Goal: Task Accomplishment & Management: Complete application form

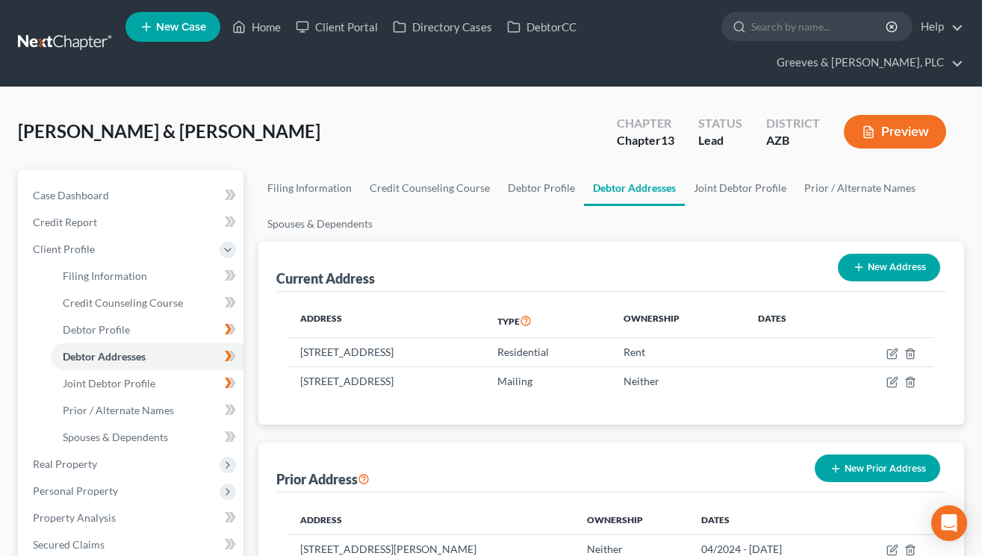
scroll to position [258, 0]
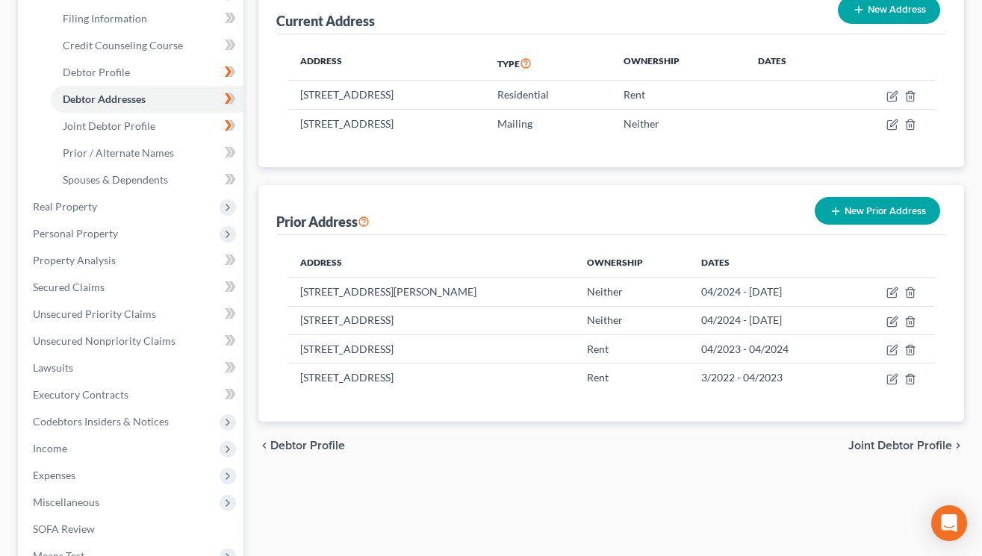
click at [982, 31] on div "[PERSON_NAME] & [PERSON_NAME] Upgraded Chapter Chapter 13 Status Lead District …" at bounding box center [491, 291] width 982 height 922
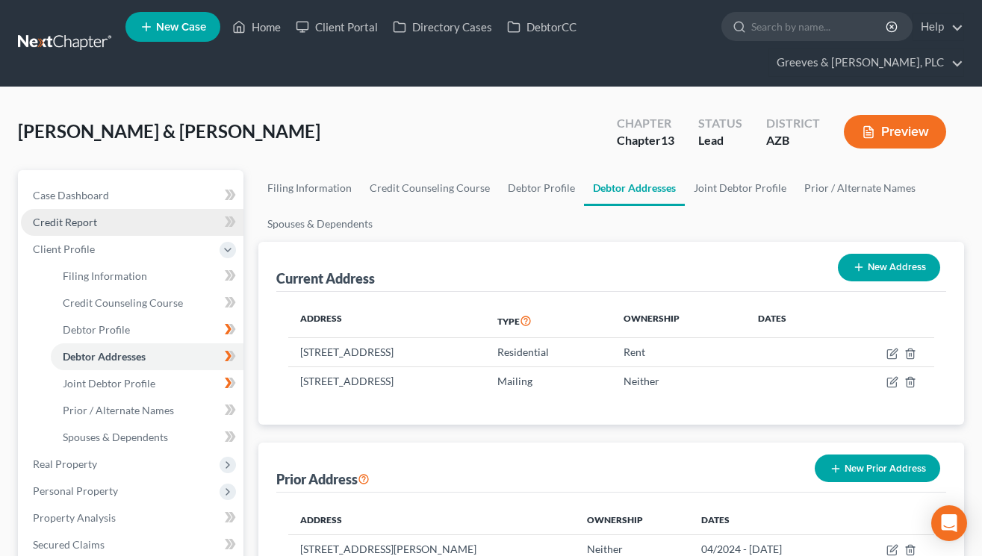
click at [169, 214] on link "Credit Report" at bounding box center [132, 222] width 223 height 27
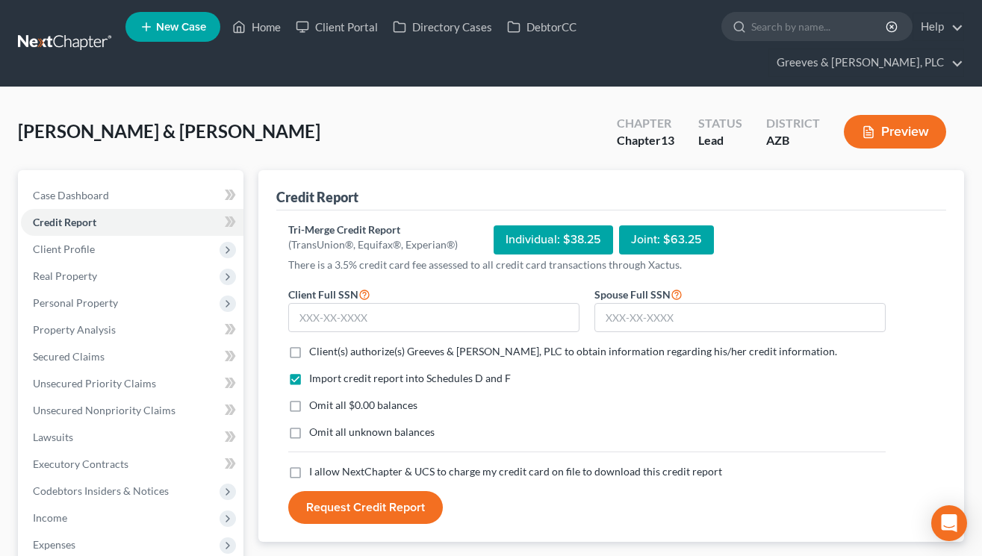
click at [309, 353] on label "Client(s) authorize(s) Greeves & [PERSON_NAME], PLC to obtain information regar…" at bounding box center [573, 351] width 528 height 15
click at [315, 353] on input "Client(s) authorize(s) Greeves & [PERSON_NAME], PLC to obtain information regar…" at bounding box center [320, 349] width 10 height 10
checkbox input "true"
click at [309, 406] on label "Omit all $0.00 balances" at bounding box center [363, 405] width 108 height 15
click at [315, 406] on input "Omit all $0.00 balances" at bounding box center [320, 403] width 10 height 10
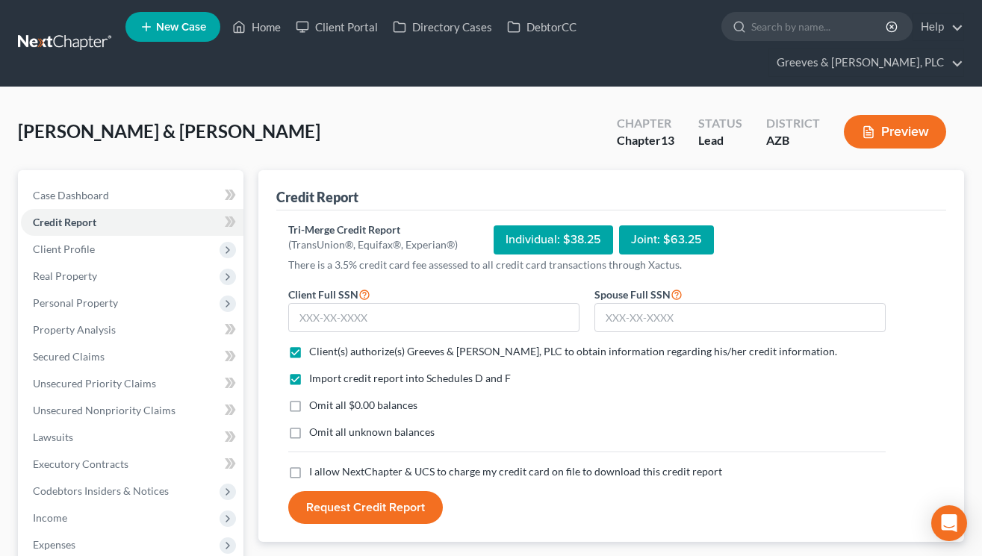
checkbox input "true"
click at [309, 471] on label "I allow NextChapter & UCS to charge my credit card on file to download this cre…" at bounding box center [515, 472] width 413 height 15
click at [315, 471] on input "I allow NextChapter & UCS to charge my credit card on file to download this cre…" at bounding box center [320, 470] width 10 height 10
checkbox input "true"
click at [634, 86] on nav "Home New Case Client Portal Directory Cases DebtorCC Greeves & [PERSON_NAME], P…" at bounding box center [491, 43] width 982 height 87
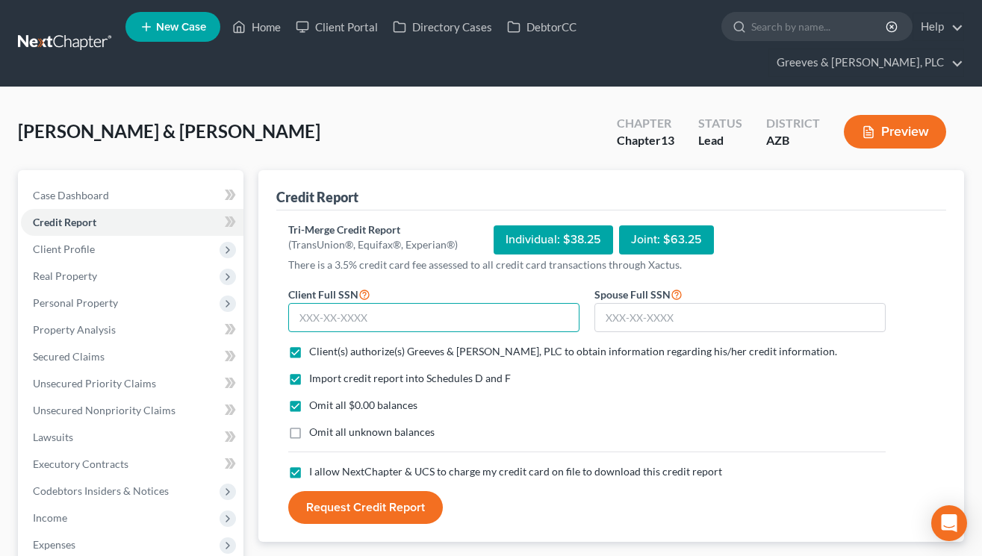
click at [506, 319] on input "text" at bounding box center [433, 318] width 291 height 30
type input "228-66-7344"
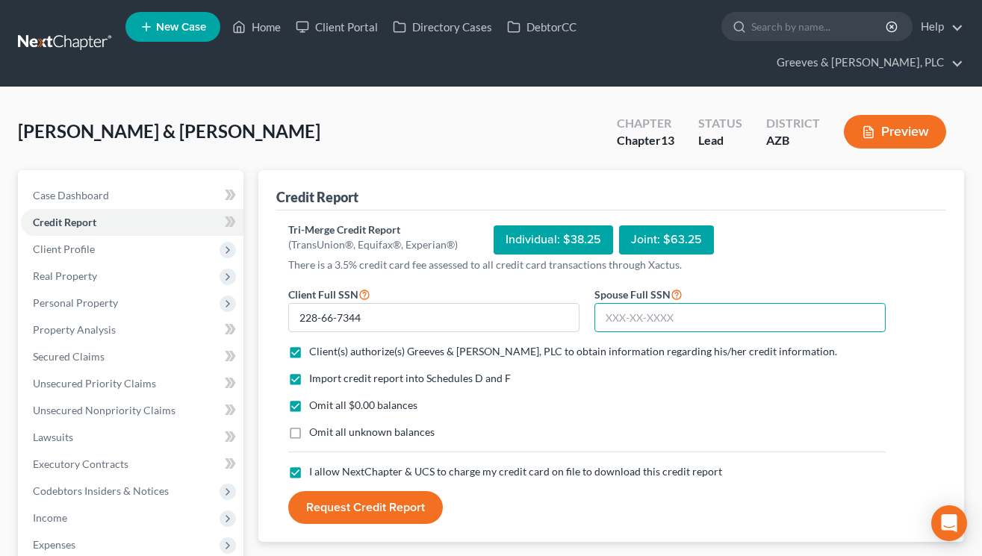
click at [603, 314] on input "text" at bounding box center [740, 318] width 291 height 30
type input "003-58-6754"
click at [801, 369] on form "Client Full SSN * 228-66-7344 Spouse Full SSN * 003-58-6754 Client(s) authorize…" at bounding box center [587, 405] width 613 height 240
click at [377, 500] on button "Request Credit Report" at bounding box center [365, 508] width 155 height 33
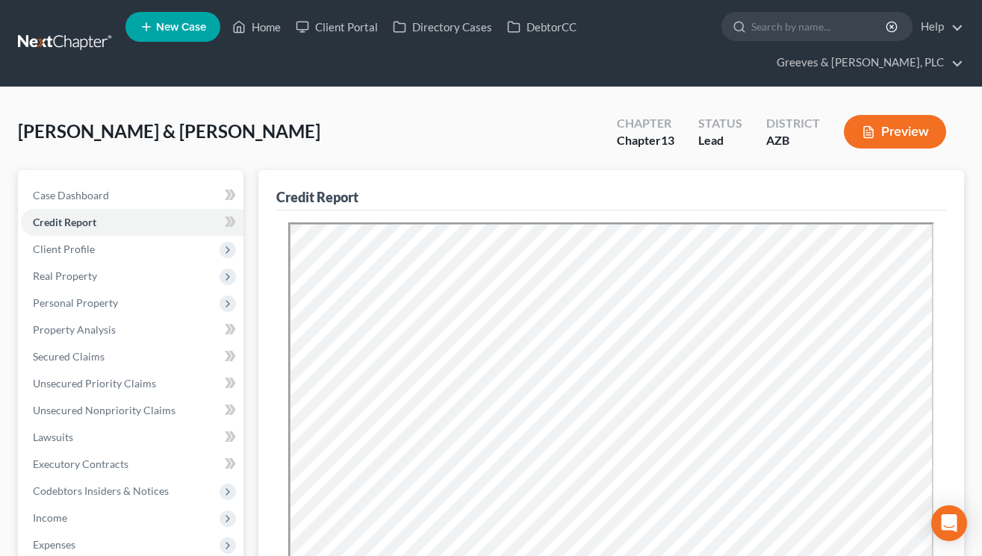
click at [895, 168] on div "[PERSON_NAME] & [PERSON_NAME] Upgraded Chapter Chapter 13 Status Lead District …" at bounding box center [491, 137] width 946 height 65
click at [126, 247] on span "Client Profile" at bounding box center [132, 249] width 223 height 27
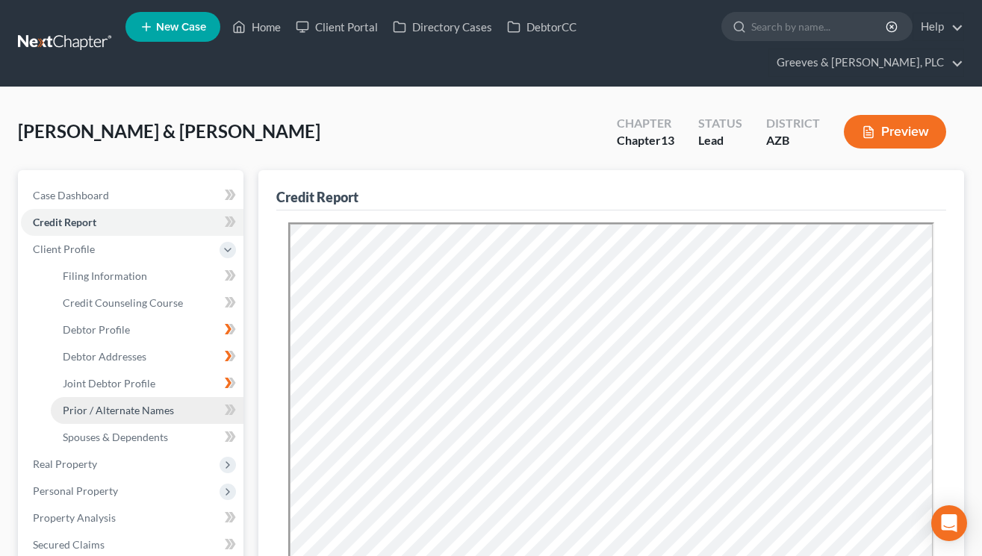
click at [179, 416] on link "Prior / Alternate Names" at bounding box center [147, 410] width 193 height 27
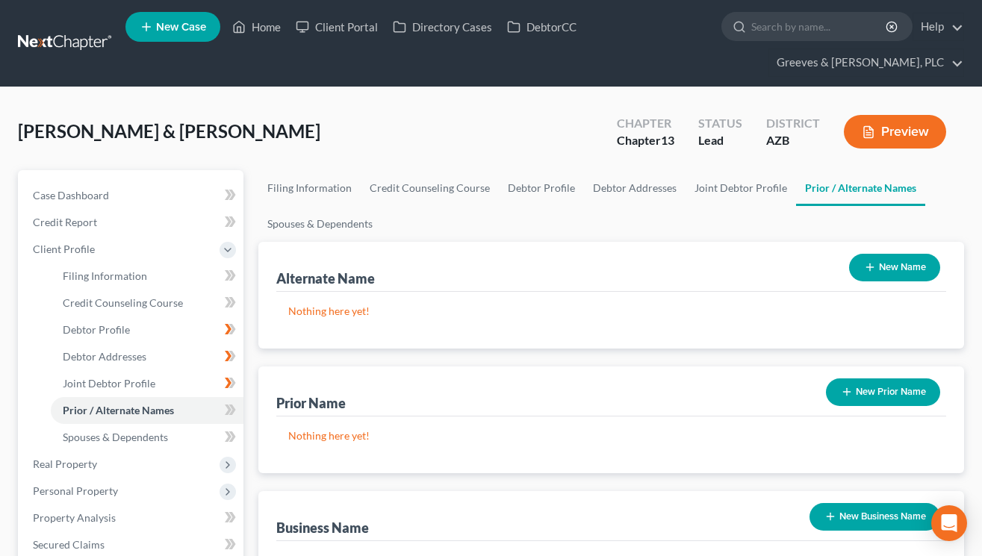
click at [872, 267] on icon "button" at bounding box center [870, 267] width 12 height 12
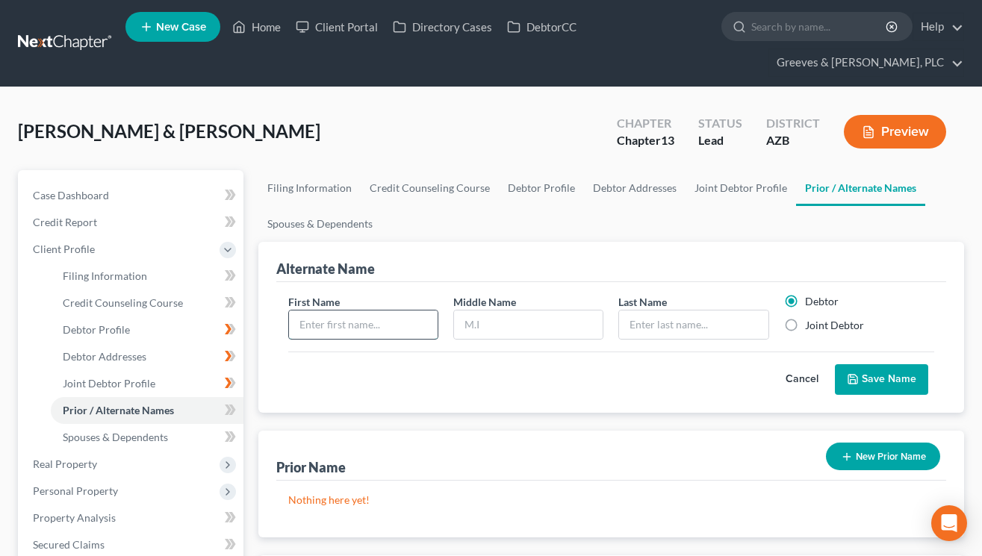
click at [335, 327] on input "text" at bounding box center [363, 325] width 149 height 28
type input "[PERSON_NAME]"
click at [641, 314] on input "text" at bounding box center [693, 325] width 149 height 28
drag, startPoint x: 667, startPoint y: 325, endPoint x: 560, endPoint y: 325, distance: 106.8
click at [584, 329] on div "First Name [PERSON_NAME] Middle Name Last Name * [PERSON_NAME] Debtor Joint Deb…" at bounding box center [611, 323] width 661 height 58
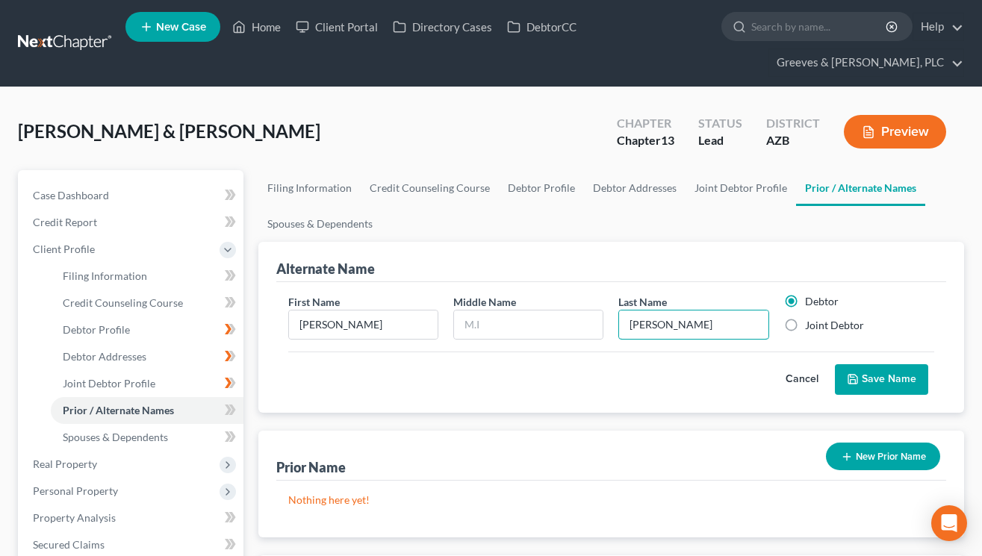
type input "[PERSON_NAME]"
click at [625, 424] on div "Alternate Name First Name [PERSON_NAME] Middle Name Last Name * [PERSON_NAME] D…" at bounding box center [611, 514] width 706 height 545
click at [858, 382] on icon "submit" at bounding box center [853, 379] width 12 height 12
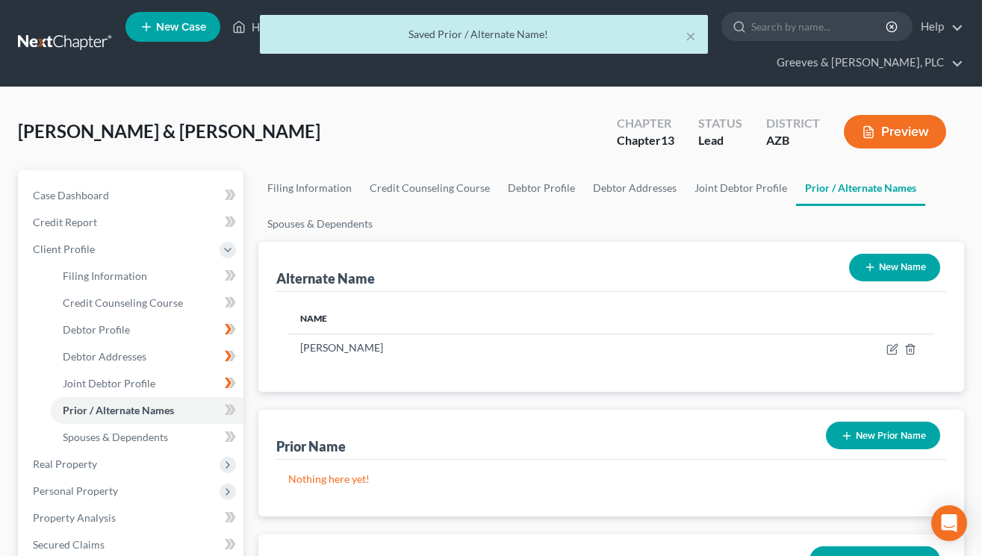
click at [866, 273] on icon "button" at bounding box center [870, 267] width 12 height 12
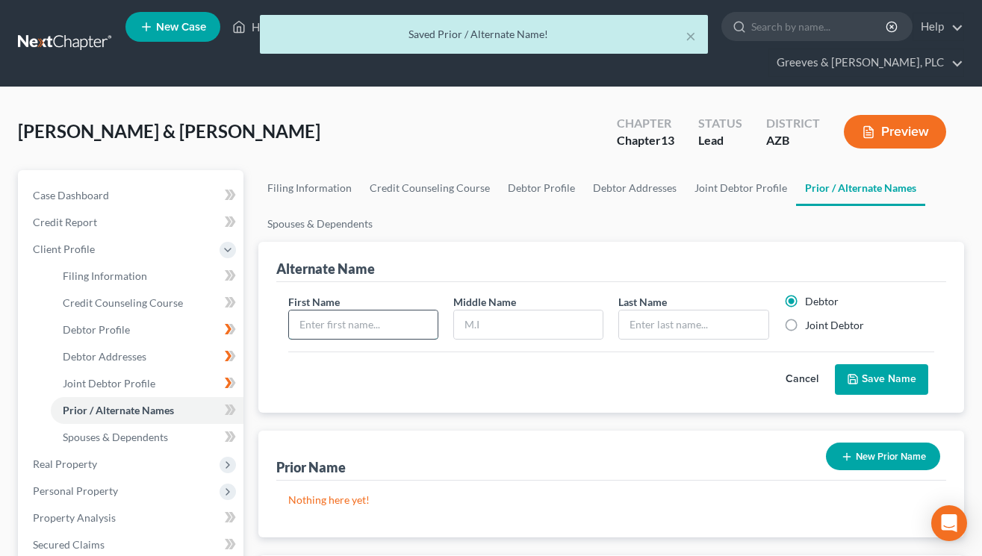
click at [359, 327] on input "text" at bounding box center [363, 325] width 149 height 28
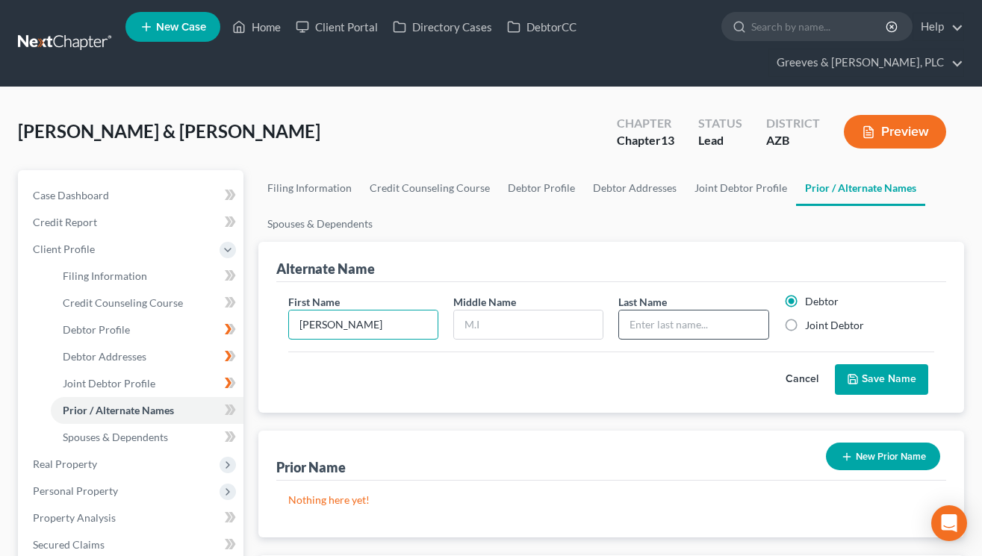
type input "[PERSON_NAME]"
click at [657, 332] on input "text" at bounding box center [693, 325] width 149 height 28
paste input "[PERSON_NAME]"
type input "[PERSON_NAME]"
click at [848, 379] on icon "submit" at bounding box center [853, 379] width 12 height 12
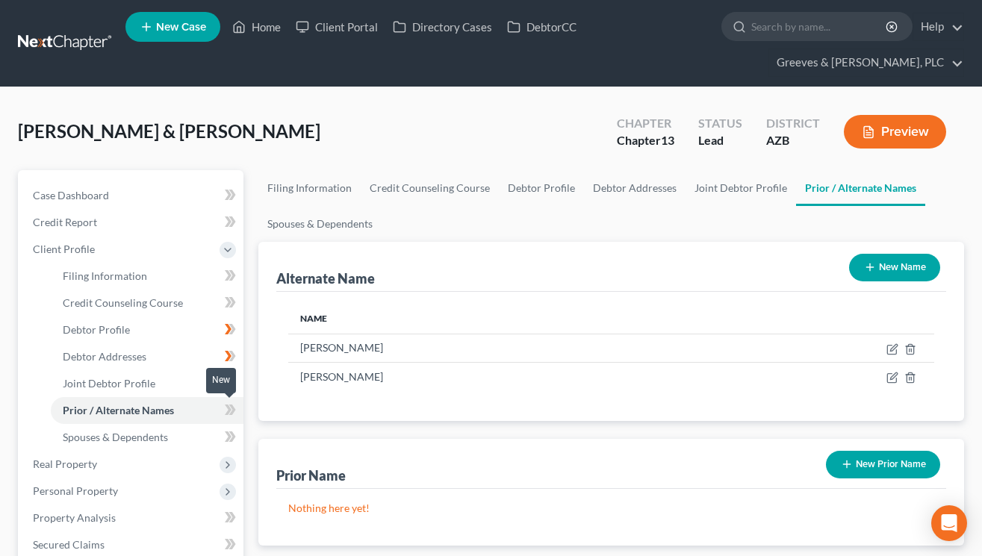
click at [231, 401] on icon at bounding box center [230, 410] width 11 height 19
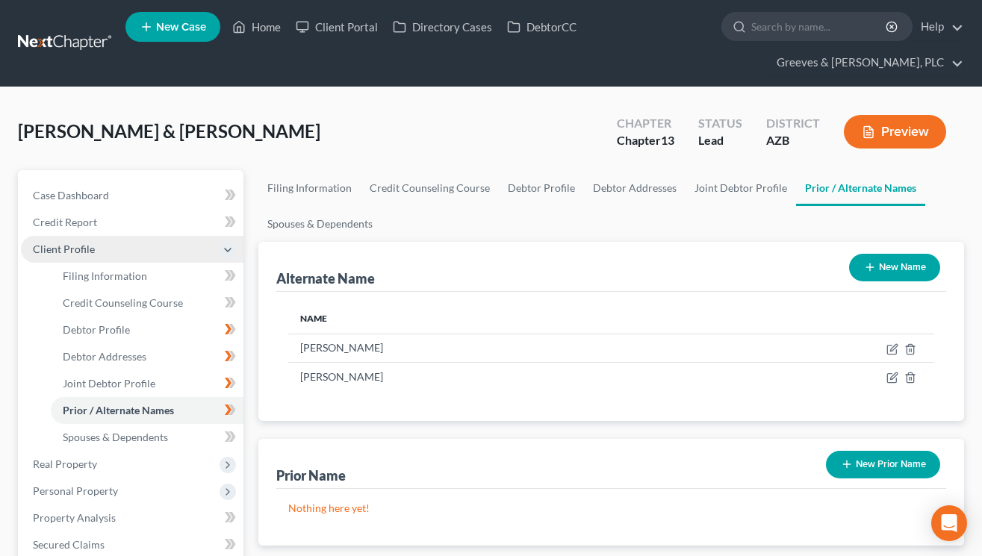
click at [123, 249] on span "Client Profile" at bounding box center [132, 249] width 223 height 27
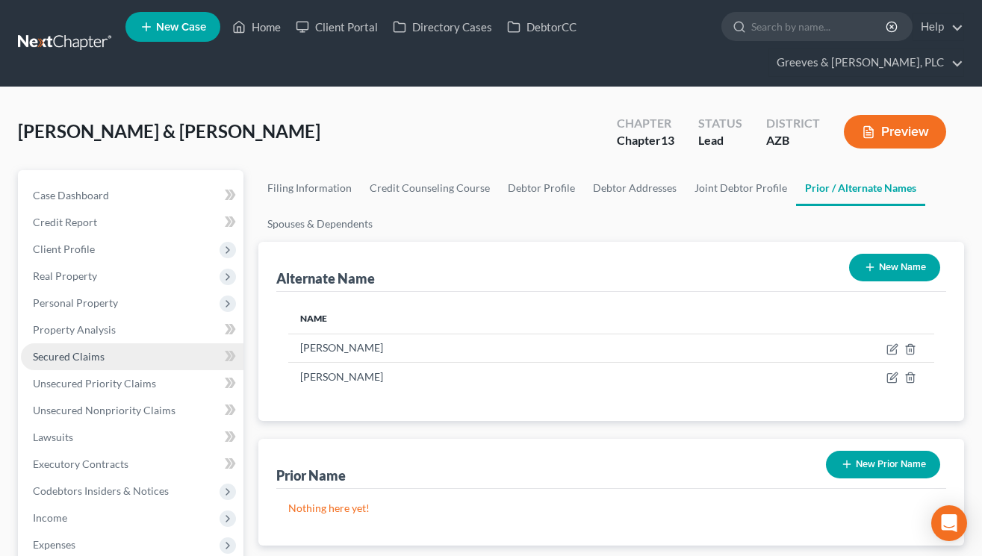
click at [145, 349] on link "Secured Claims" at bounding box center [132, 357] width 223 height 27
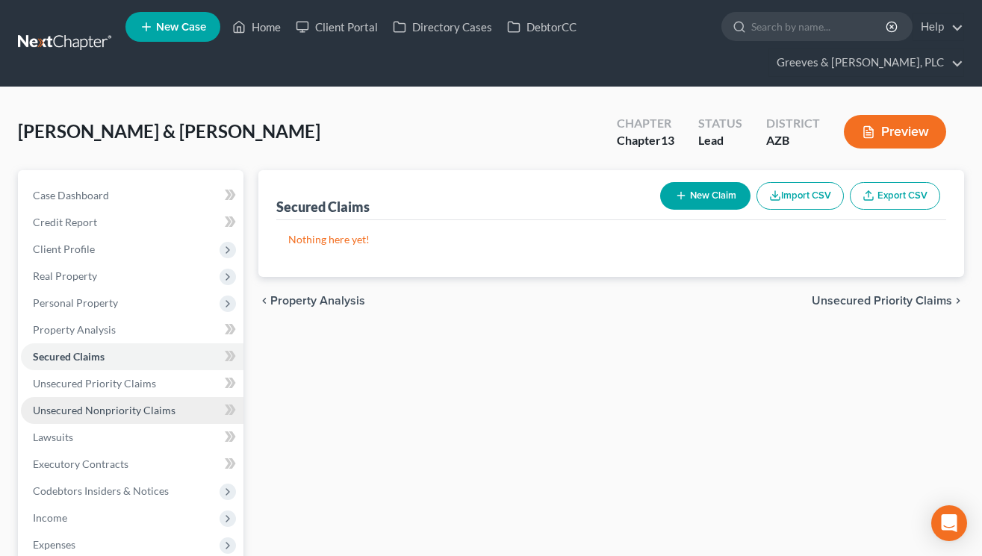
click at [173, 409] on link "Unsecured Nonpriority Claims" at bounding box center [132, 410] width 223 height 27
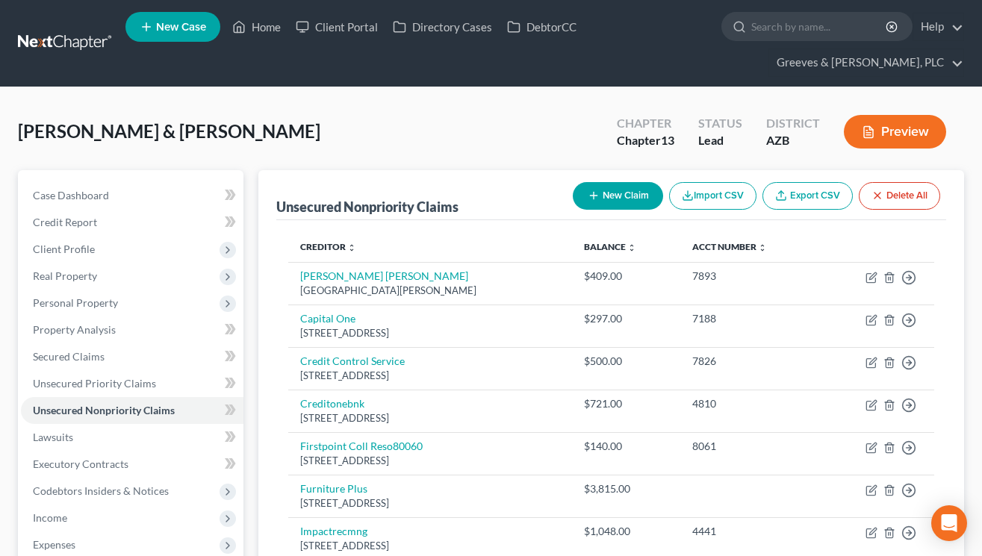
click at [252, 155] on div "[PERSON_NAME] & [PERSON_NAME] Upgraded Chapter Chapter 13 Status Lead District …" at bounding box center [491, 137] width 946 height 65
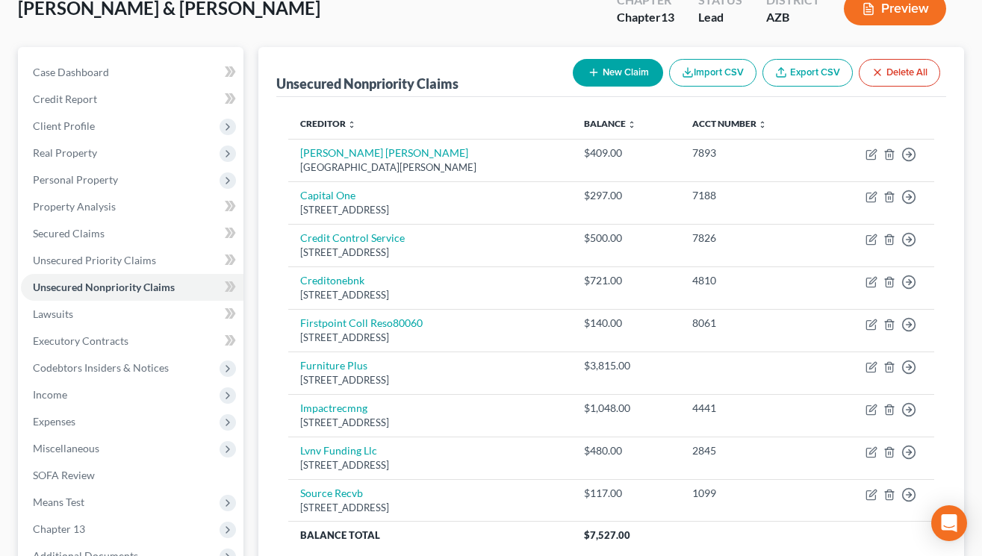
scroll to position [82, 0]
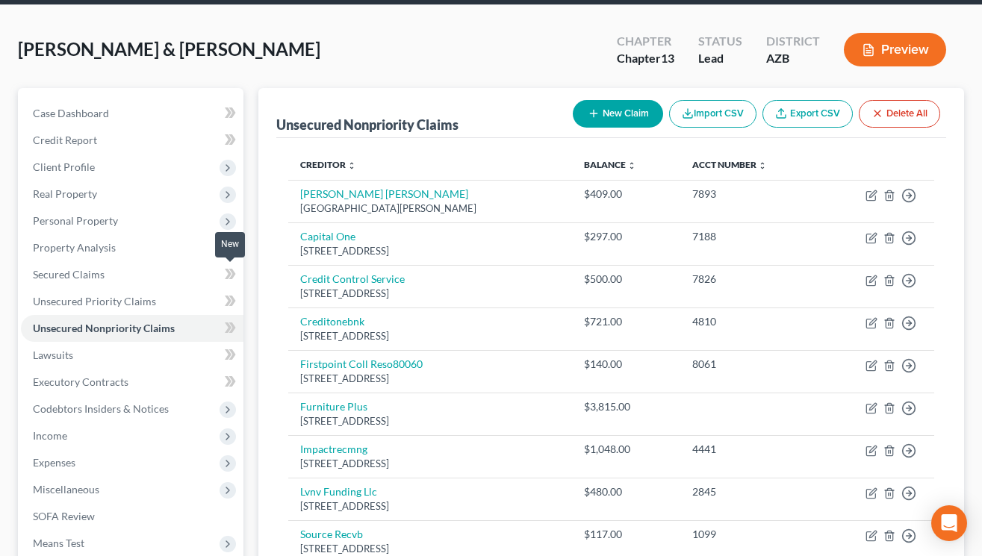
click at [231, 275] on icon at bounding box center [230, 274] width 11 height 19
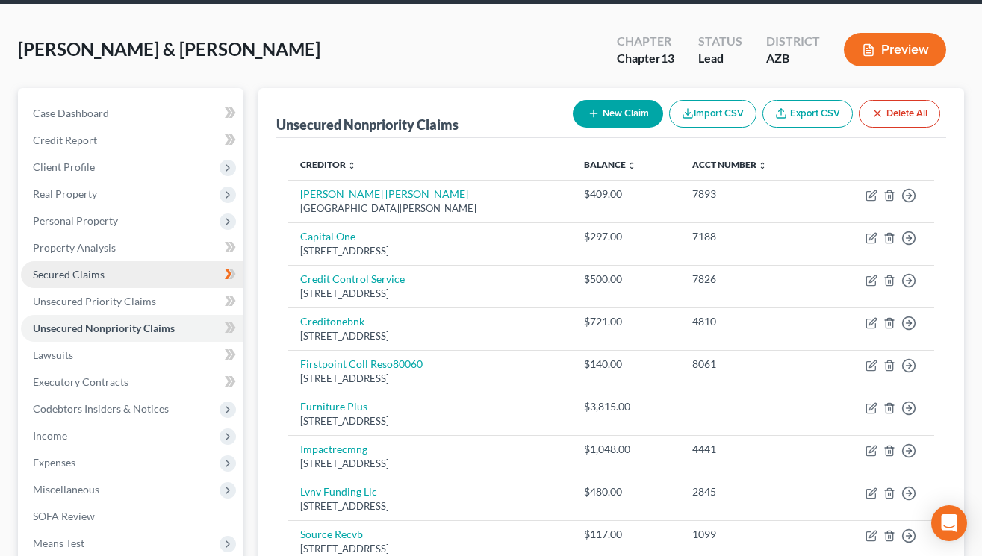
click at [202, 275] on link "Secured Claims" at bounding box center [132, 274] width 223 height 27
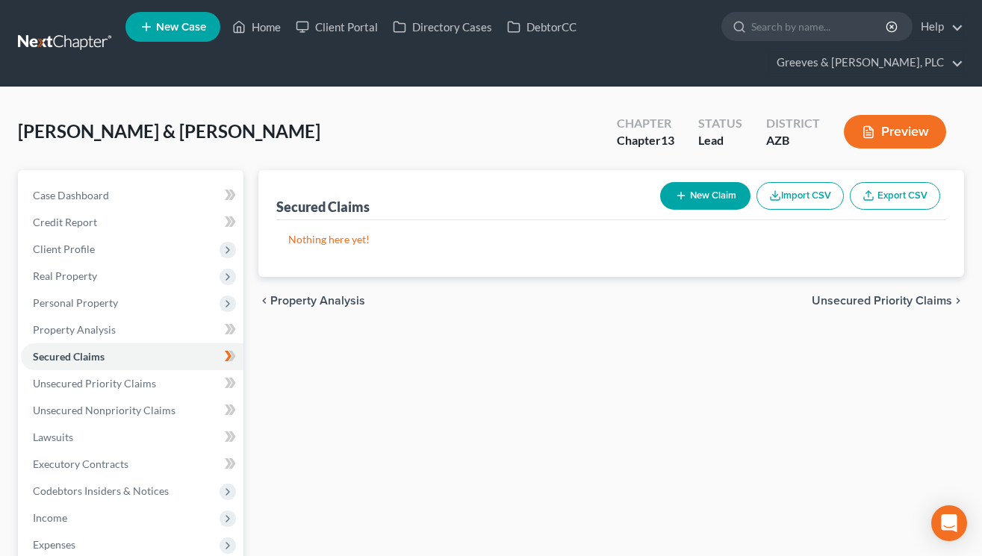
click at [693, 193] on button "New Claim" at bounding box center [705, 196] width 90 height 28
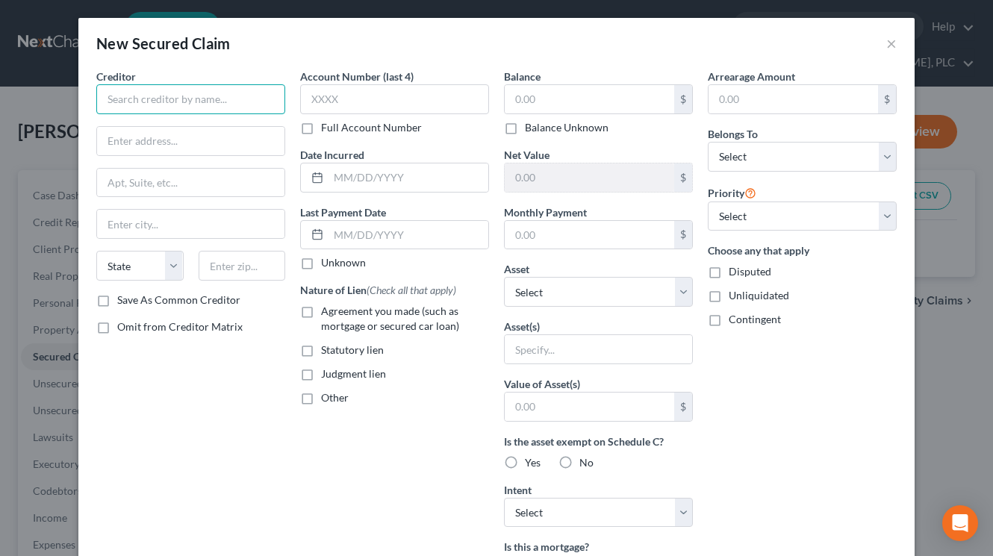
click at [226, 92] on input "text" at bounding box center [190, 99] width 189 height 30
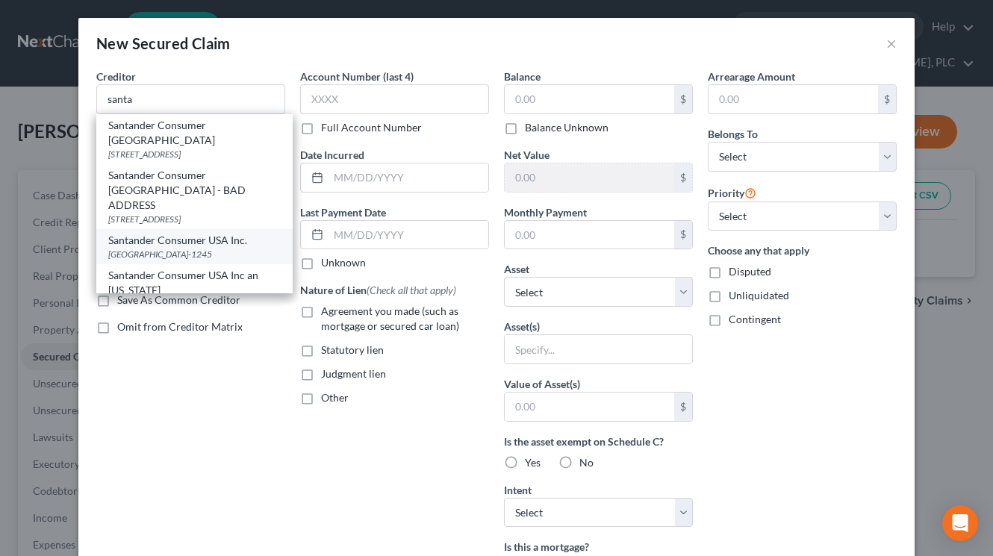
click at [184, 261] on div "[GEOGRAPHIC_DATA]-1245" at bounding box center [194, 254] width 173 height 13
type input "Santander Consumer USA Inc."
type input "PO Box 961245"
type input "[GEOGRAPHIC_DATA]"
select select "45"
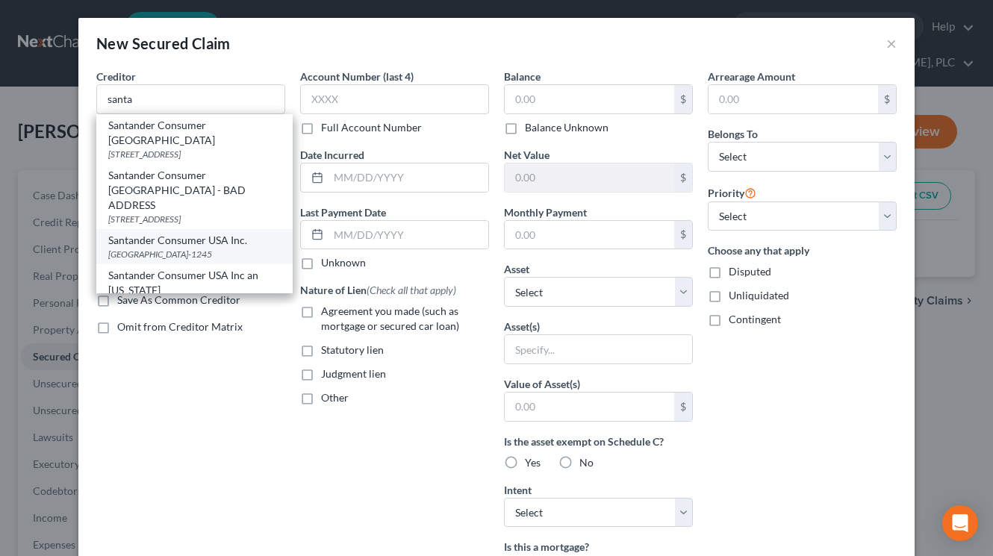
type input "76161-1245"
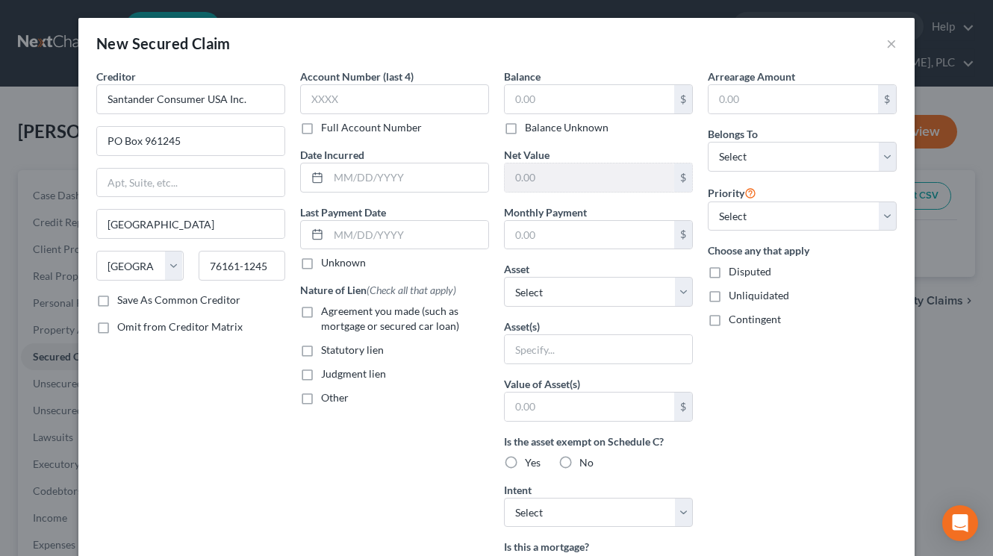
click at [440, 40] on div "New Secured Claim ×" at bounding box center [496, 43] width 837 height 51
click at [414, 91] on input "text" at bounding box center [394, 99] width 189 height 30
type input "0210"
click at [321, 311] on label "Agreement you made (such as mortgage or secured car loan)" at bounding box center [405, 319] width 168 height 30
click at [327, 311] on input "Agreement you made (such as mortgage or secured car loan)" at bounding box center [332, 309] width 10 height 10
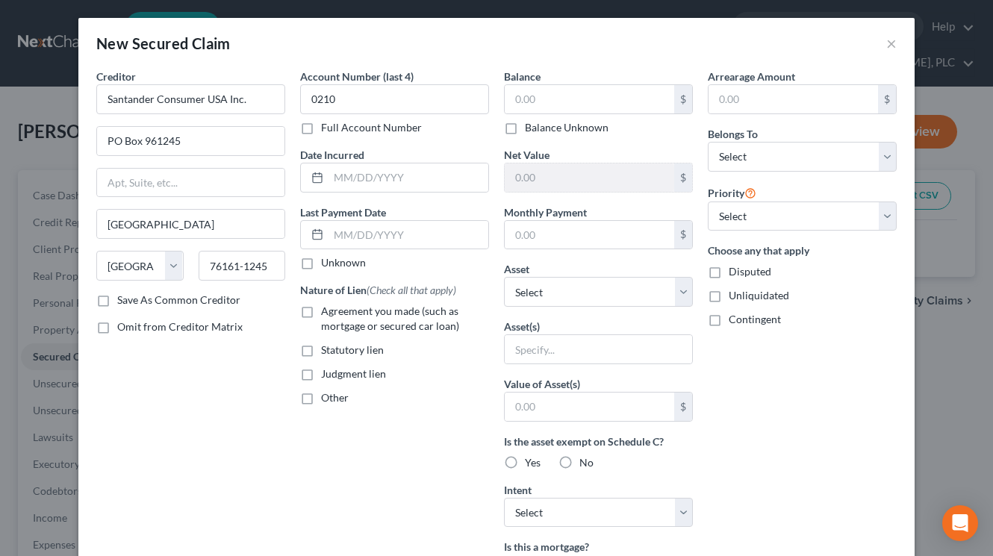
checkbox input "true"
click at [881, 154] on select "Select Debtor 1 Only Debtor 2 Only Debtor 1 And Debtor 2 Only At Least One Of T…" at bounding box center [802, 157] width 189 height 30
select select "2"
click at [708, 142] on select "Select Debtor 1 Only Debtor 2 Only Debtor 1 And Debtor 2 Only At Least One Of T…" at bounding box center [802, 157] width 189 height 30
click at [884, 209] on select "Select 1st 2nd 3rd 4th 5th 6th 7th 8th 9th 10th 11th 12th 13th 14th 15th 16th 1…" at bounding box center [802, 217] width 189 height 30
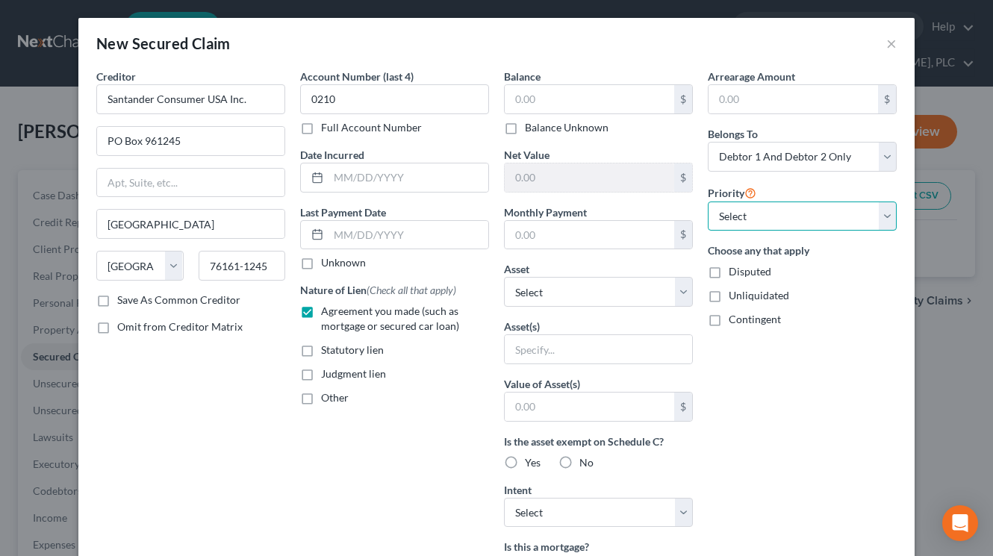
select select "0"
click at [708, 202] on select "Select 1st 2nd 3rd 4th 5th 6th 7th 8th 9th 10th 11th 12th 13th 14th 15th 16th 1…" at bounding box center [802, 217] width 189 height 30
click at [494, 34] on div "New Secured Claim ×" at bounding box center [496, 43] width 837 height 51
click at [542, 113] on input "text" at bounding box center [590, 99] width 170 height 28
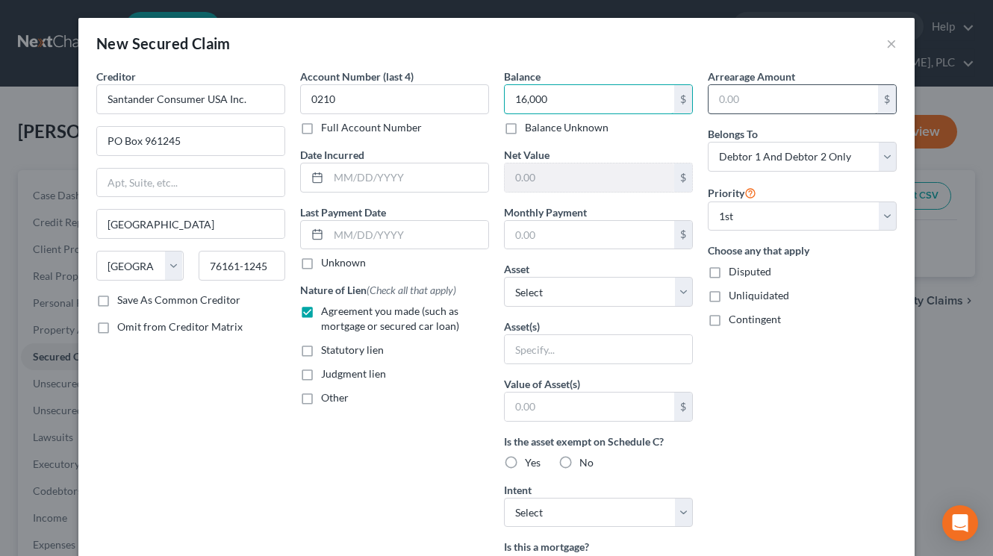
type input "16,000"
drag, startPoint x: 733, startPoint y: 105, endPoint x: 717, endPoint y: 123, distance: 23.8
click at [728, 110] on input "text" at bounding box center [794, 99] width 170 height 28
type input "3,000"
click at [526, 225] on input "text" at bounding box center [590, 235] width 170 height 28
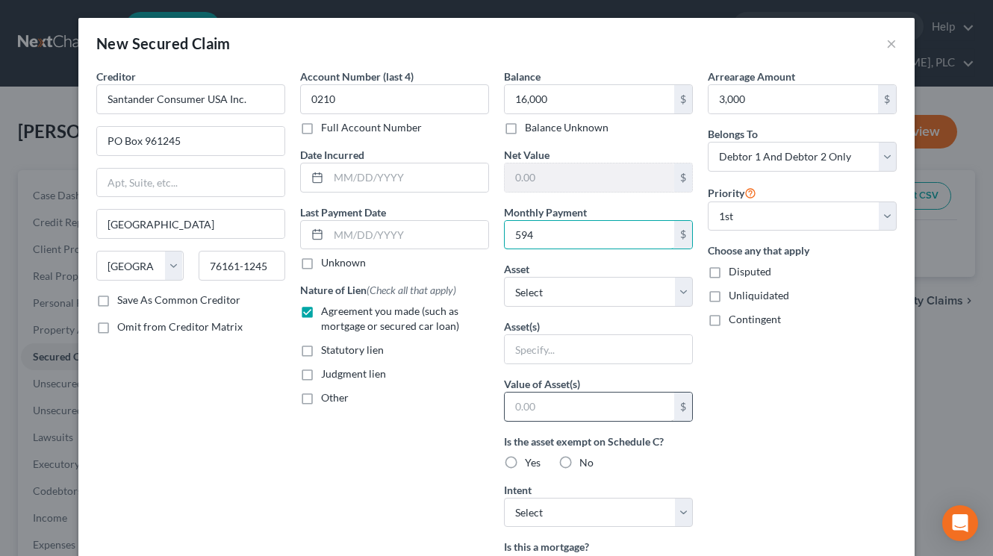
type input "594"
click at [510, 400] on input "text" at bounding box center [590, 407] width 170 height 28
type input "28,000"
click at [461, 317] on label "Agreement you made (such as mortgage or secured car loan)" at bounding box center [405, 319] width 168 height 30
click at [337, 314] on input "Agreement you made (such as mortgage or secured car loan)" at bounding box center [332, 309] width 10 height 10
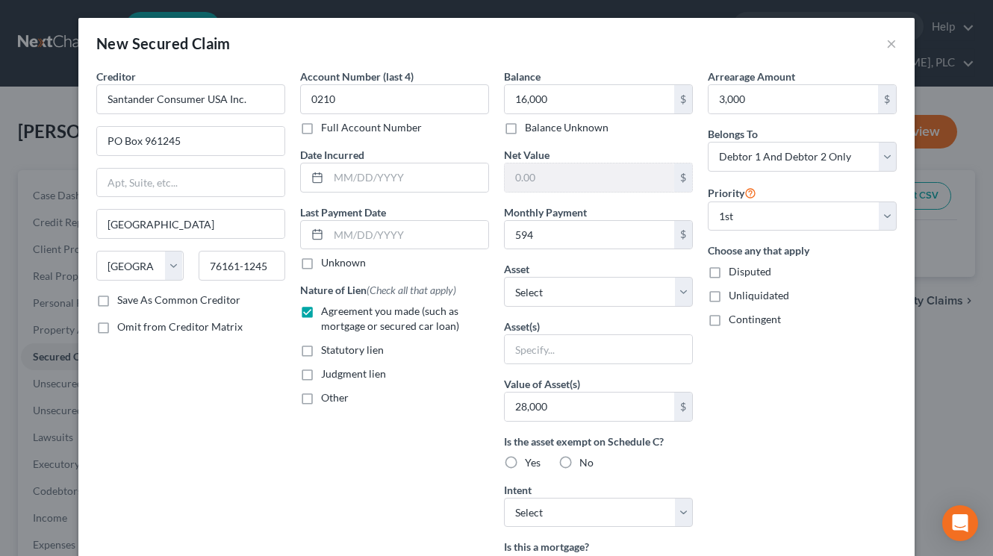
checkbox input "false"
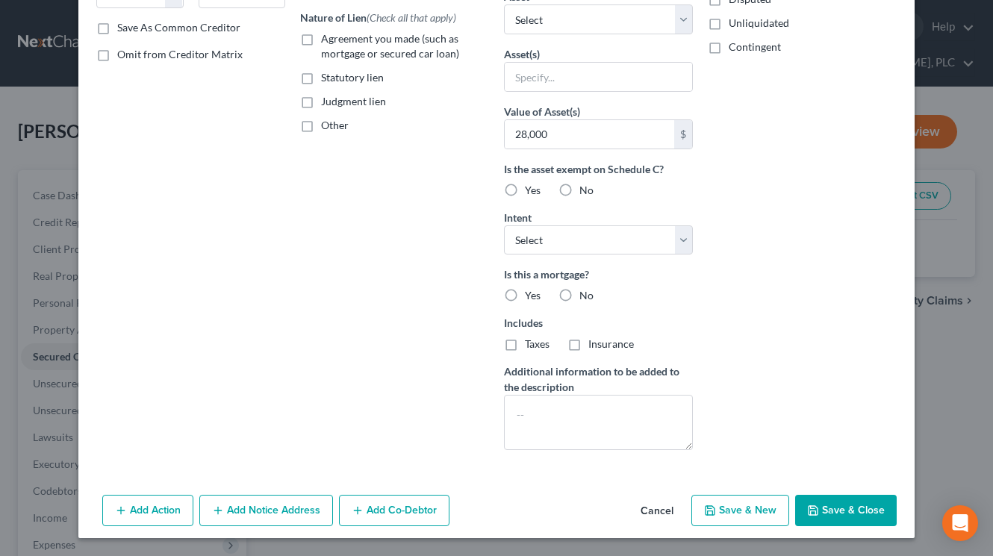
click at [801, 503] on button "Save & Close" at bounding box center [847, 510] width 102 height 31
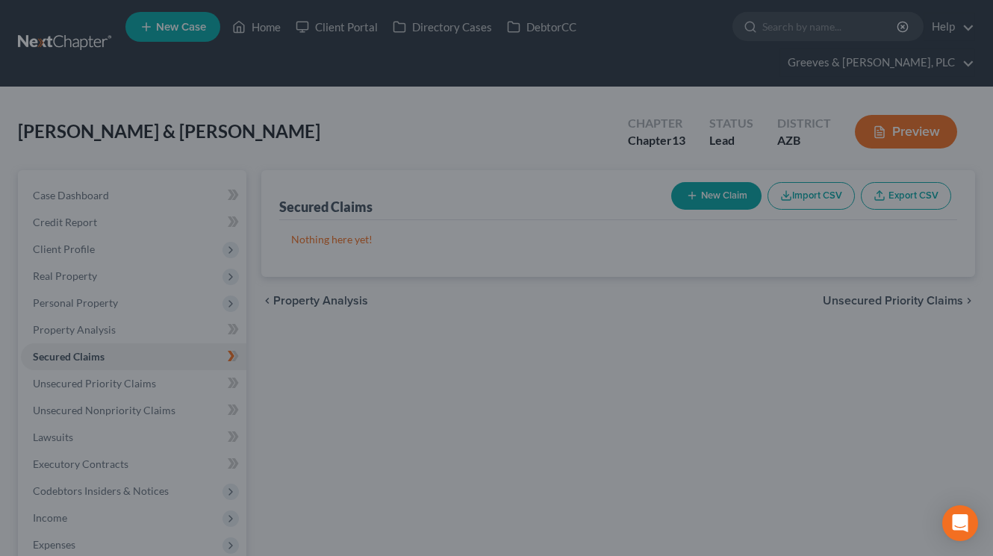
scroll to position [110, 0]
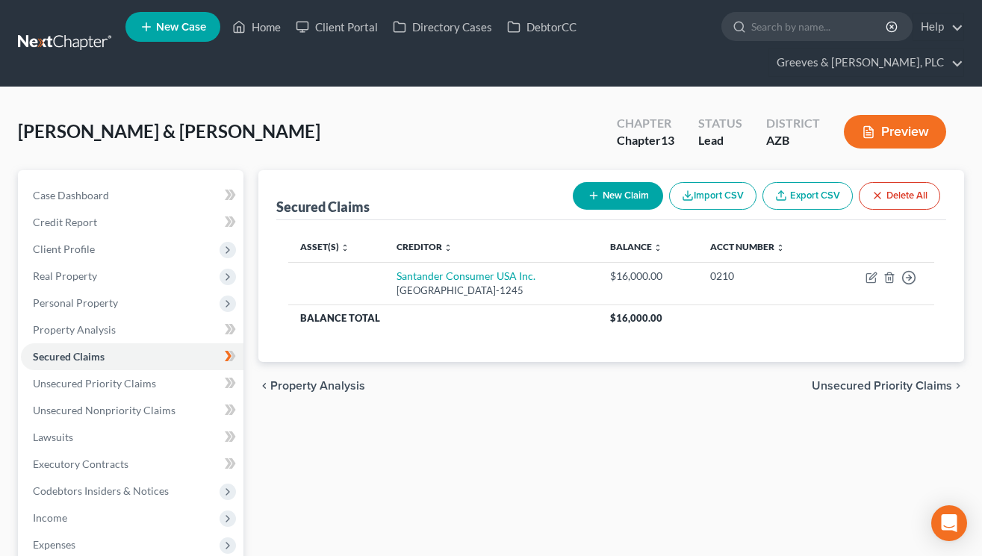
click at [628, 89] on div "[PERSON_NAME] & [PERSON_NAME] Upgraded Chapter Chapter 13 Status Lead District …" at bounding box center [491, 454] width 982 height 734
click at [129, 311] on span "Personal Property" at bounding box center [132, 303] width 223 height 27
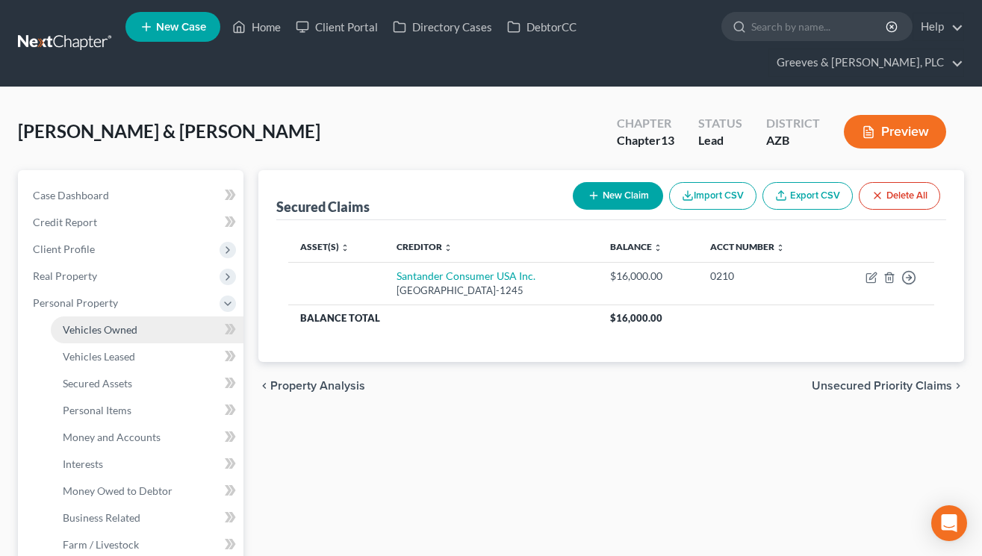
click at [149, 335] on link "Vehicles Owned" at bounding box center [147, 330] width 193 height 27
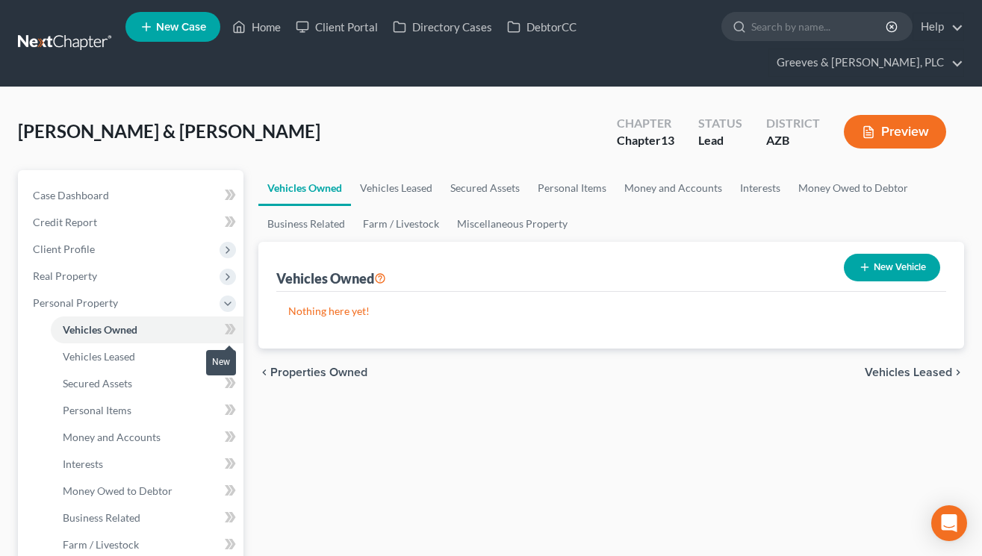
click at [228, 327] on icon at bounding box center [230, 329] width 11 height 19
click at [871, 256] on button "New Vehicle" at bounding box center [892, 268] width 96 height 28
select select "0"
select select "2"
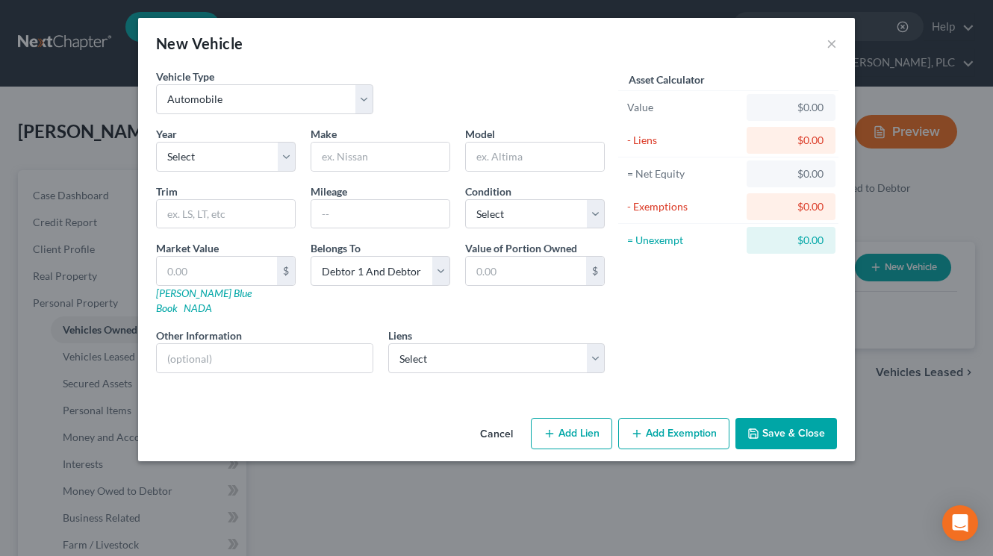
click at [487, 50] on div "New Vehicle ×" at bounding box center [496, 43] width 717 height 51
click at [367, 100] on select "Select Automobile Truck Trailer Watercraft Aircraft Motor Home Atv Other Vehicle" at bounding box center [264, 99] width 217 height 30
click at [156, 84] on select "Select Automobile Truck Trailer Watercraft Aircraft Motor Home Atv Other Vehicle" at bounding box center [264, 99] width 217 height 30
click at [286, 162] on select "Select 2026 2025 2024 2023 2022 2021 2020 2019 2018 2017 2016 2015 2014 2013 20…" at bounding box center [226, 157] width 140 height 30
select select "4"
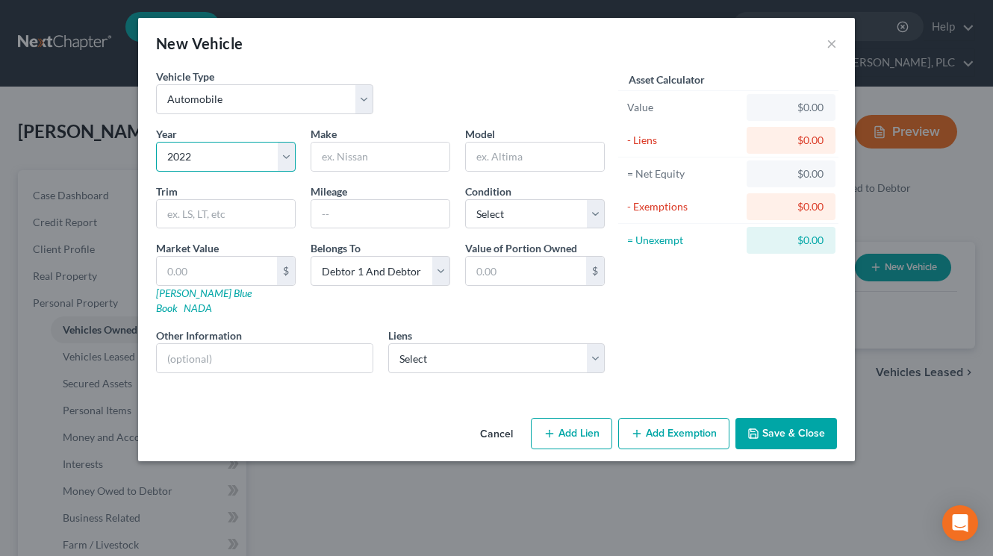
click at [156, 142] on select "Select 2026 2025 2024 2023 2022 2021 2020 2019 2018 2017 2016 2015 2014 2013 20…" at bounding box center [226, 157] width 140 height 30
click at [353, 163] on input "text" at bounding box center [380, 157] width 138 height 28
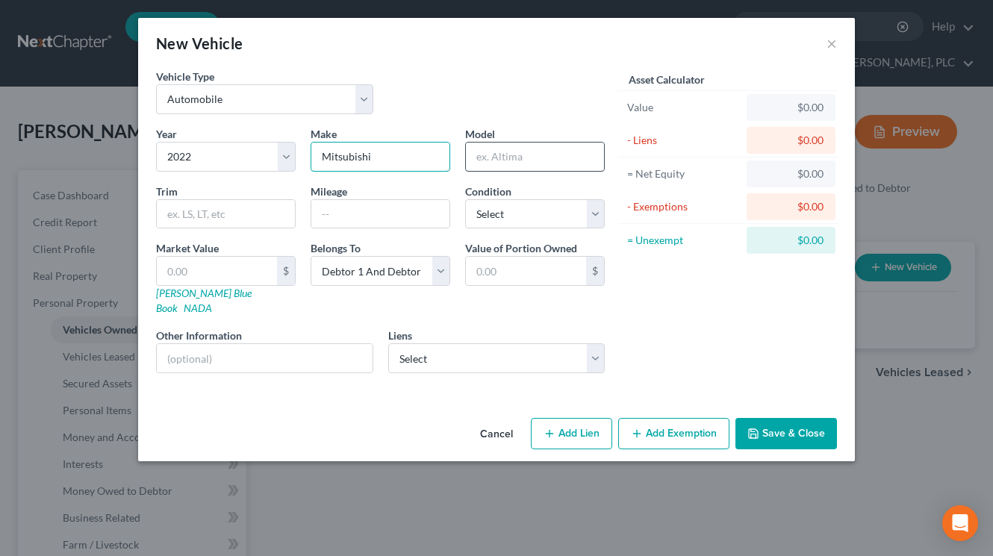
type input "Mitsubishi"
click at [552, 160] on input "text" at bounding box center [535, 157] width 138 height 28
type input "Mirage"
click at [539, 123] on div "Vehicle Type Select Automobile Truck Trailer Watercraft Aircraft Motor Home Atv…" at bounding box center [381, 98] width 464 height 58
click at [262, 217] on input "text" at bounding box center [226, 214] width 138 height 28
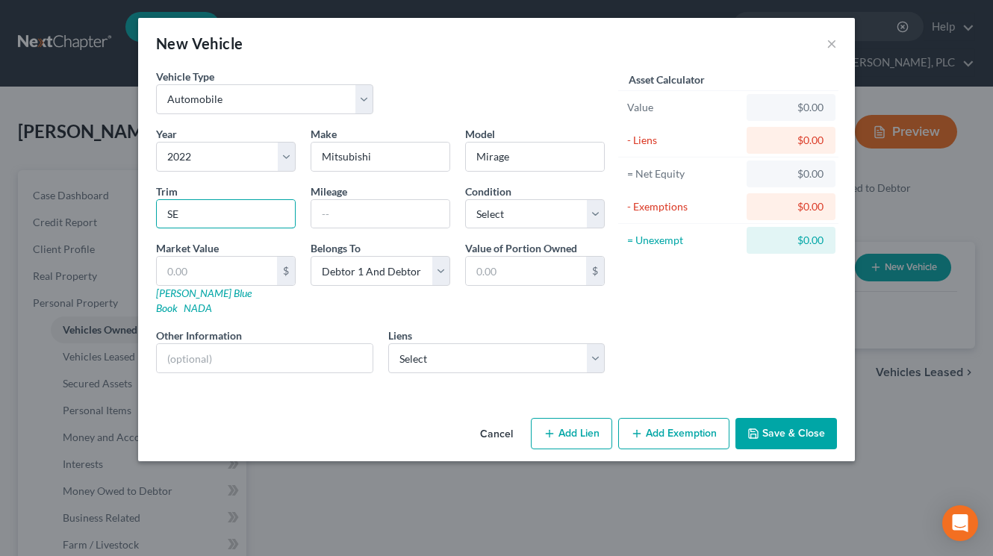
type input "SE"
click at [492, 95] on div "Vehicle Type Select Automobile Truck Trailer Watercraft Aircraft Motor Home Atv…" at bounding box center [381, 98] width 464 height 58
click at [401, 209] on input "text" at bounding box center [380, 214] width 138 height 28
type input "66000"
click at [597, 212] on select "Select Excellent Very Good Good Fair Poor" at bounding box center [535, 214] width 140 height 30
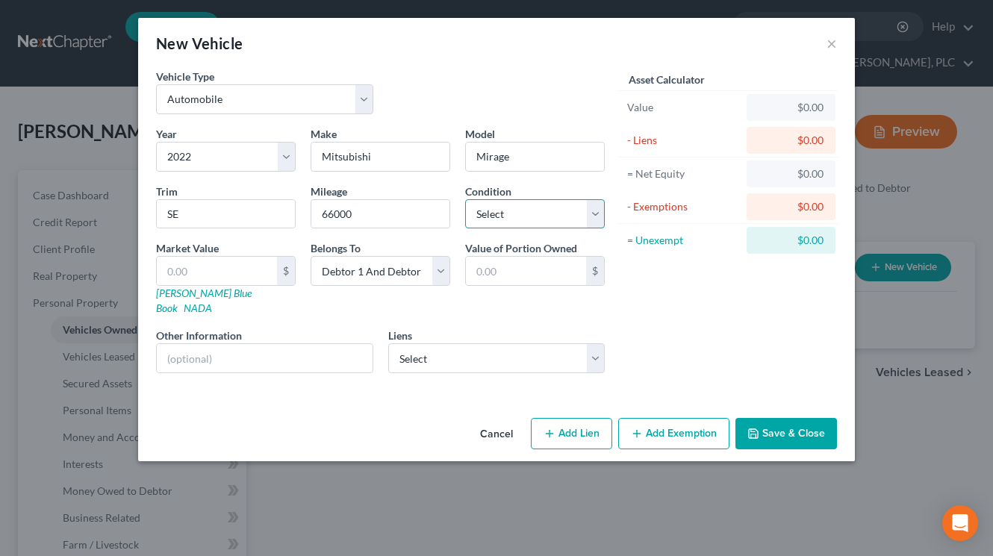
select select "2"
click at [465, 199] on select "Select Excellent Very Good Good Fair Poor" at bounding box center [535, 214] width 140 height 30
click at [244, 270] on input "text" at bounding box center [217, 271] width 120 height 28
type input "2"
type input "2.00"
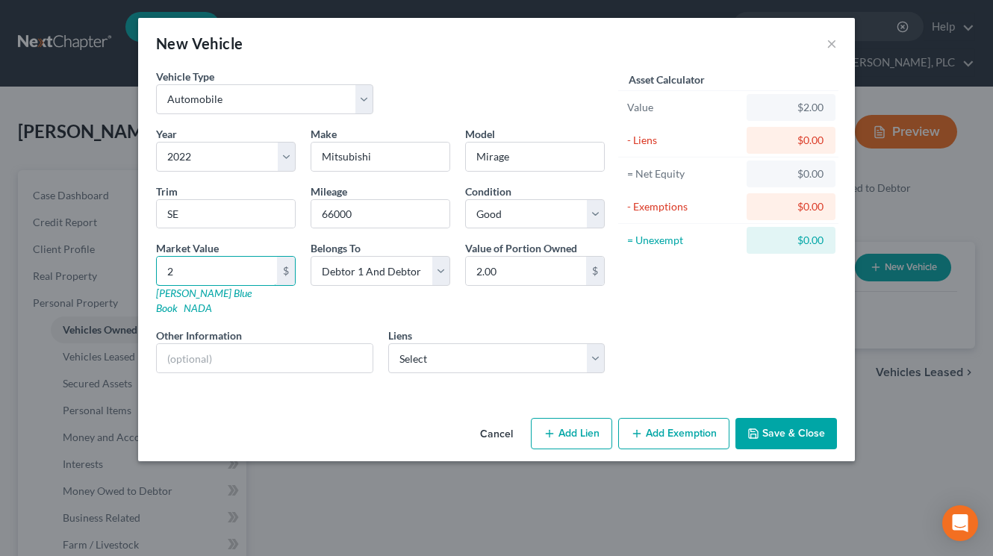
type input "28"
type input "28.00"
type input "280"
type input "280.00"
type input "2800"
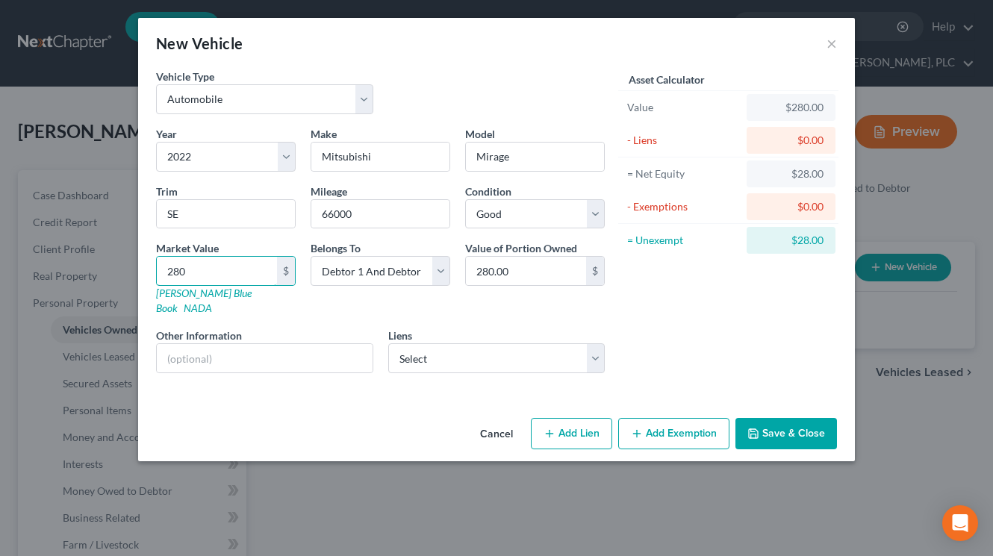
type input "2,800.00"
type input "2,8000"
type input "28,000.00"
type input "28,000"
click at [594, 348] on select "Select Santander Consumer USA Inc. - $16,000.00" at bounding box center [496, 359] width 217 height 30
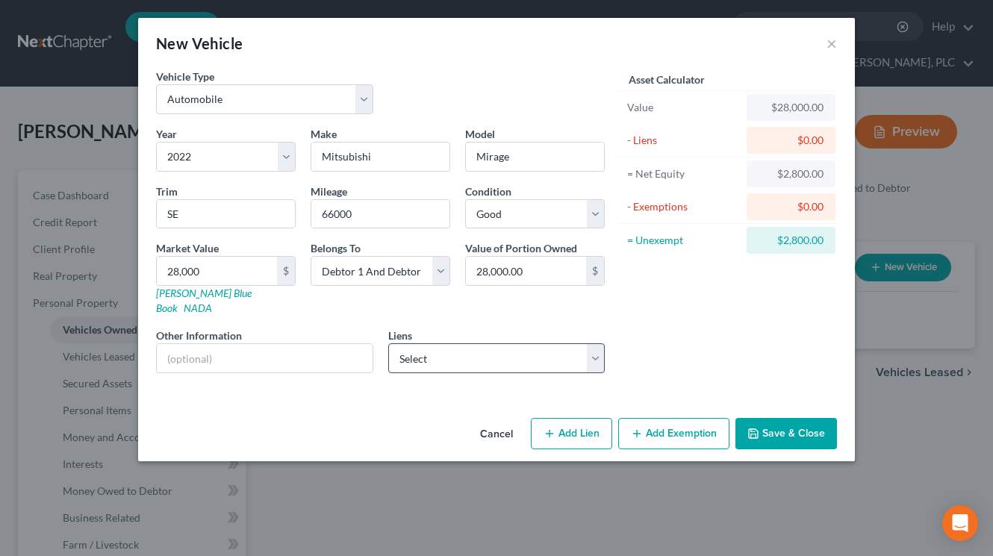
select select "45"
select select "2"
select select "0"
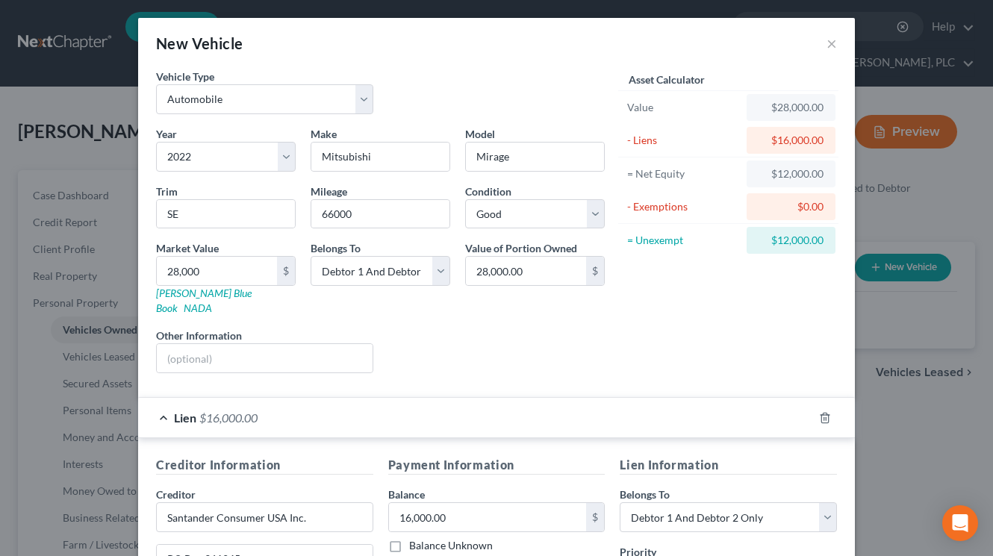
click at [592, 328] on div "Liens Select" at bounding box center [497, 351] width 232 height 46
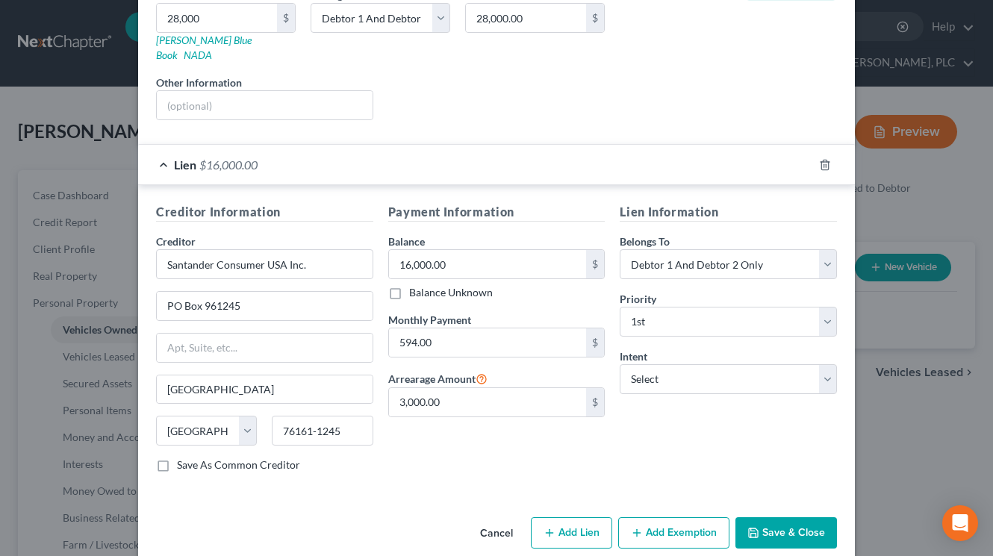
scroll to position [261, 0]
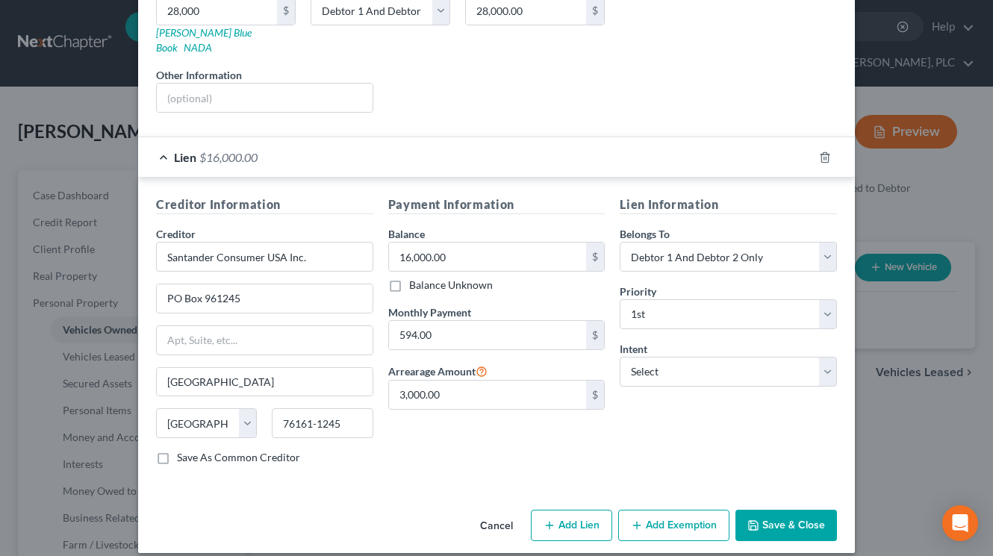
click at [660, 510] on button "Add Exemption" at bounding box center [673, 525] width 111 height 31
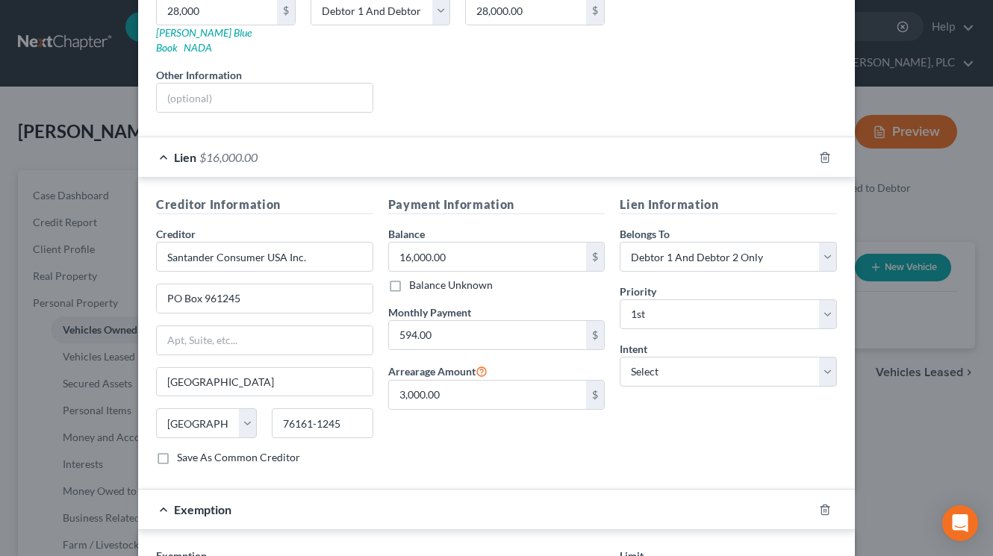
click at [524, 416] on div "Payment Information Balance 16,000.00 $ Balance Unknown Balance Undetermined 16…" at bounding box center [497, 337] width 232 height 282
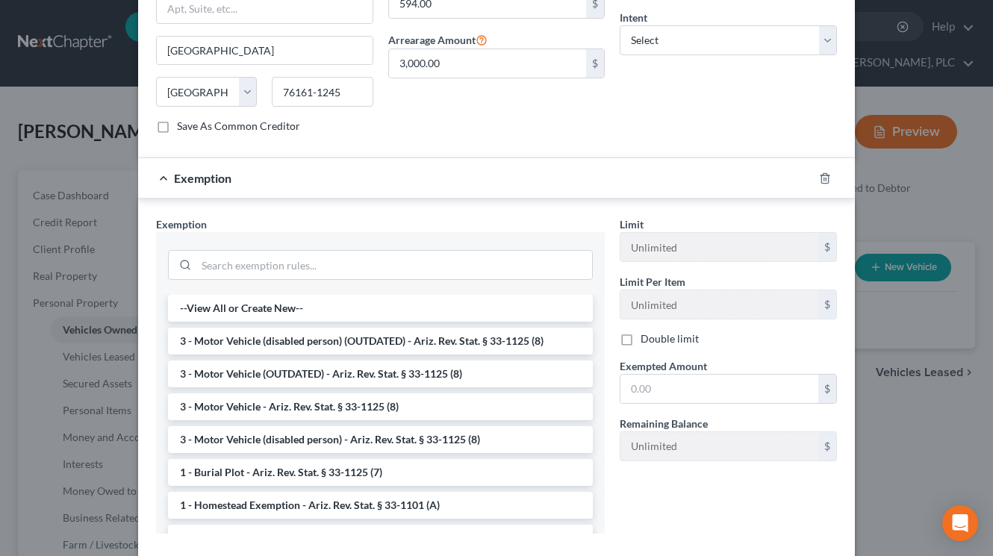
scroll to position [662, 0]
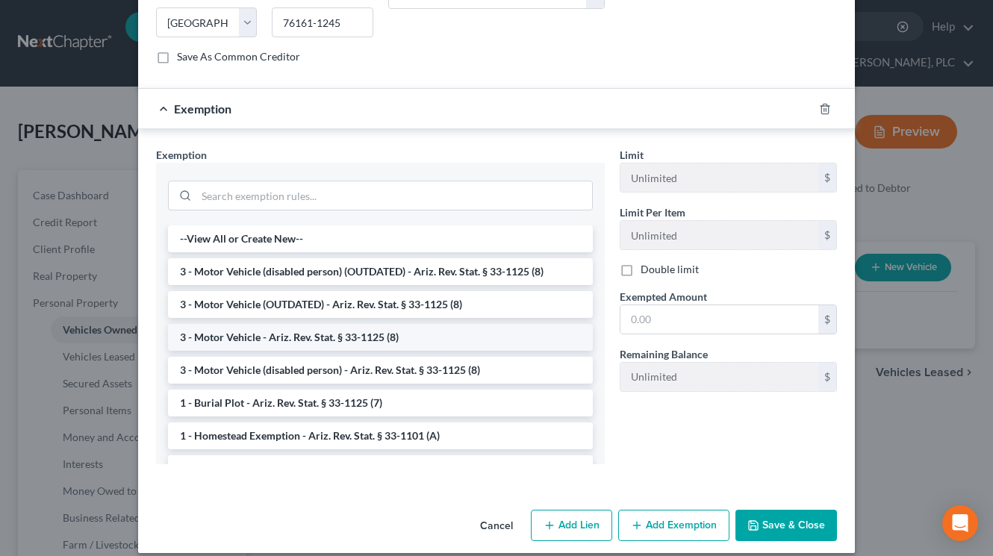
click at [412, 324] on li "3 - Motor Vehicle - Ariz. Rev. Stat. § 33-1125 (8)" at bounding box center [380, 337] width 425 height 27
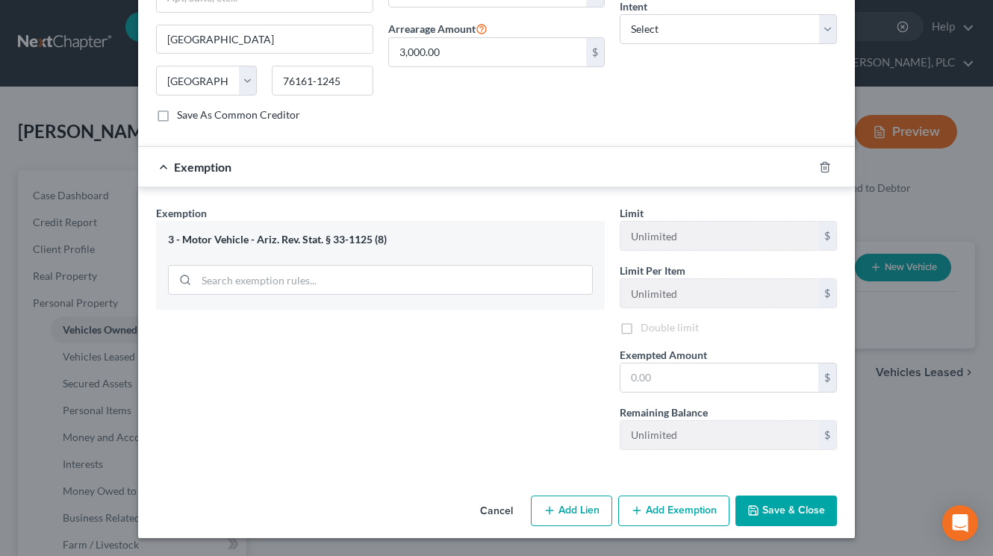
scroll to position [591, 0]
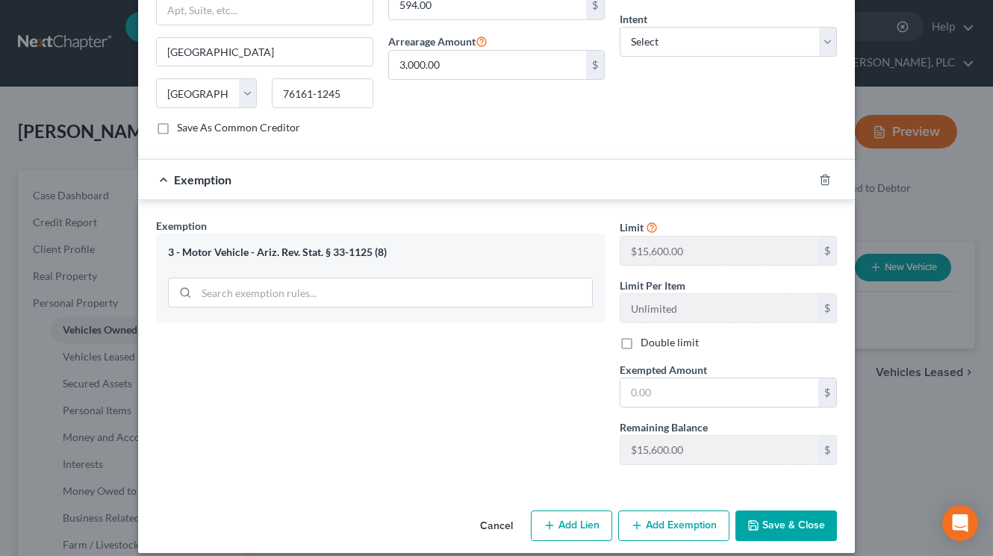
click at [641, 335] on label "Double limit" at bounding box center [670, 342] width 58 height 15
click at [647, 335] on input "Double limit" at bounding box center [652, 340] width 10 height 10
checkbox input "true"
click at [641, 379] on input "text" at bounding box center [720, 393] width 198 height 28
type input "31,000"
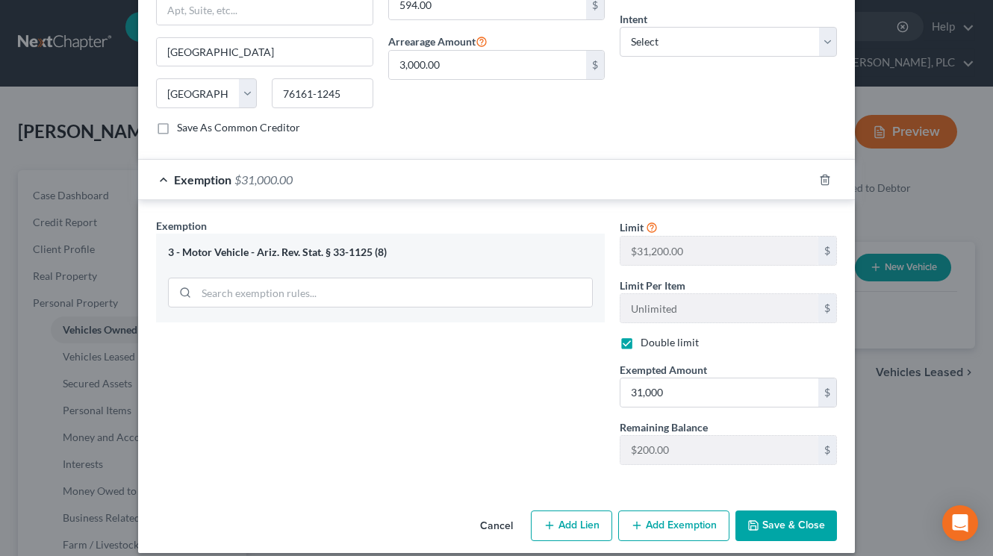
click at [769, 511] on button "Save & Close" at bounding box center [787, 526] width 102 height 31
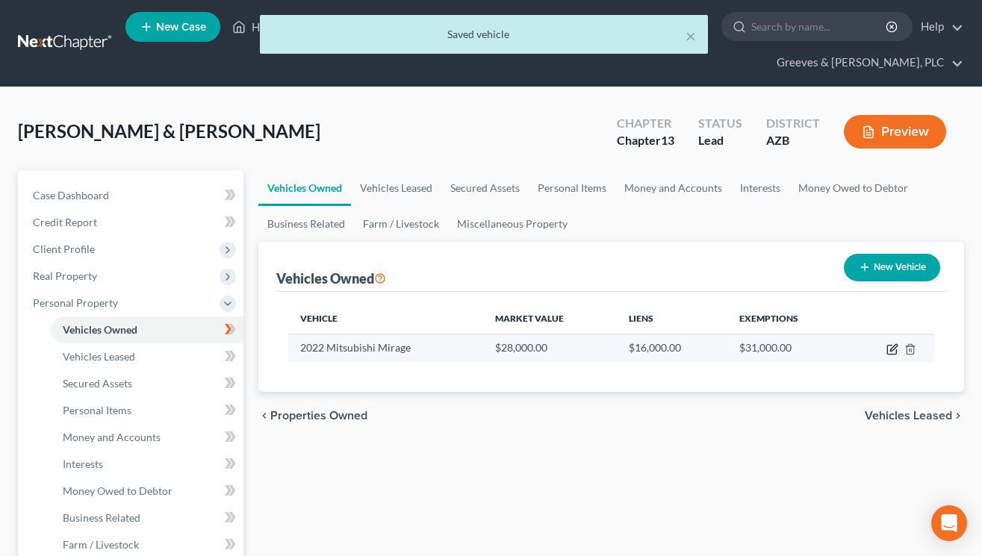
click at [890, 351] on icon "button" at bounding box center [893, 350] width 12 height 12
select select "0"
select select "4"
select select "2"
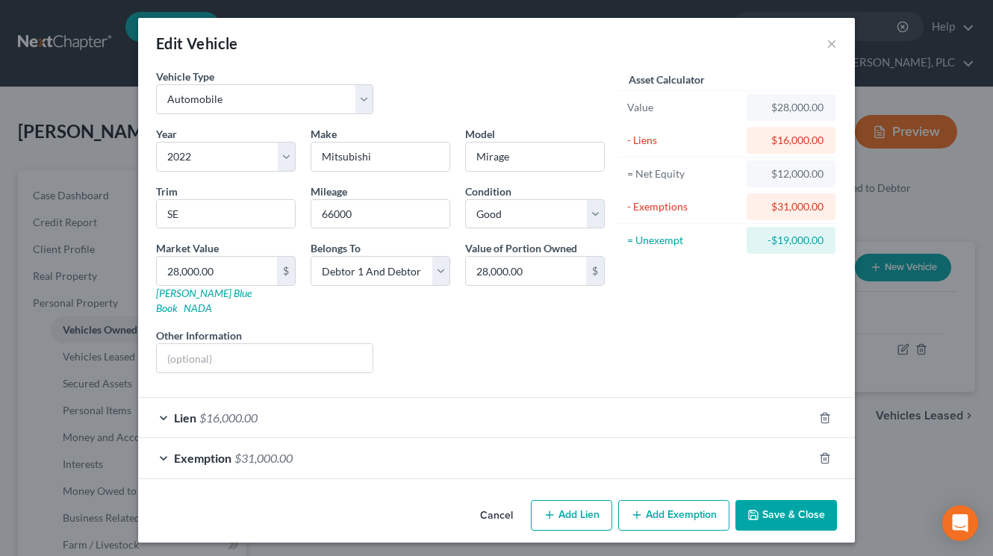
click at [576, 400] on div "Lien $16,000.00" at bounding box center [475, 418] width 675 height 40
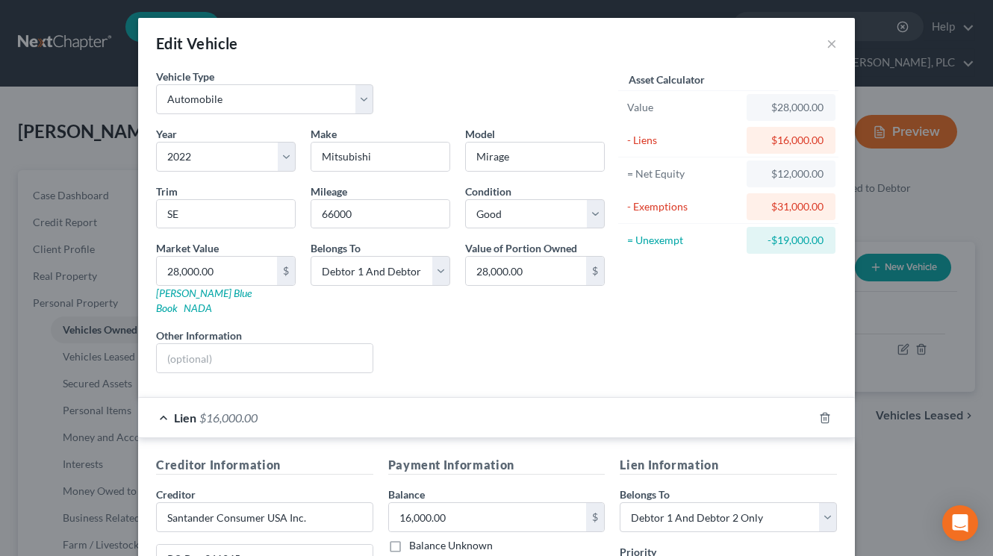
click at [639, 325] on div "Asset Calculator Value $28,000.00 - Liens $16,000.00 = Net Equity $12,000.00 - …" at bounding box center [729, 227] width 232 height 317
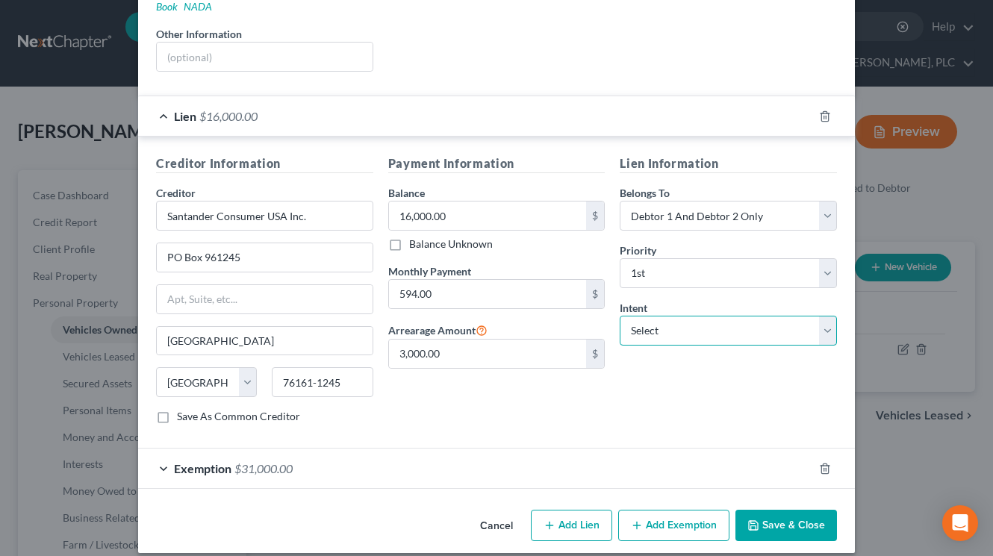
click at [816, 316] on select "Select Surrender Redeem Reaffirm Avoid Other" at bounding box center [728, 331] width 217 height 30
select select "4"
click at [620, 316] on select "Select Surrender Redeem Reaffirm Avoid Other" at bounding box center [728, 331] width 217 height 30
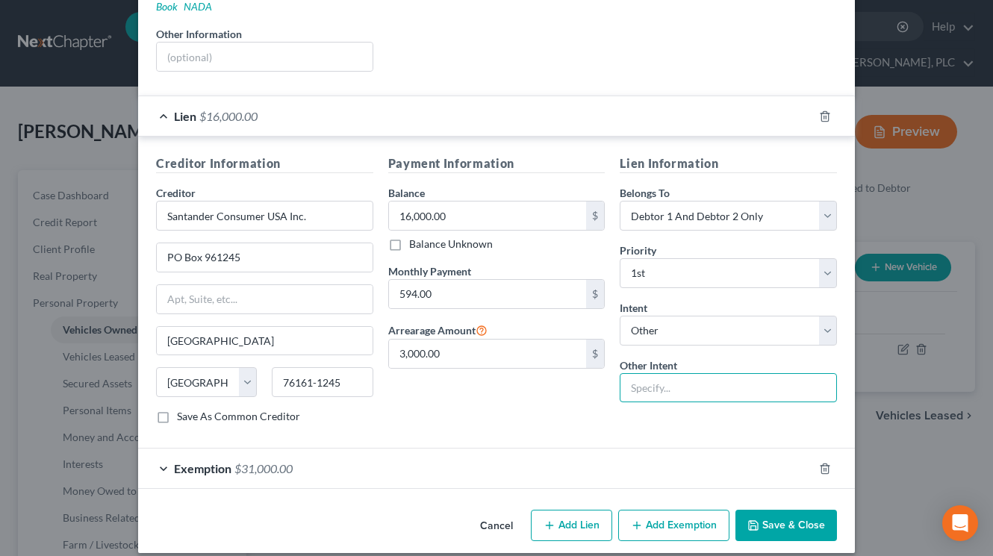
click at [660, 379] on input "text" at bounding box center [728, 388] width 217 height 30
type input "Retain and pay thru plan"
click at [754, 520] on icon "button" at bounding box center [754, 526] width 12 height 12
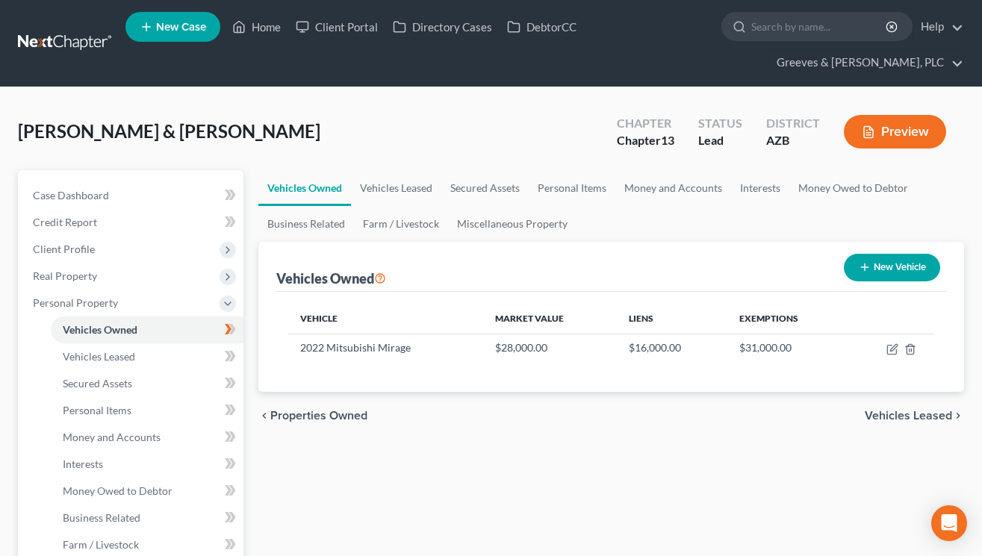
click at [144, 307] on span "Personal Property" at bounding box center [132, 303] width 223 height 27
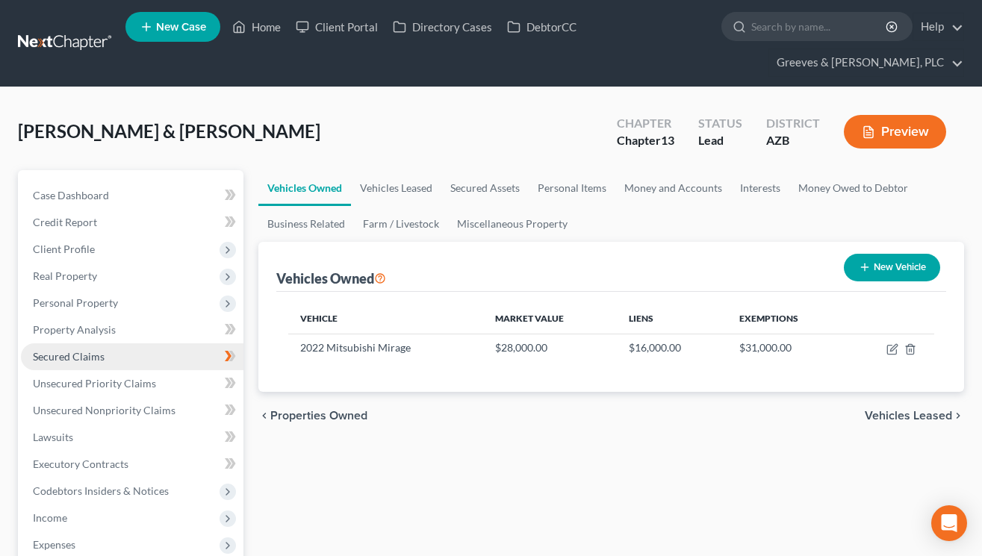
click at [166, 354] on link "Secured Claims" at bounding box center [132, 357] width 223 height 27
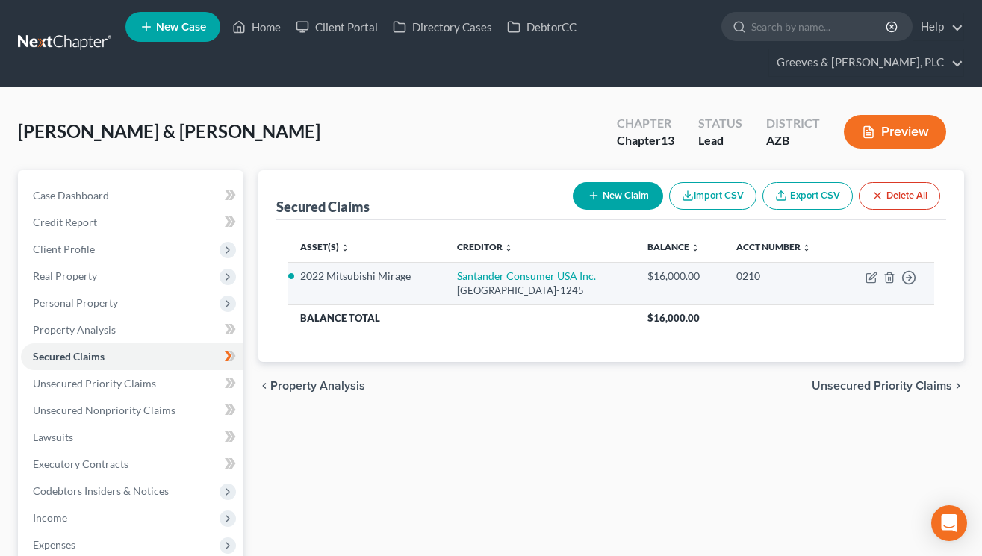
click at [457, 276] on link "Santander Consumer USA Inc." at bounding box center [526, 276] width 139 height 13
select select "45"
select select "2"
select select "4"
select select "2"
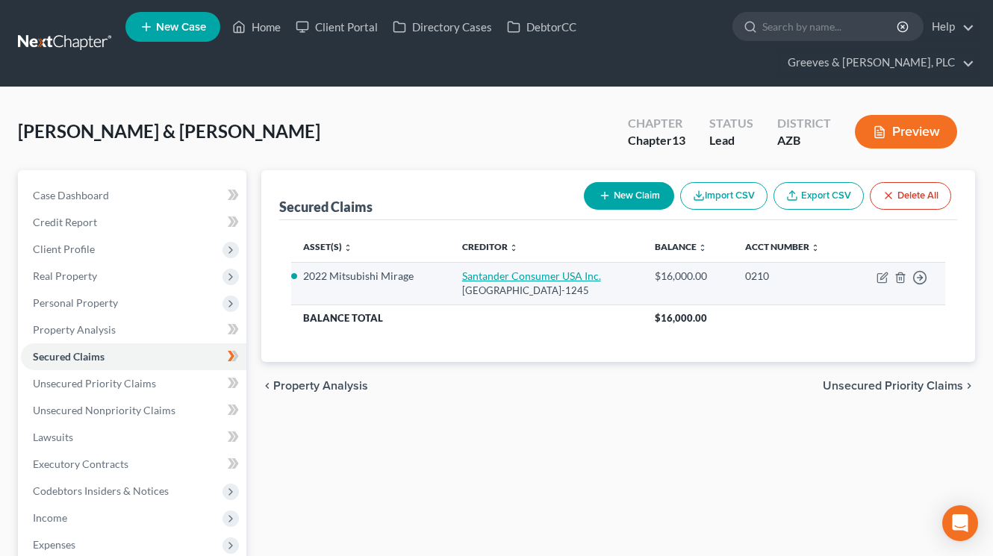
select select "0"
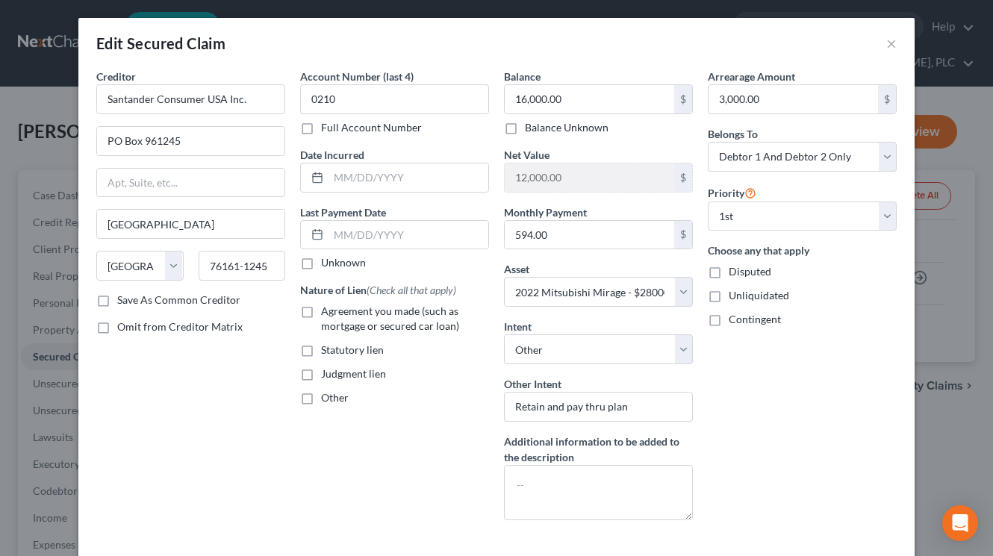
click at [321, 315] on label "Agreement you made (such as mortgage or secured car loan)" at bounding box center [405, 319] width 168 height 30
click at [327, 314] on input "Agreement you made (such as mortgage or secured car loan)" at bounding box center [332, 309] width 10 height 10
checkbox input "true"
click at [728, 28] on div "Edit Secured Claim ×" at bounding box center [496, 43] width 837 height 51
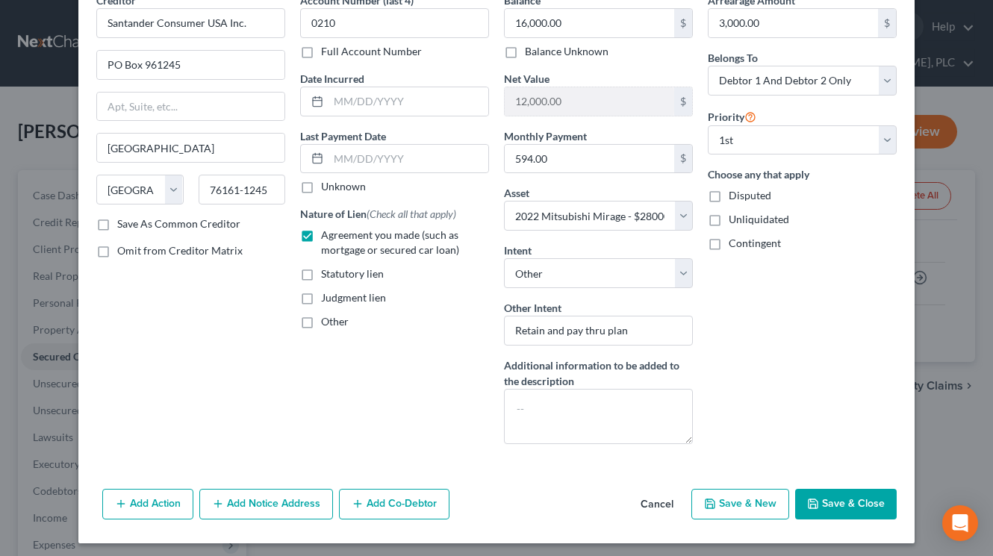
scroll to position [81, 0]
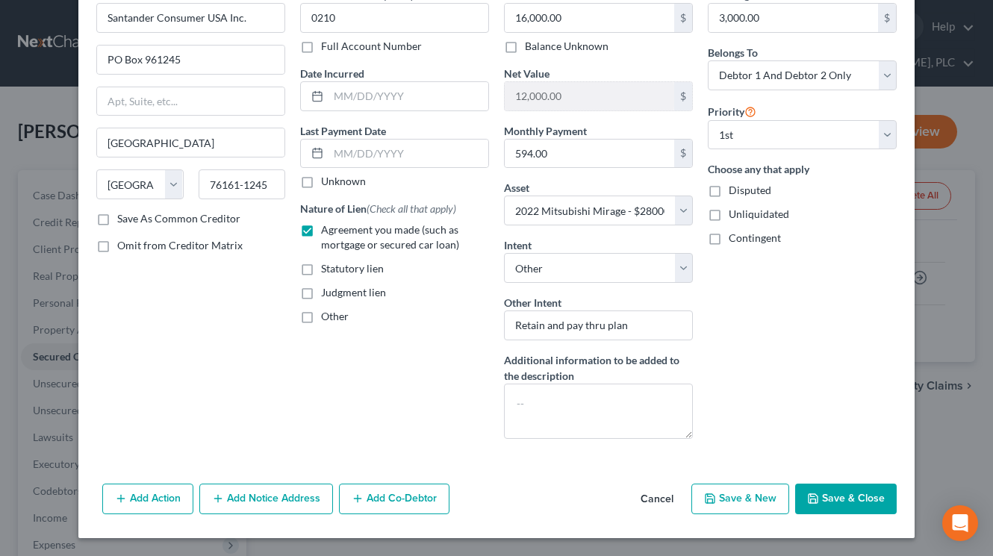
click at [813, 495] on icon "button" at bounding box center [813, 499] width 12 height 12
select select
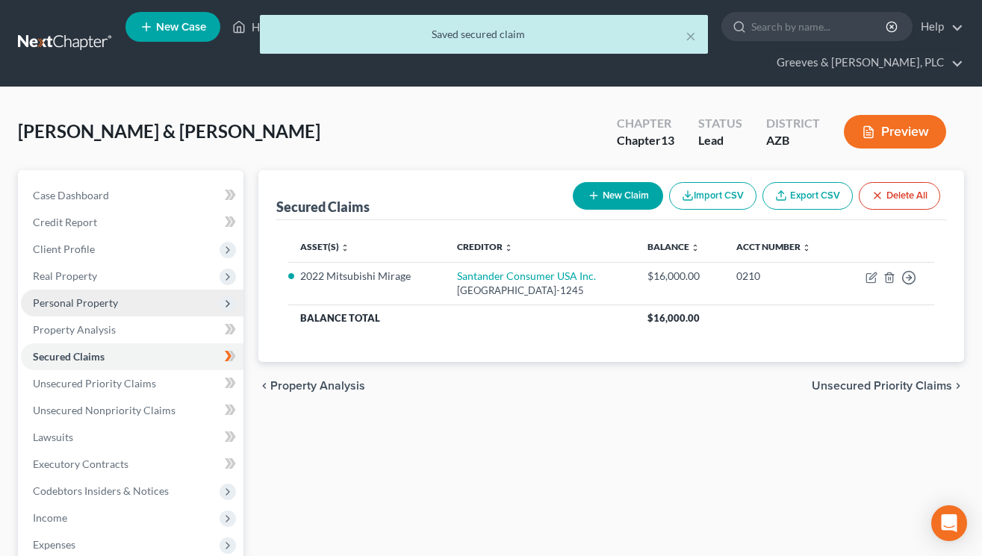
click at [119, 308] on span "Personal Property" at bounding box center [132, 303] width 223 height 27
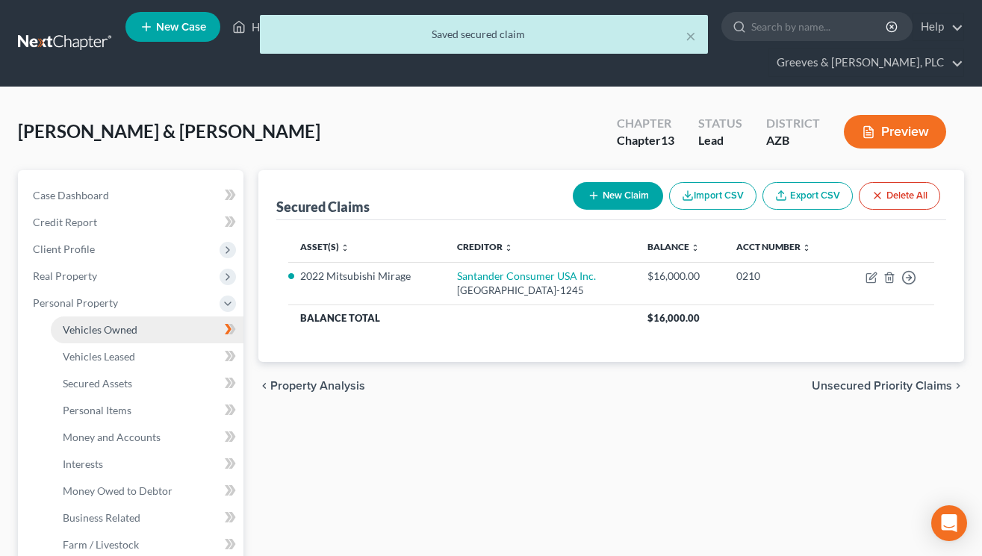
click at [155, 326] on link "Vehicles Owned" at bounding box center [147, 330] width 193 height 27
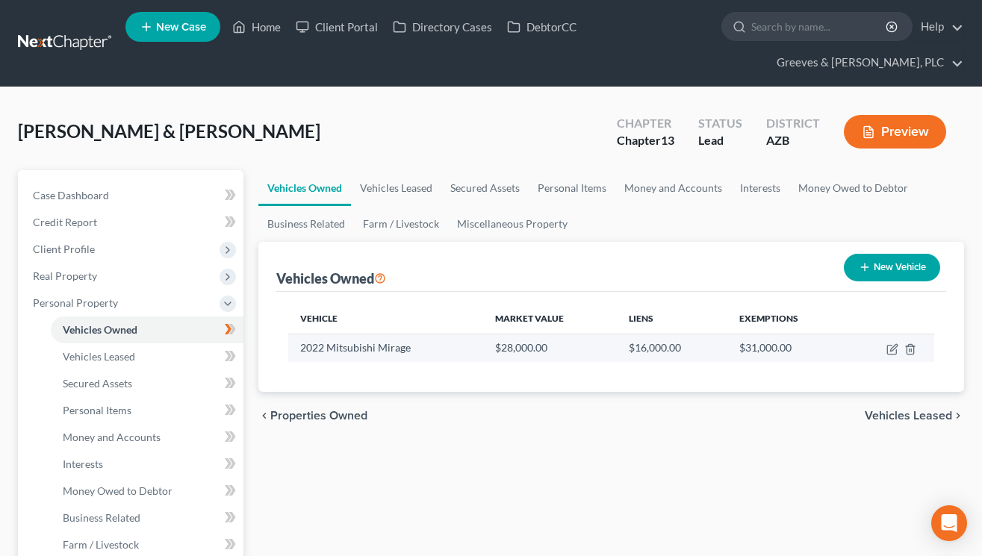
click at [892, 341] on td at bounding box center [891, 348] width 87 height 28
click at [893, 347] on icon "button" at bounding box center [893, 350] width 12 height 12
select select "0"
select select "4"
select select "2"
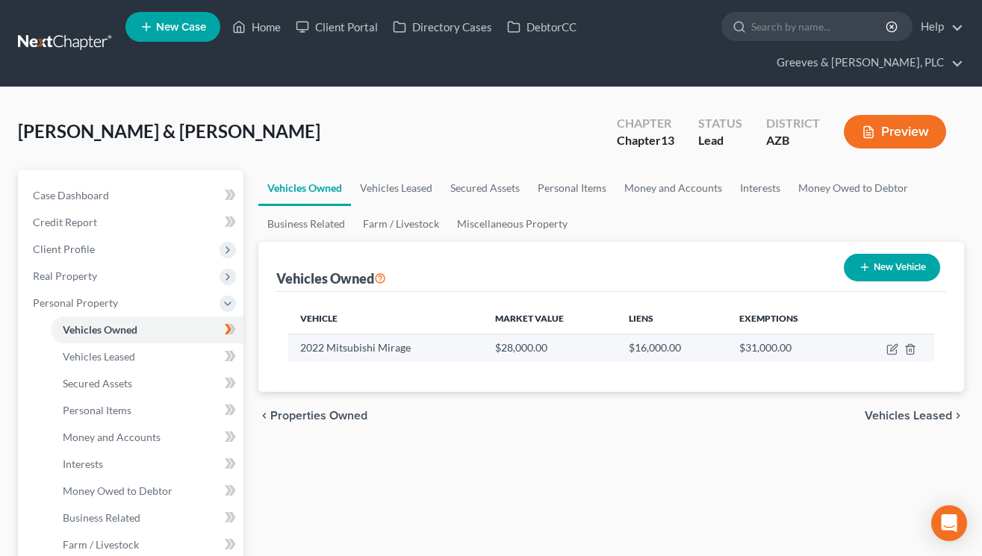
select select "2"
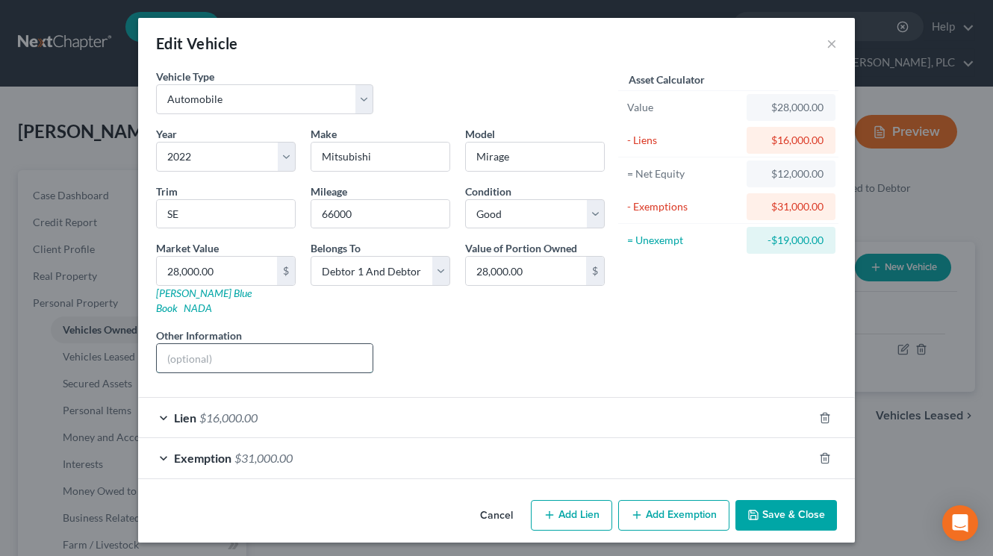
click at [299, 350] on input "text" at bounding box center [265, 358] width 216 height 28
type input "VIN ...6565"
click at [756, 500] on button "Save & Close" at bounding box center [787, 515] width 102 height 31
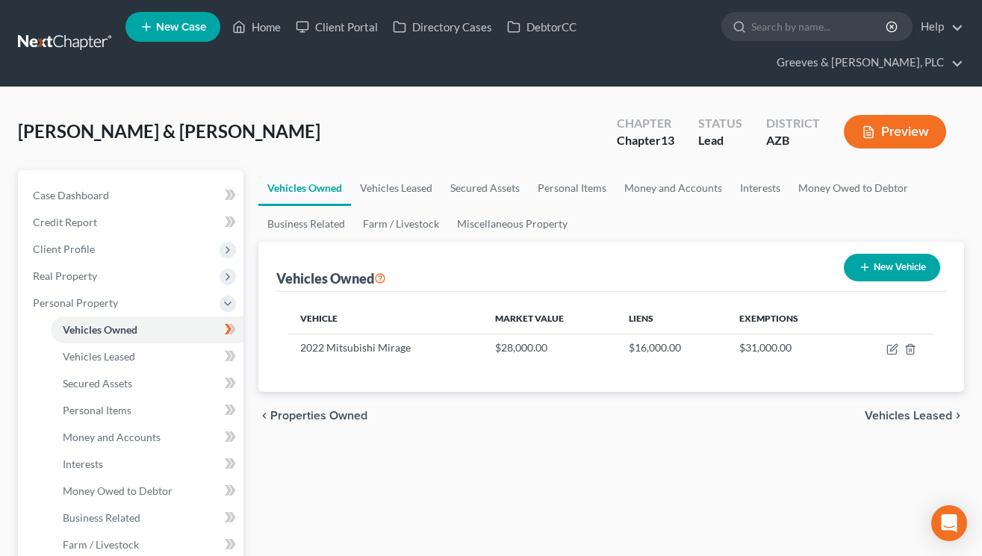
click at [651, 252] on div "Vehicles Owned New Vehicle" at bounding box center [611, 267] width 670 height 50
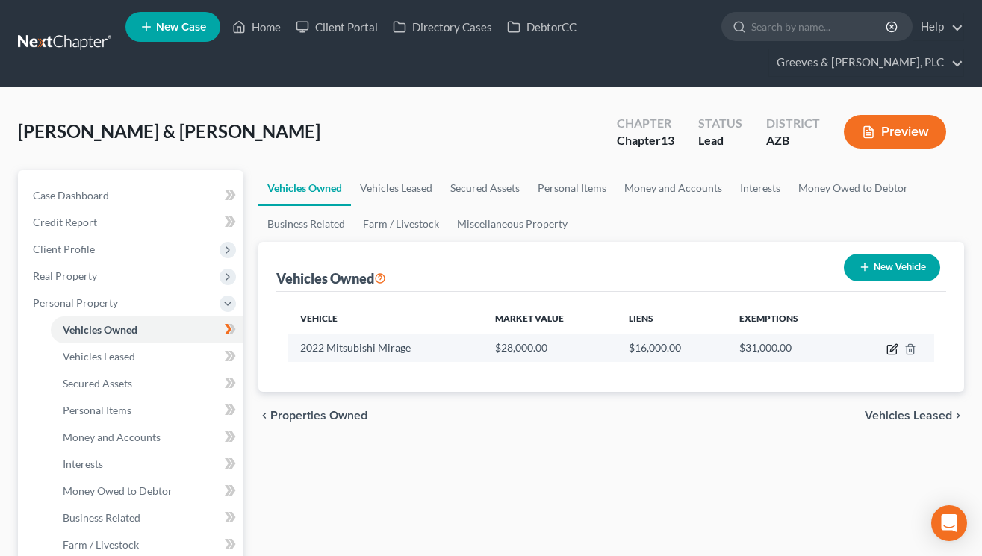
click at [892, 347] on icon "button" at bounding box center [893, 350] width 12 height 12
select select "0"
select select "4"
select select "2"
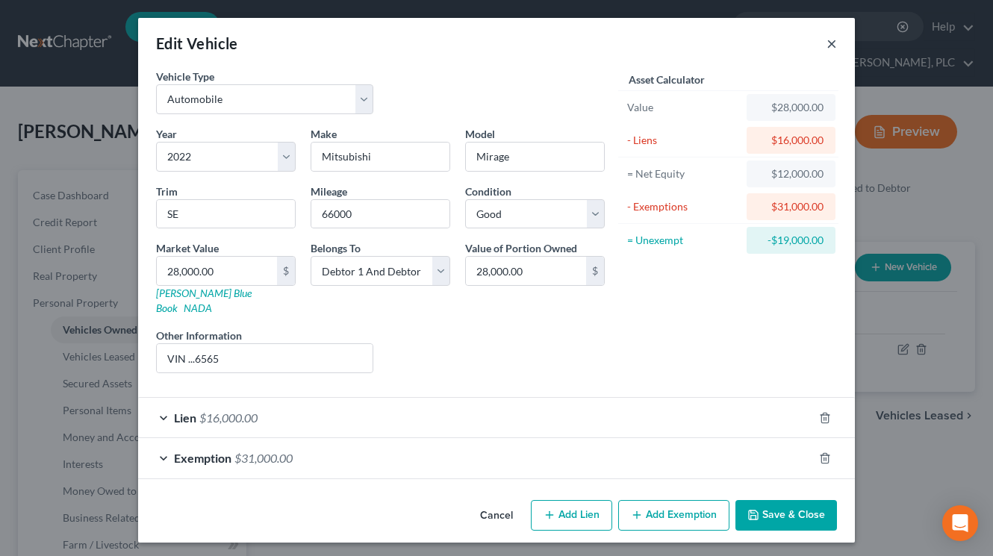
drag, startPoint x: 832, startPoint y: 49, endPoint x: 762, endPoint y: 66, distance: 72.5
click at [827, 46] on button "×" at bounding box center [832, 43] width 10 height 18
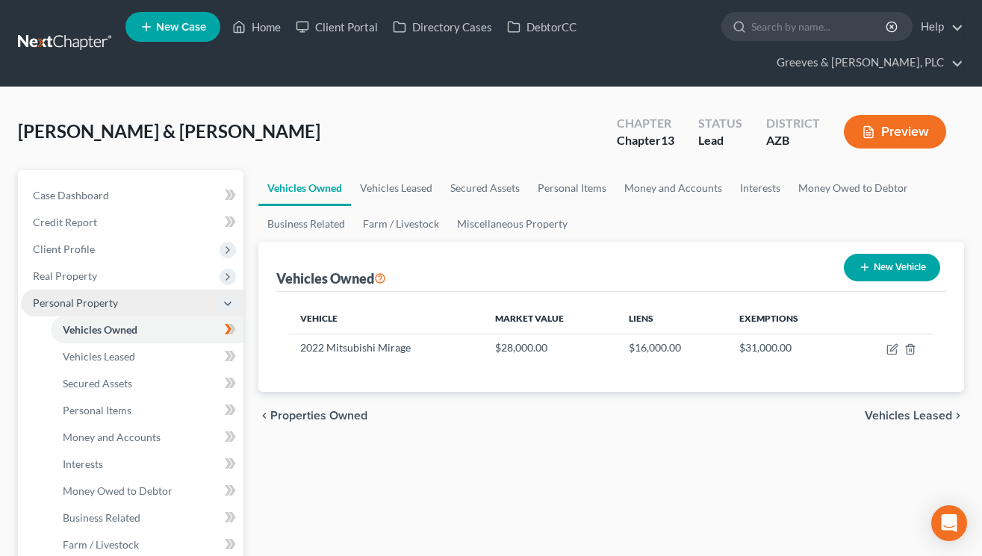
click at [152, 308] on span "Personal Property" at bounding box center [132, 303] width 223 height 27
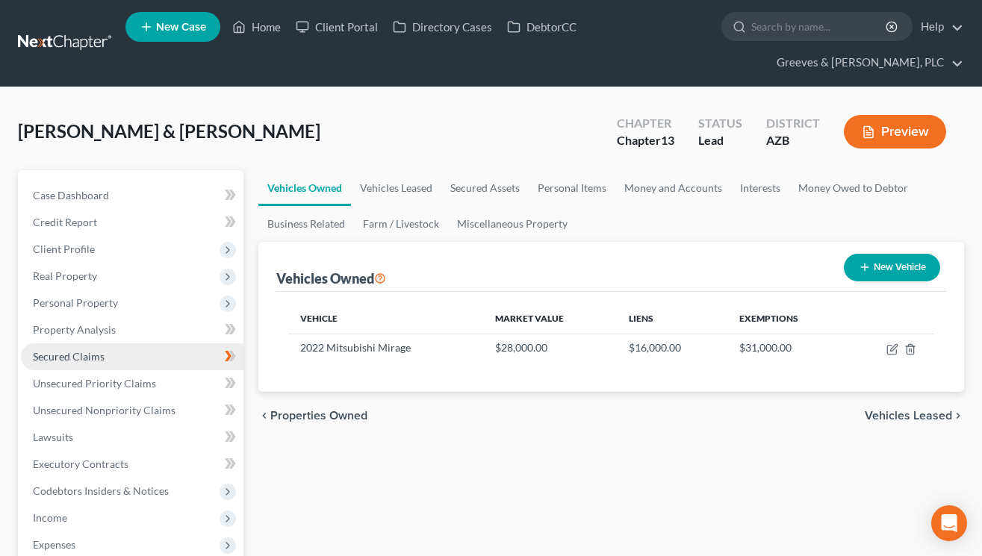
click at [163, 352] on link "Secured Claims" at bounding box center [132, 357] width 223 height 27
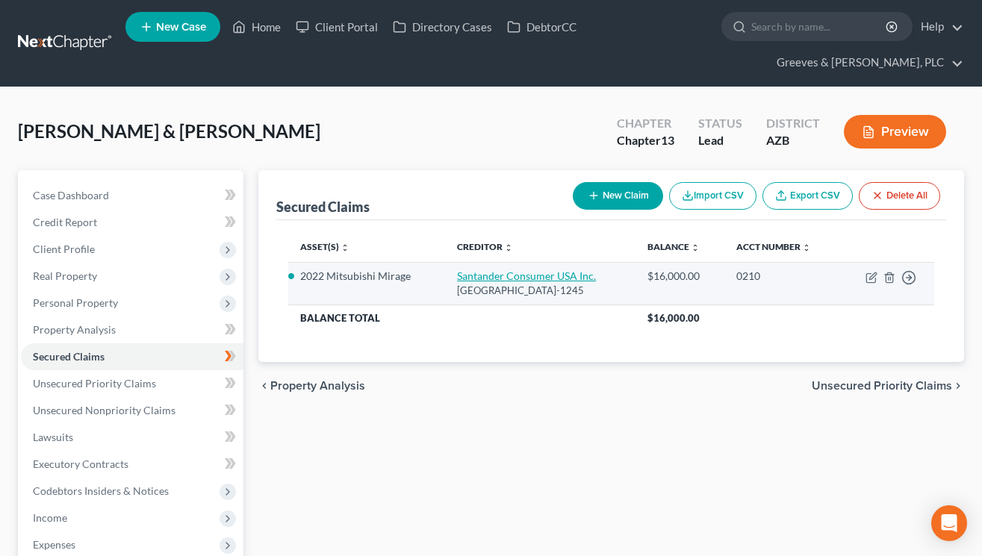
click at [458, 276] on link "Santander Consumer USA Inc." at bounding box center [526, 276] width 139 height 13
select select "45"
select select "4"
select select "2"
select select "0"
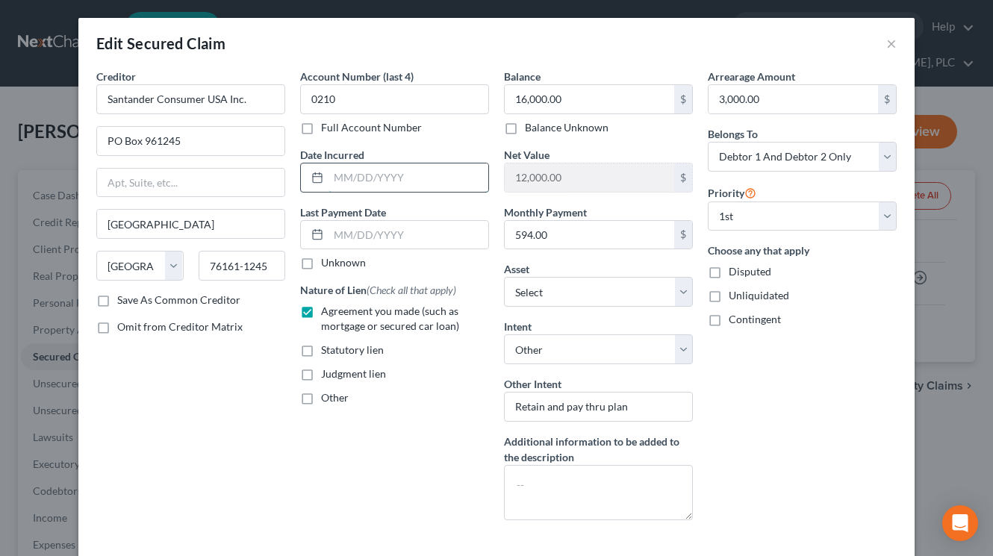
click at [362, 174] on input "text" at bounding box center [409, 178] width 160 height 28
type input "[DATE]"
click at [396, 453] on div "Account Number (last 4) 0210 Full Account Number Date Incurred [DATE] Last Paym…" at bounding box center [395, 301] width 204 height 464
click at [534, 28] on div "Edit Secured Claim ×" at bounding box center [496, 43] width 837 height 51
click at [539, 33] on div "Edit Secured Claim ×" at bounding box center [496, 43] width 837 height 51
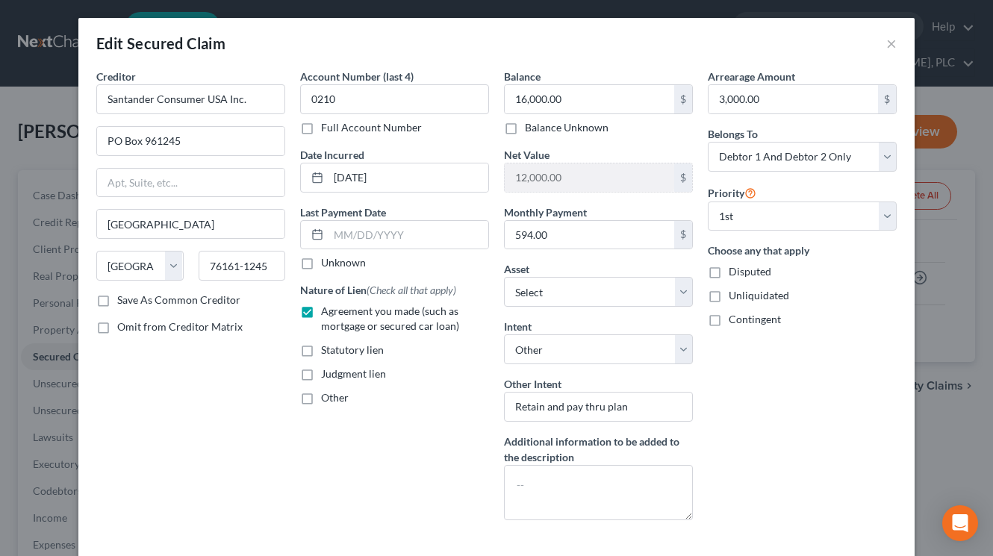
drag, startPoint x: 422, startPoint y: 462, endPoint x: 414, endPoint y: 464, distance: 8.5
click at [419, 464] on div "Account Number (last 4) 0210 Full Account Number Date Incurred [DATE] Last Paym…" at bounding box center [395, 301] width 204 height 464
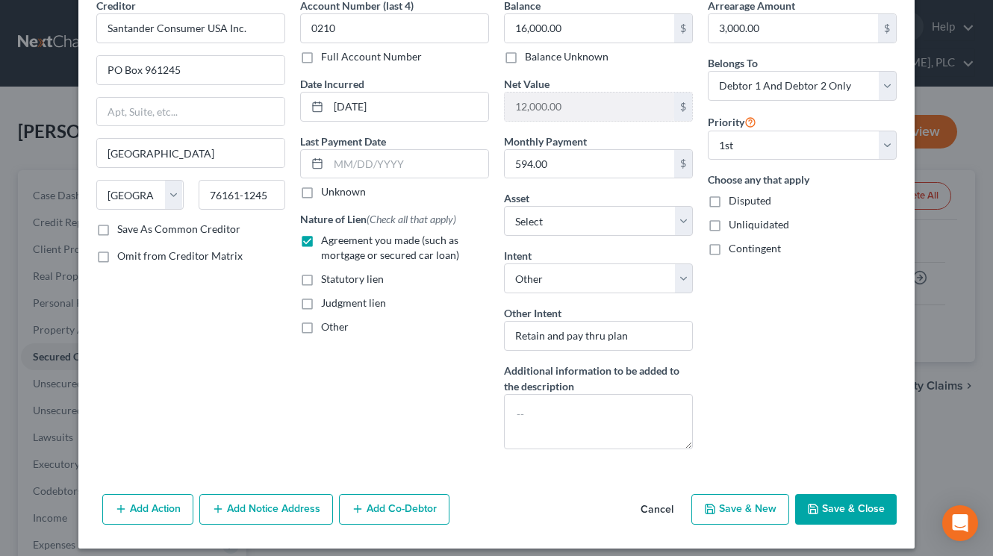
scroll to position [81, 0]
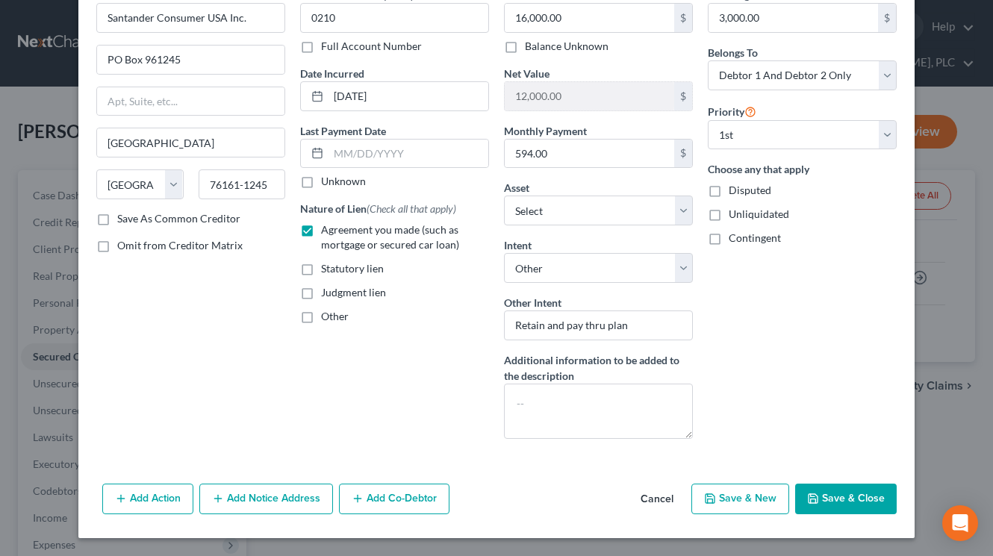
click at [309, 498] on button "Add Notice Address" at bounding box center [266, 499] width 134 height 31
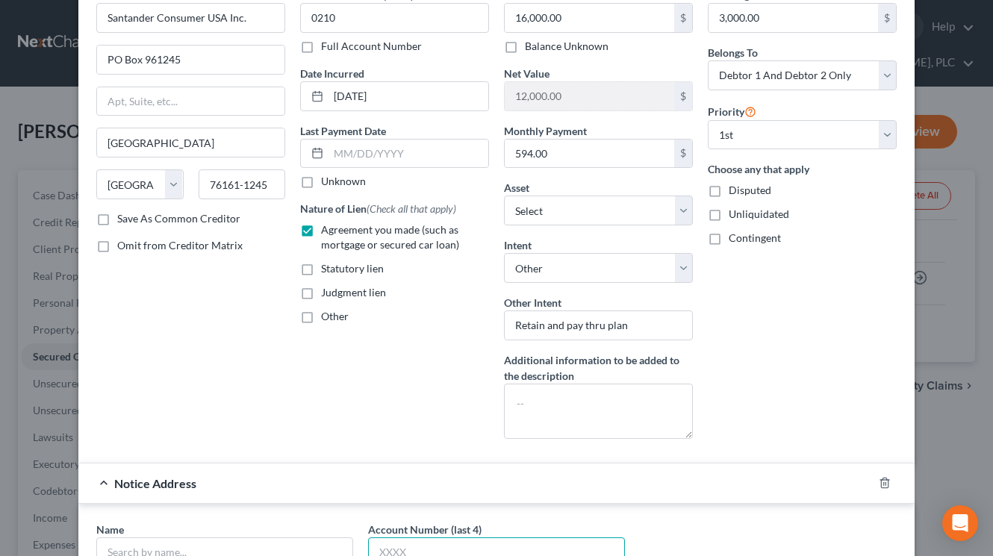
click at [421, 545] on input "text" at bounding box center [496, 553] width 257 height 30
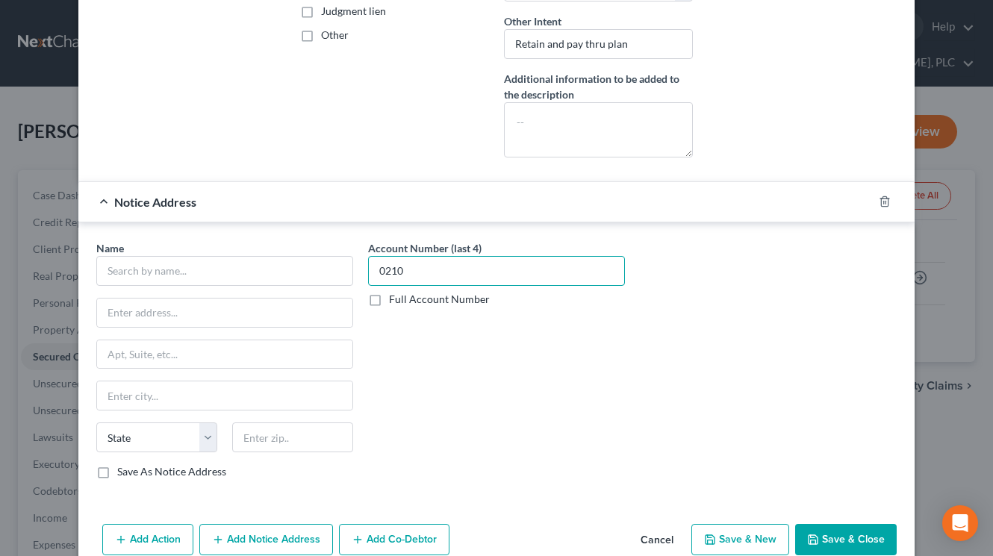
scroll to position [404, 0]
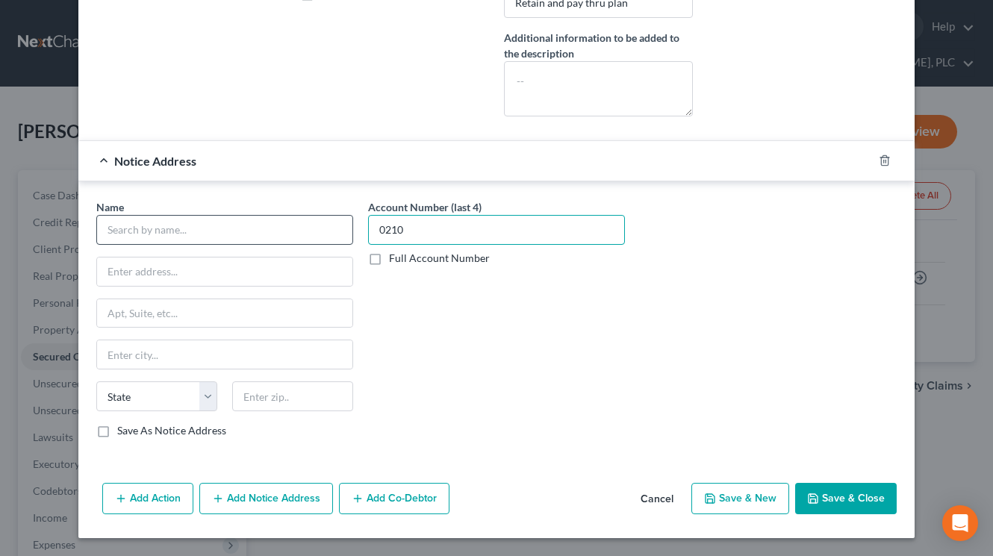
type input "0210"
click at [294, 229] on input "text" at bounding box center [224, 230] width 257 height 30
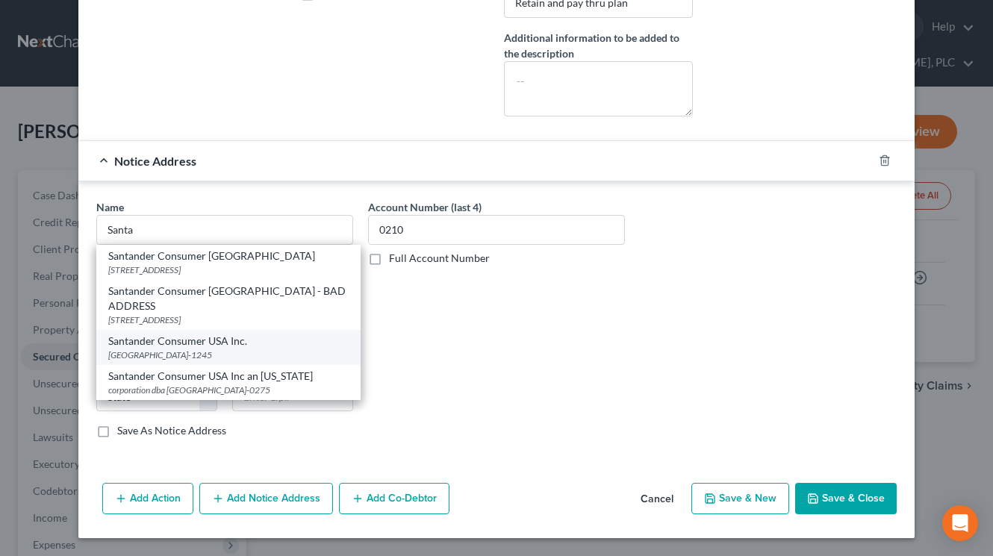
click at [302, 349] on div "[GEOGRAPHIC_DATA]-1245" at bounding box center [228, 355] width 241 height 13
type input "Santander Consumer USA Inc."
type input "PO Box 961245"
type input "[GEOGRAPHIC_DATA]"
select select "45"
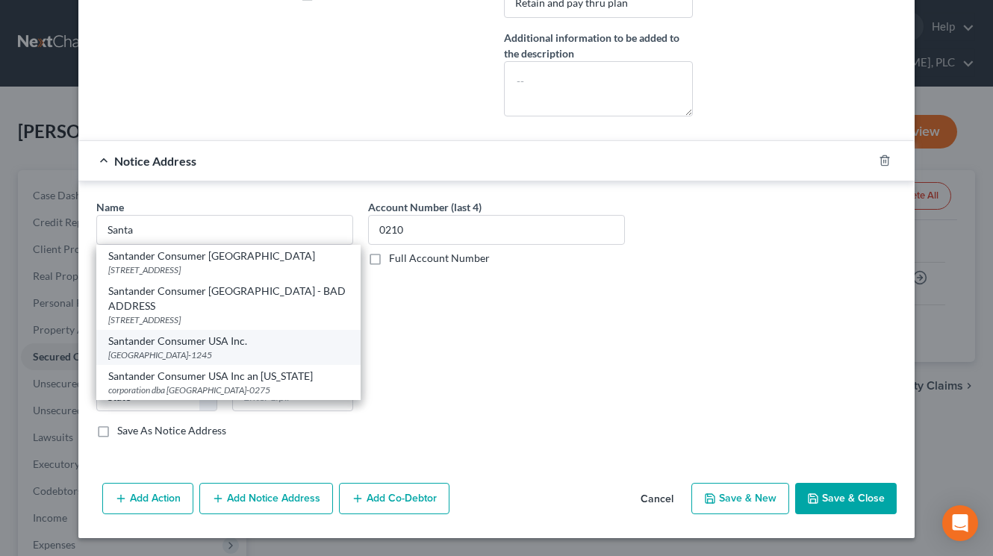
type input "76161-1245"
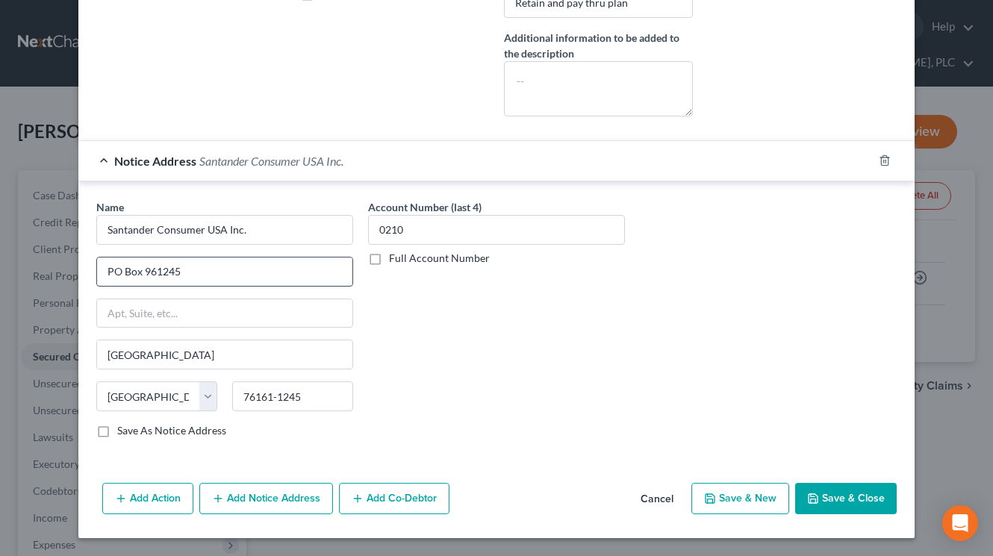
drag, startPoint x: 163, startPoint y: 271, endPoint x: 238, endPoint y: 279, distance: 75.8
click at [217, 271] on input "PO Box 961245" at bounding box center [224, 272] width 255 height 28
type input "PO Box 961288"
click at [117, 430] on label "Save As Notice Address" at bounding box center [171, 431] width 109 height 15
click at [123, 430] on input "Save As Notice Address" at bounding box center [128, 429] width 10 height 10
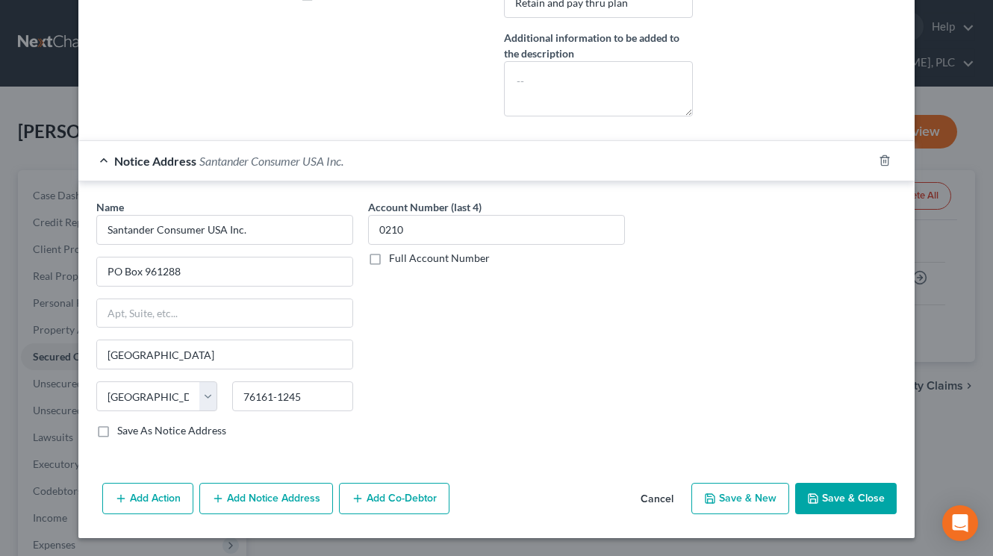
checkbox input "true"
drag, startPoint x: 184, startPoint y: 271, endPoint x: 100, endPoint y: 276, distance: 83.8
click at [100, 276] on input "PO Box 961288" at bounding box center [224, 272] width 255 height 28
click at [497, 362] on div "Account Number (last 4) 0210 Full Account Number" at bounding box center [497, 324] width 272 height 251
drag, startPoint x: 273, startPoint y: 391, endPoint x: 311, endPoint y: 396, distance: 39.1
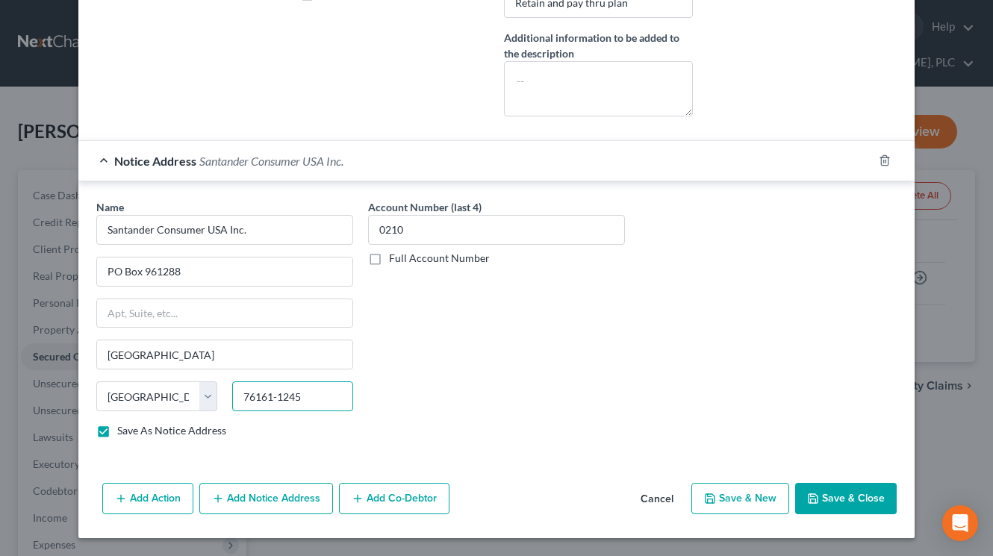
click at [311, 396] on input "76161-1245" at bounding box center [292, 397] width 121 height 30
paste input "0288"
type input "76161-0288"
click at [291, 498] on button "Add Notice Address" at bounding box center [266, 498] width 134 height 31
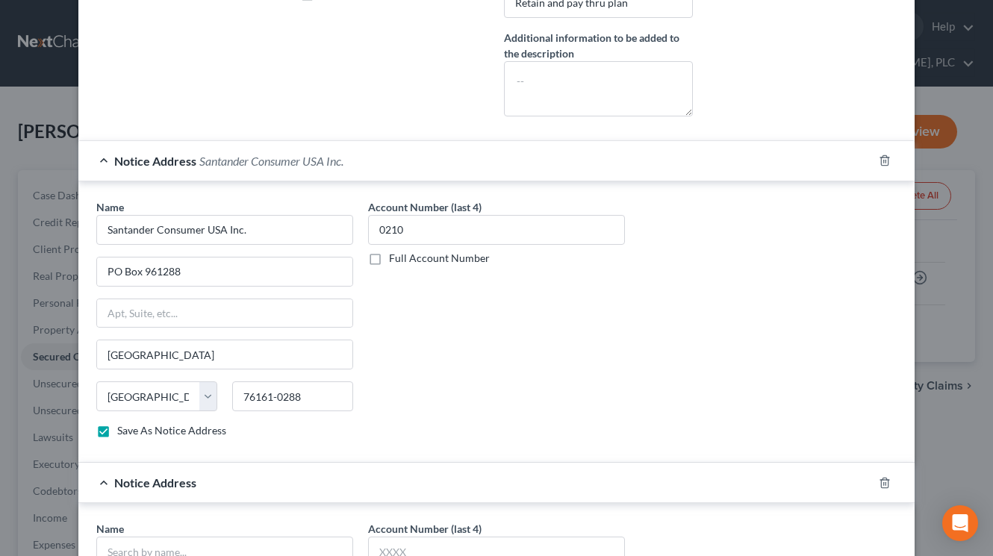
scroll to position [726, 0]
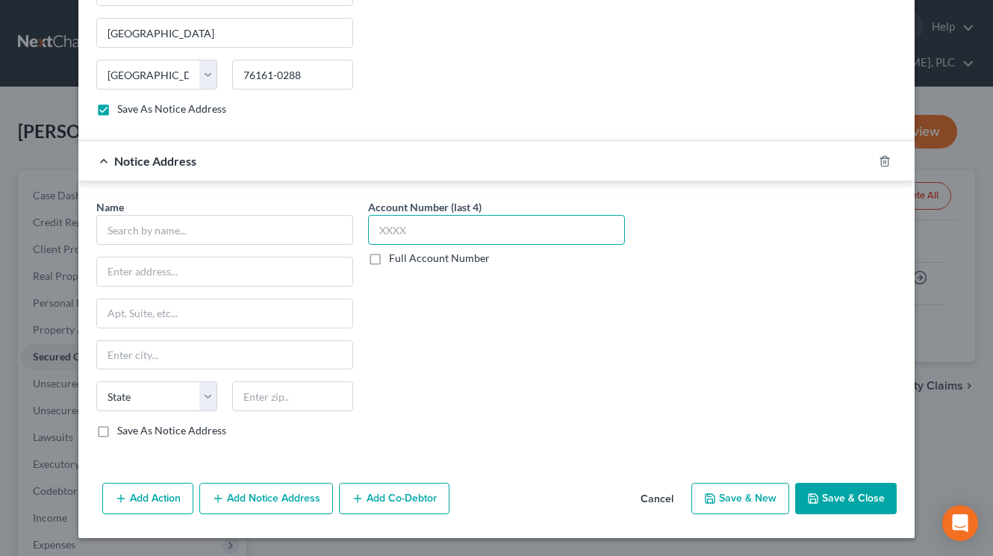
click at [503, 226] on input "text" at bounding box center [496, 230] width 257 height 30
type input "0210"
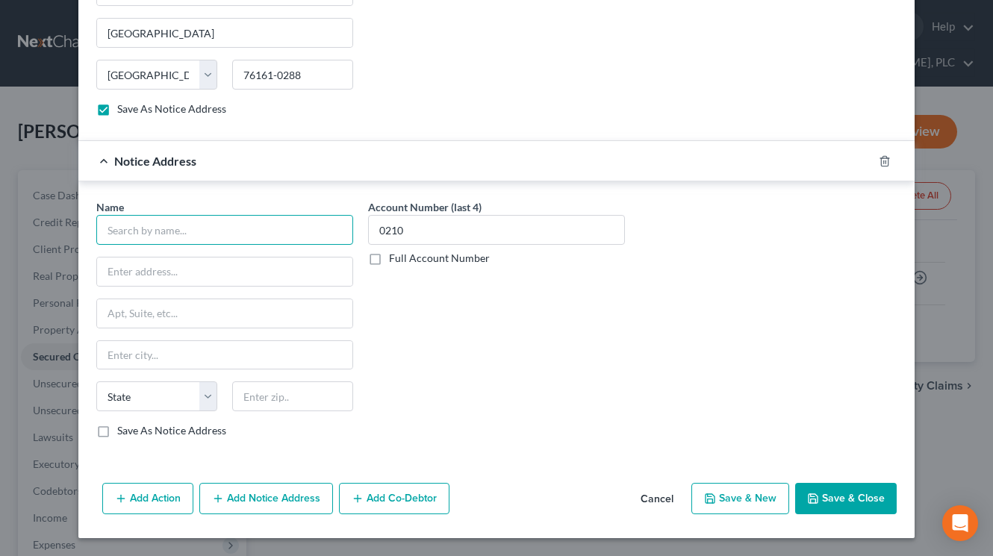
click at [276, 235] on input "text" at bounding box center [224, 230] width 257 height 30
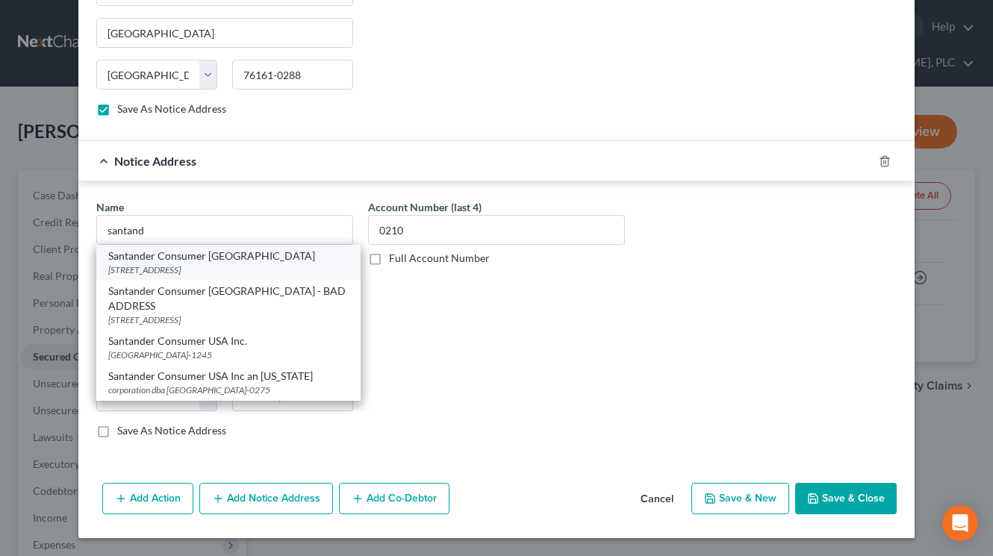
click at [299, 263] on div "Santander Consumer [GEOGRAPHIC_DATA]" at bounding box center [228, 256] width 241 height 15
type input "Santander Consumer [GEOGRAPHIC_DATA]"
type input "[STREET_ADDRESS]"
type input "[GEOGRAPHIC_DATA]"
select select "45"
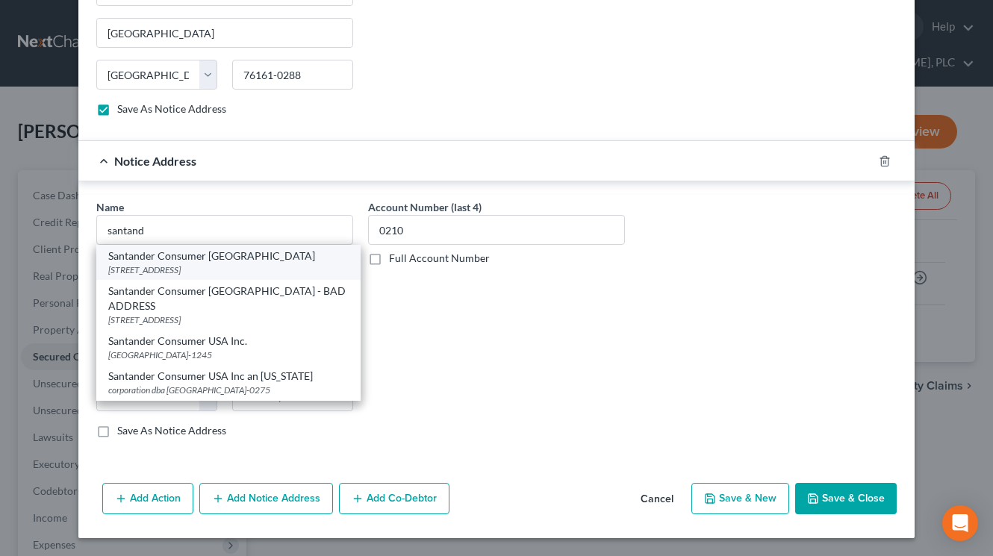
type input "75201-7260"
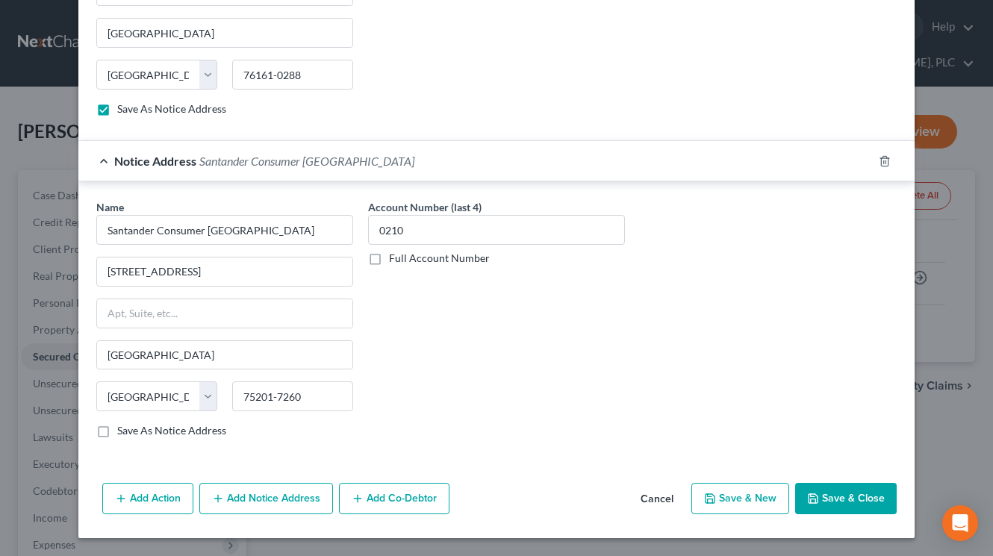
click at [291, 488] on button "Add Notice Address" at bounding box center [266, 498] width 134 height 31
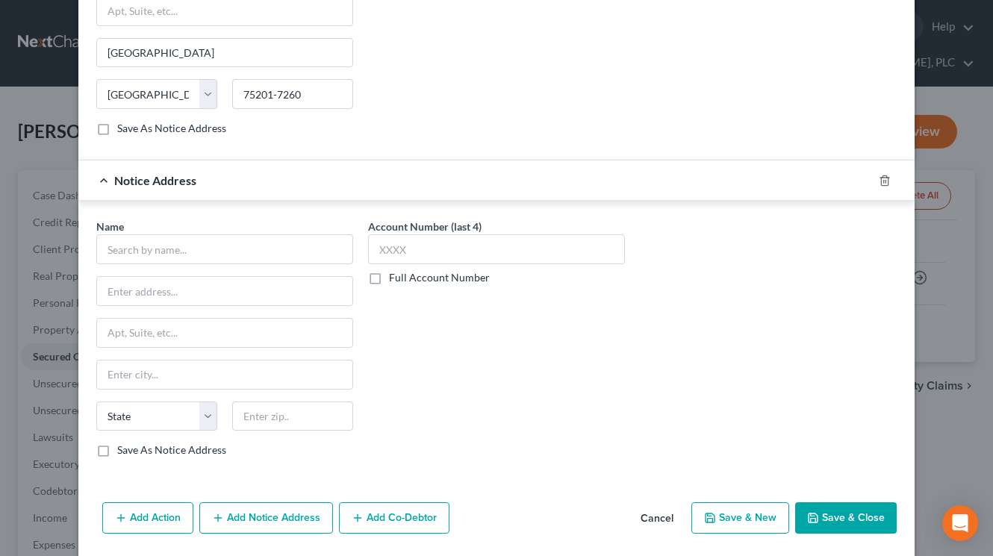
scroll to position [1048, 0]
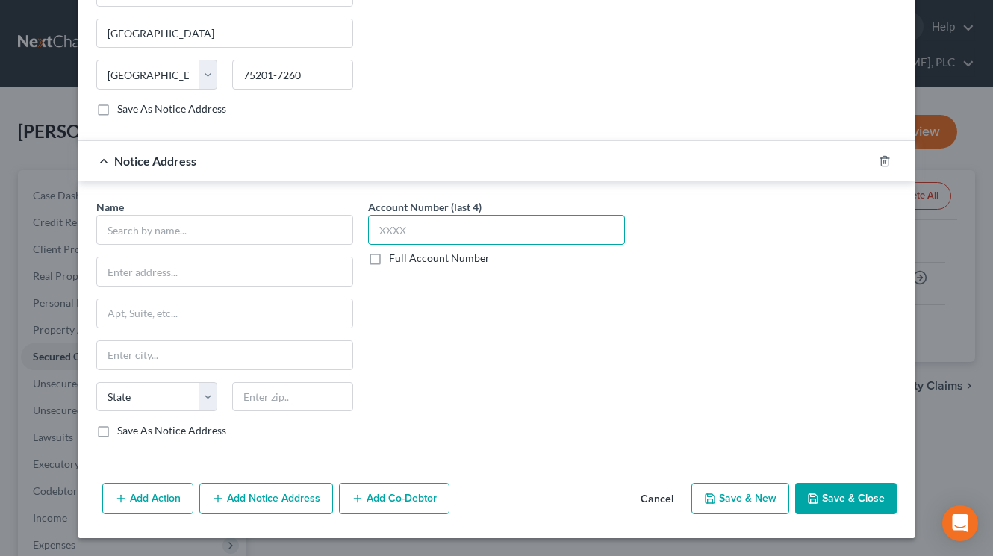
click at [521, 232] on input "text" at bounding box center [496, 230] width 257 height 30
type input "0210"
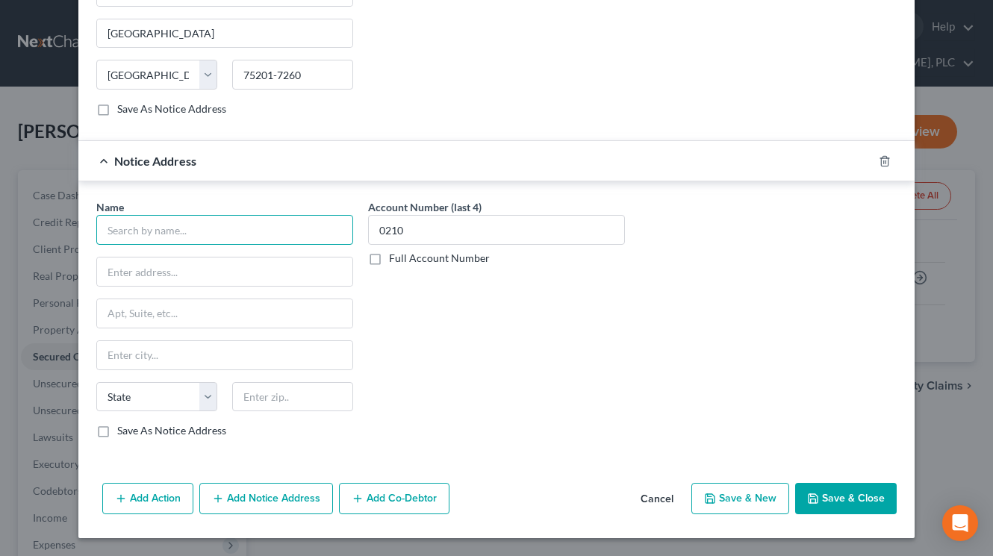
click at [276, 229] on input "text" at bounding box center [224, 230] width 257 height 30
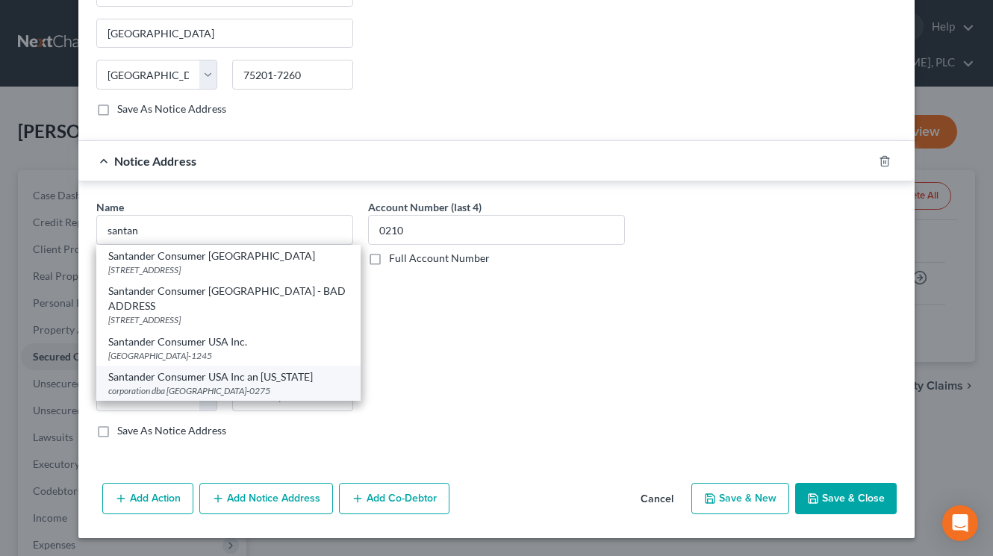
click at [309, 385] on div "corporation dba [GEOGRAPHIC_DATA]-0275" at bounding box center [228, 391] width 241 height 13
type input "Santander Consumer USA Inc an [US_STATE]"
type input "corporation dba Chrysler Capital"
type input "PO Box 961275"
type input "[GEOGRAPHIC_DATA]"
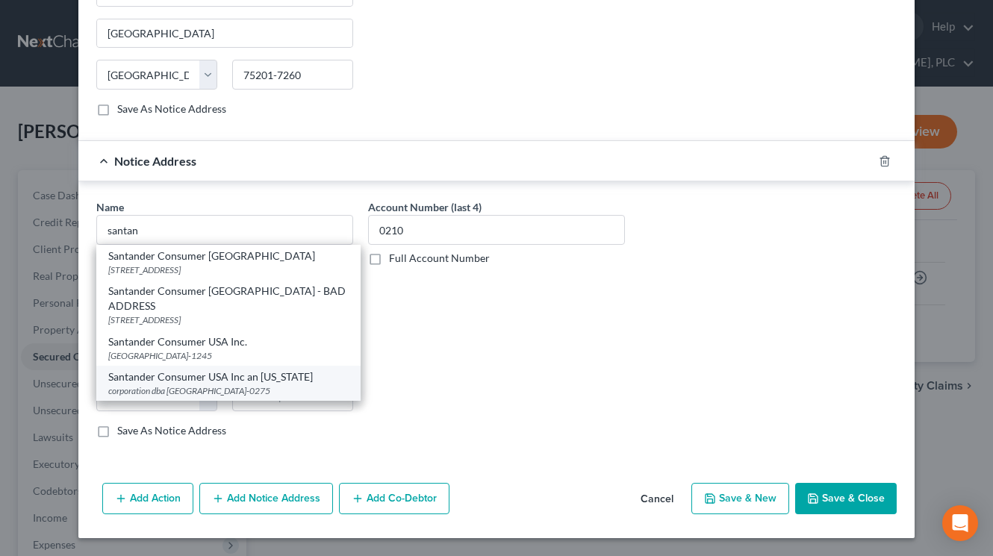
select select "45"
type input "76161-0275"
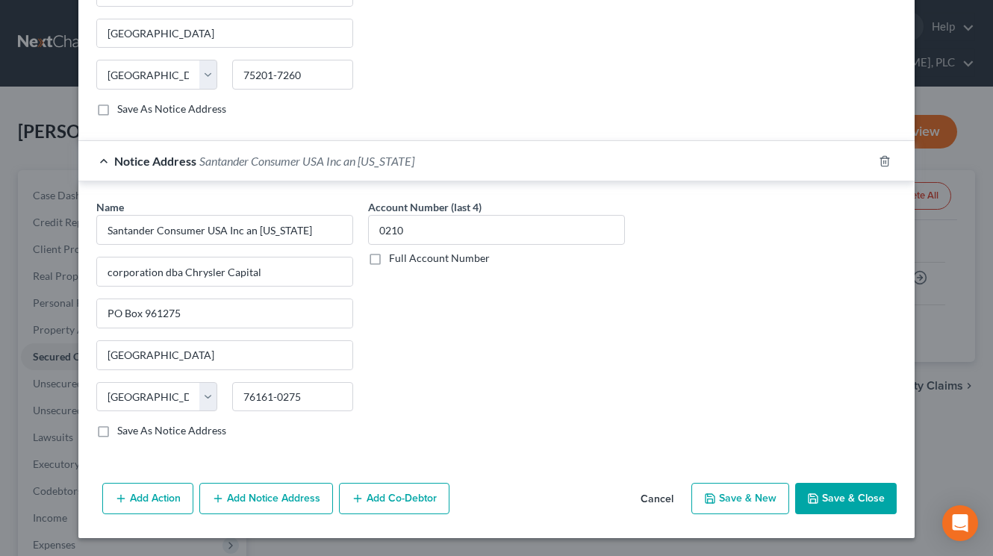
click at [811, 493] on icon "button" at bounding box center [813, 499] width 12 height 12
checkbox input "false"
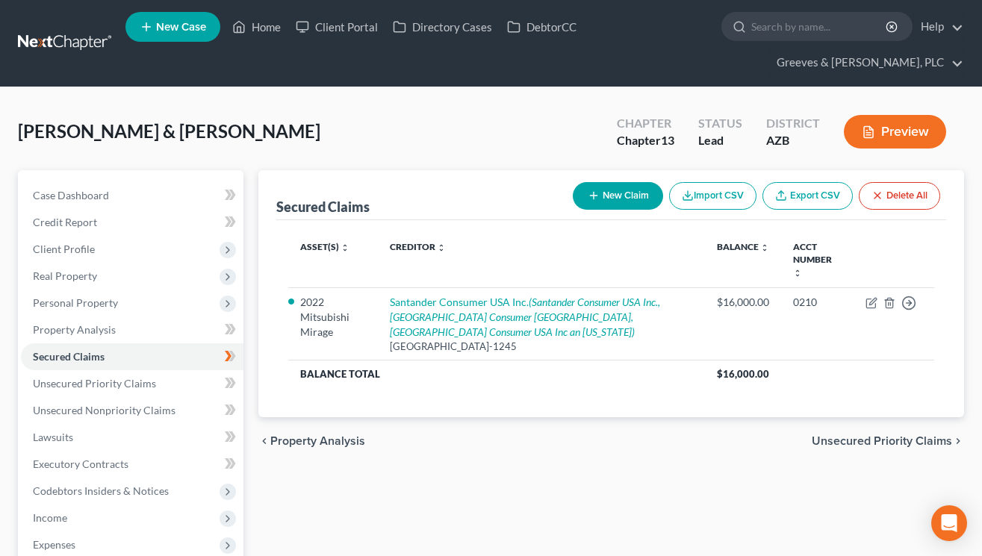
click at [673, 93] on div "[PERSON_NAME] & [PERSON_NAME] Upgraded Chapter Chapter 13 Status Lead District …" at bounding box center [491, 454] width 982 height 734
click at [226, 415] on icon at bounding box center [228, 410] width 7 height 10
click at [208, 412] on link "Unsecured Nonpriority Claims" at bounding box center [132, 410] width 223 height 27
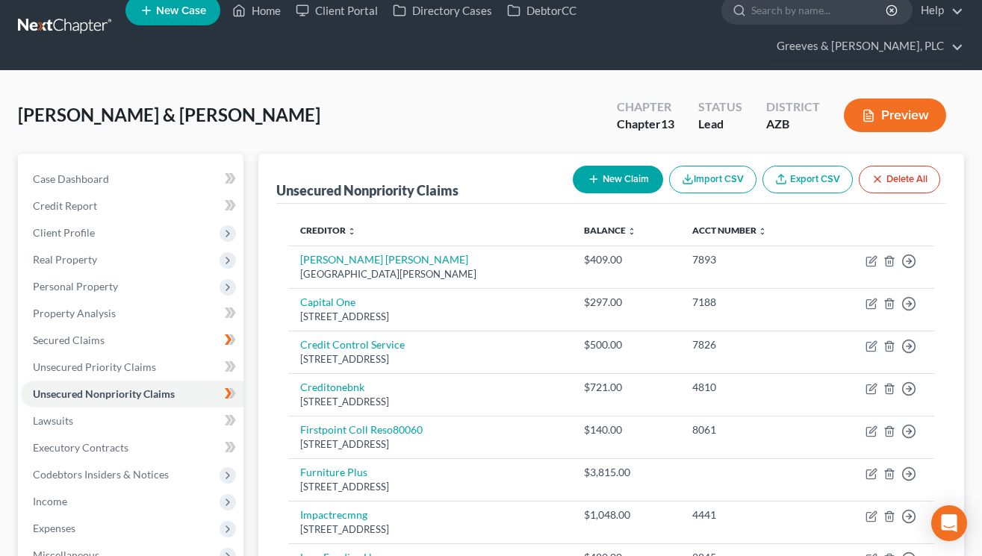
scroll to position [4, 0]
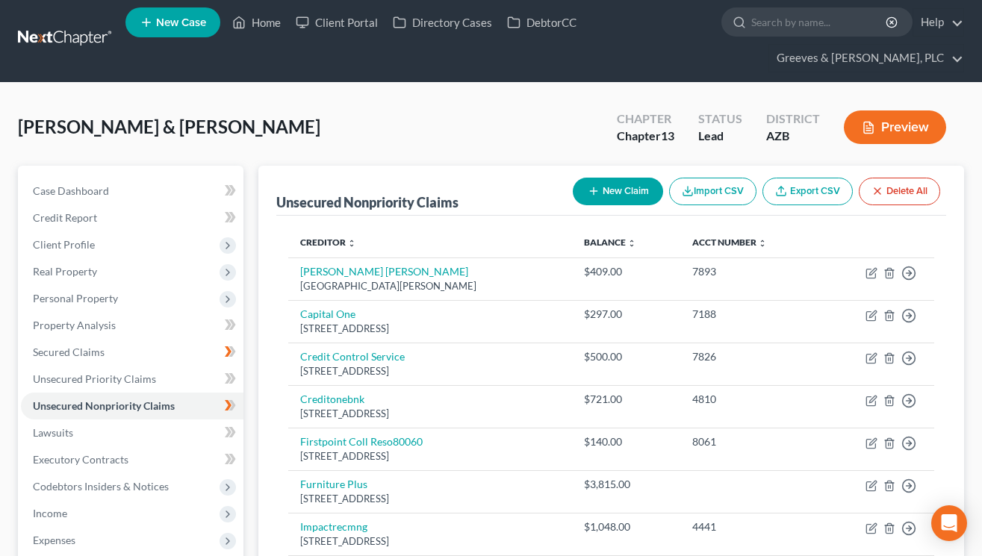
click at [602, 196] on button "New Claim" at bounding box center [618, 192] width 90 height 28
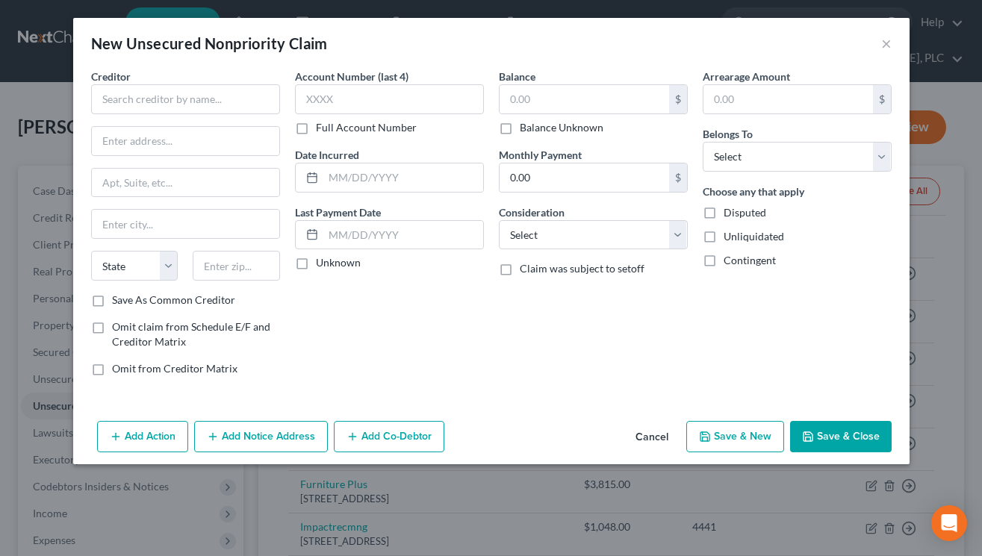
scroll to position [0, 0]
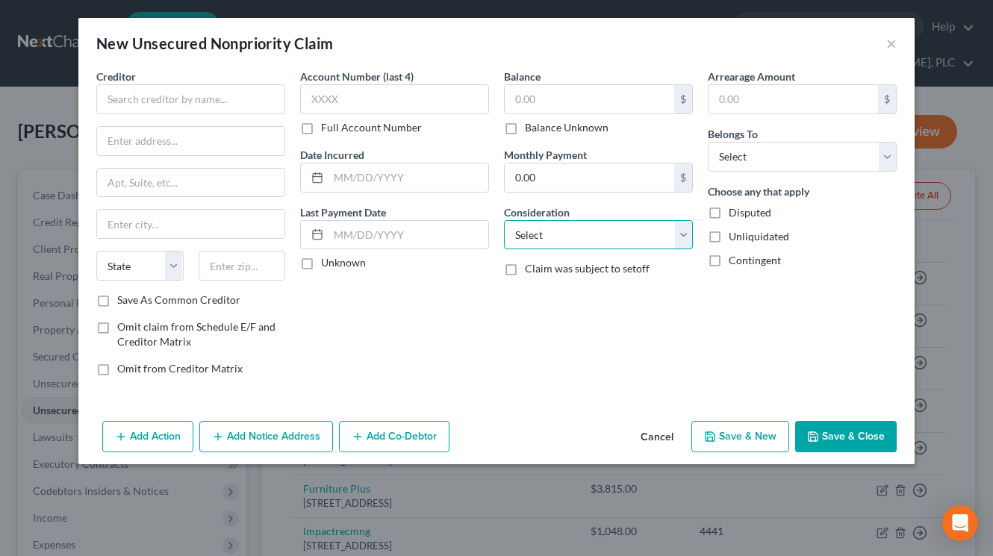
click at [678, 241] on select "Select Cable / Satellite Services Collection Agency Credit Card Debt Debt Couns…" at bounding box center [598, 235] width 189 height 30
select select "10"
click at [504, 220] on select "Select Cable / Satellite Services Collection Agency Credit Card Debt Debt Couns…" at bounding box center [598, 235] width 189 height 30
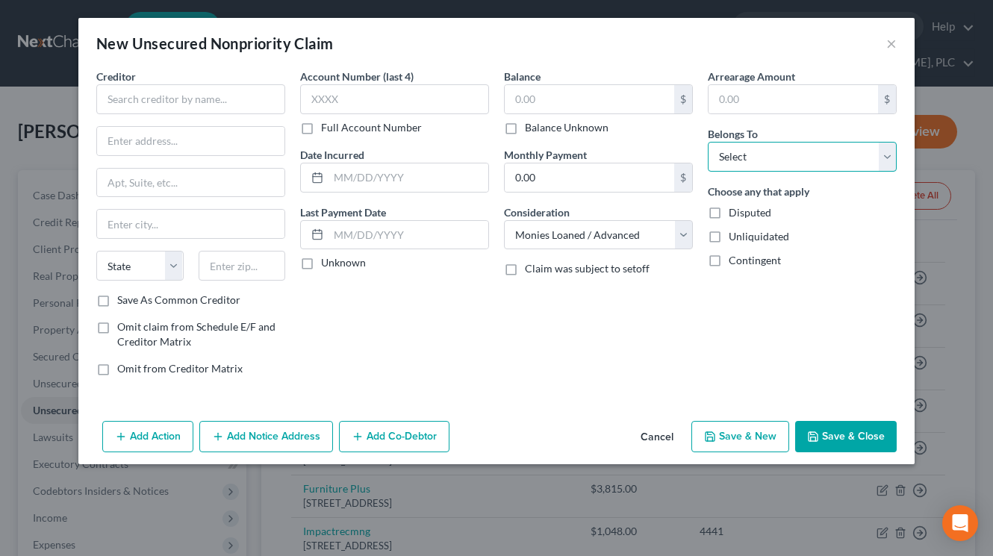
click at [858, 149] on select "Select Debtor 1 Only Debtor 2 Only Debtor 1 And Debtor 2 Only At Least One Of T…" at bounding box center [802, 157] width 189 height 30
click at [884, 163] on select "Select Debtor 1 Only Debtor 2 Only Debtor 1 And Debtor 2 Only At Least One Of T…" at bounding box center [802, 157] width 189 height 30
select select "4"
click at [708, 142] on select "Select Debtor 1 Only Debtor 2 Only Debtor 1 And Debtor 2 Only At Least One Of T…" at bounding box center [802, 157] width 189 height 30
click at [537, 90] on input "text" at bounding box center [590, 99] width 170 height 28
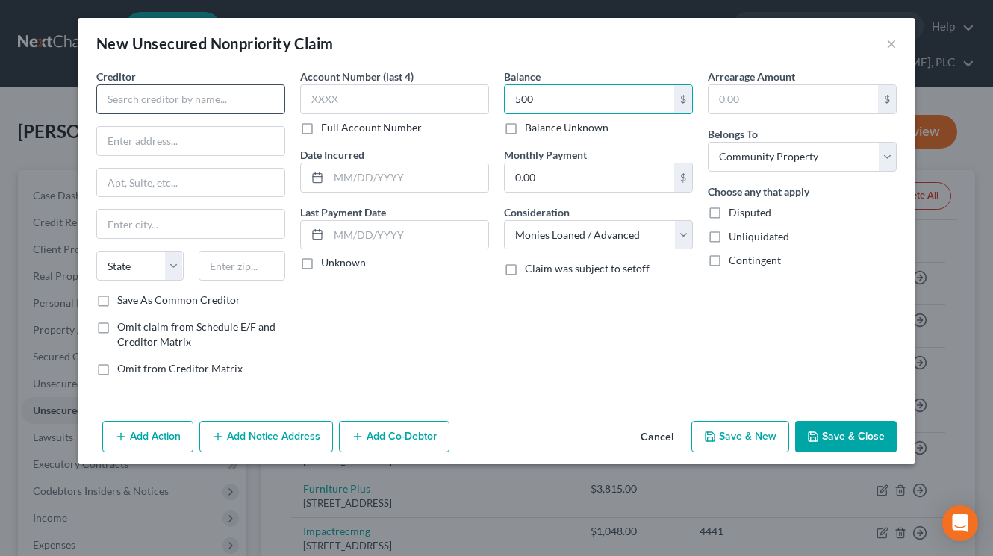
type input "500"
click at [229, 97] on input "text" at bounding box center [190, 99] width 189 height 30
drag, startPoint x: 215, startPoint y: 105, endPoint x: 100, endPoint y: 105, distance: 115.0
click at [100, 105] on input "[US_STATE] Smart Cash" at bounding box center [190, 99] width 189 height 30
click at [229, 102] on input "[US_STATE] Smart Cash" at bounding box center [190, 99] width 189 height 30
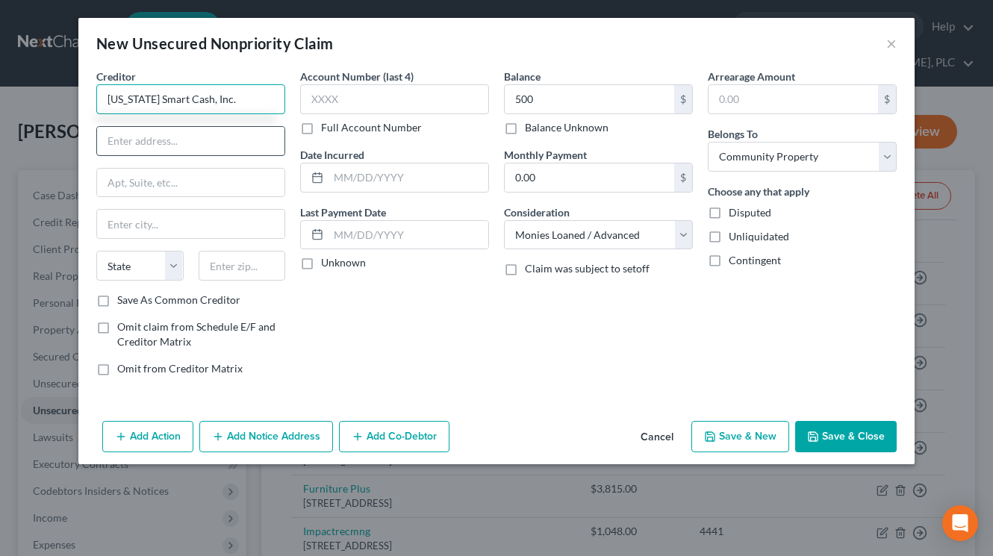
type input "[US_STATE] Smart Cash, Inc."
click at [179, 139] on input "text" at bounding box center [190, 141] width 187 height 28
paste input "[PERSON_NAME]"
type input "c/o [PERSON_NAME]"
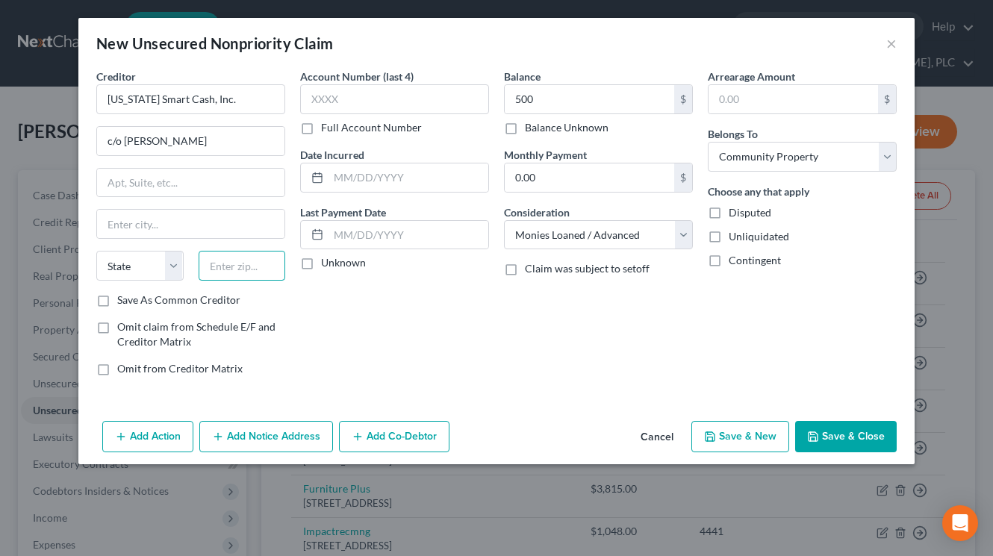
click at [233, 267] on input "text" at bounding box center [242, 266] width 87 height 30
type input "85234"
drag, startPoint x: 189, startPoint y: 176, endPoint x: 199, endPoint y: 186, distance: 14.8
click at [191, 178] on input "text" at bounding box center [190, 183] width 187 height 28
type input "[PERSON_NAME]"
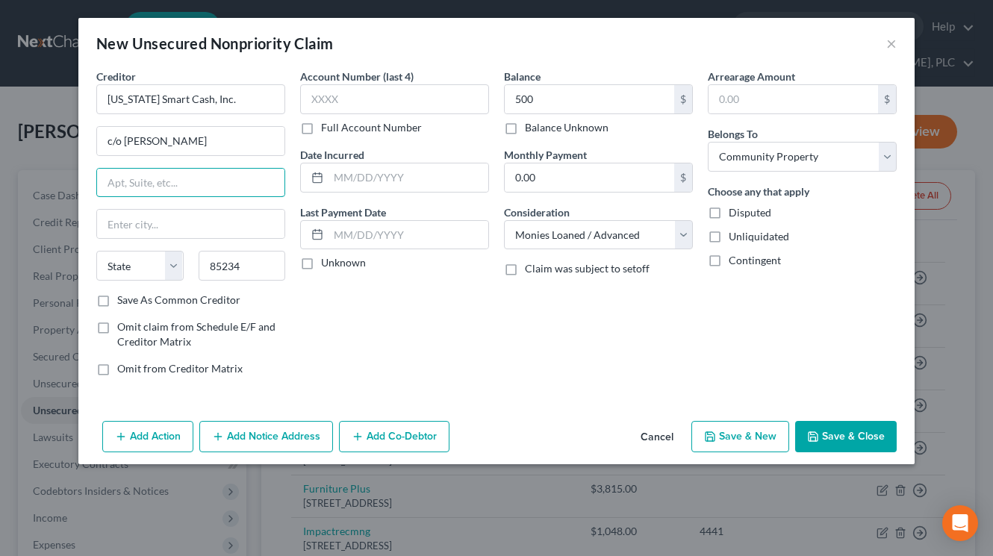
select select "3"
paste input "[STREET_ADDRESS]"
type input "[STREET_ADDRESS]"
click at [117, 299] on label "Save As Common Creditor" at bounding box center [178, 300] width 123 height 15
click at [123, 299] on input "Save As Common Creditor" at bounding box center [128, 298] width 10 height 10
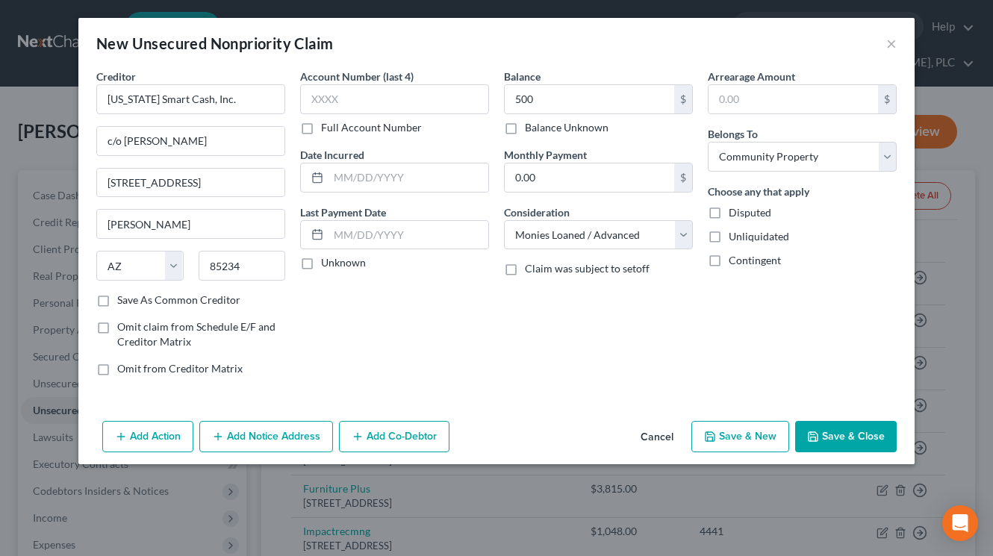
checkbox input "true"
click at [270, 275] on input "85234" at bounding box center [242, 266] width 87 height 30
paste input "-2475"
type input "85234-2475"
drag, startPoint x: 819, startPoint y: 427, endPoint x: 783, endPoint y: 400, distance: 44.4
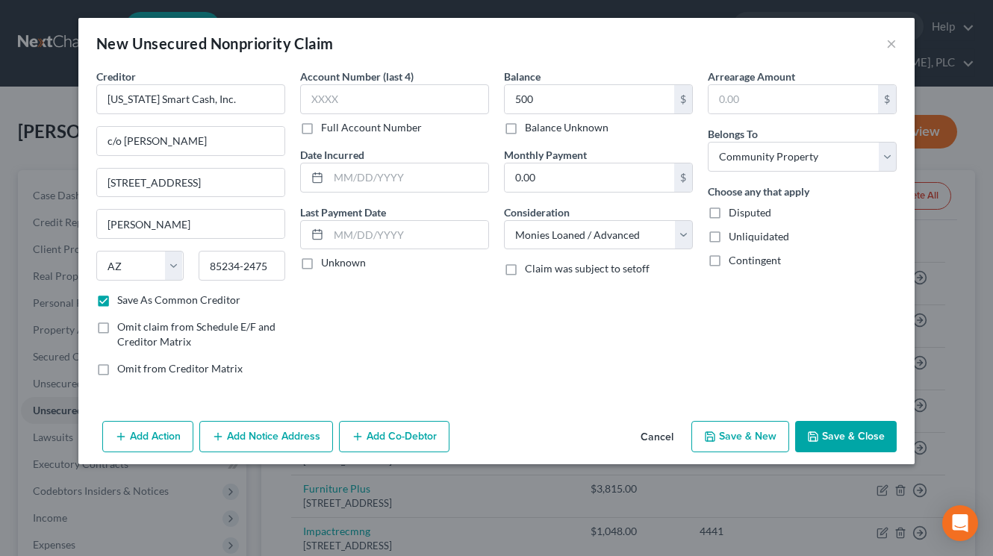
click at [822, 424] on button "Save & Close" at bounding box center [847, 436] width 102 height 31
checkbox input "false"
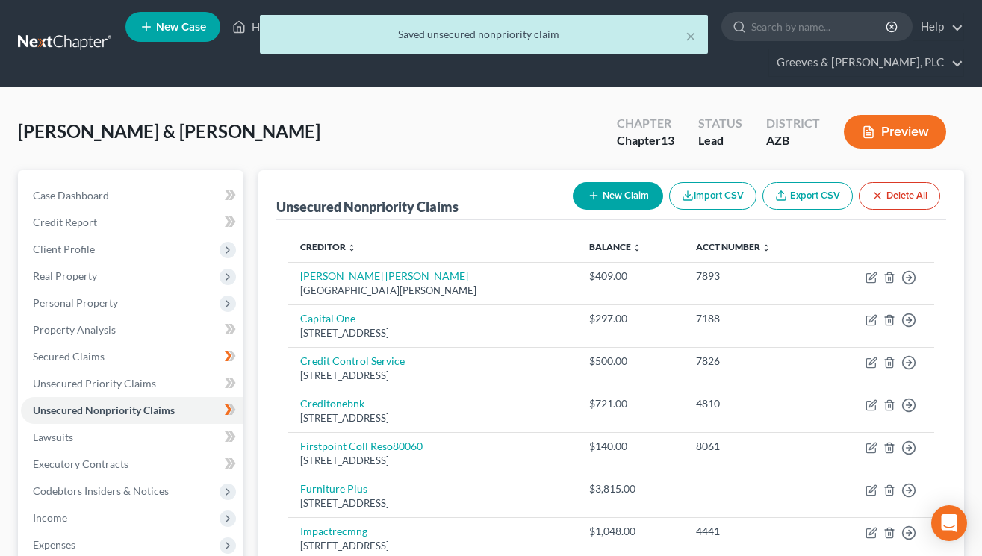
scroll to position [293, 0]
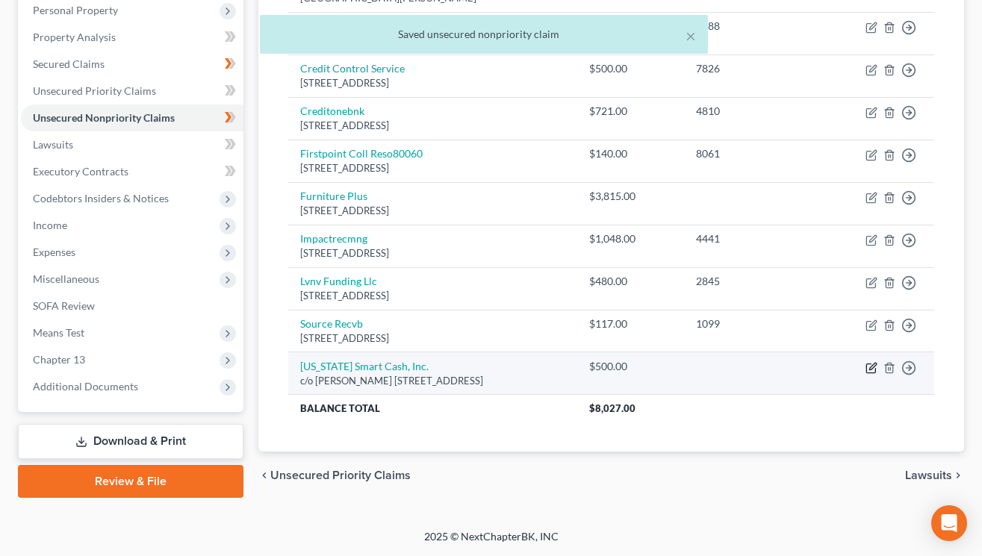
click at [874, 369] on icon "button" at bounding box center [872, 368] width 12 height 12
select select "3"
select select "10"
select select "4"
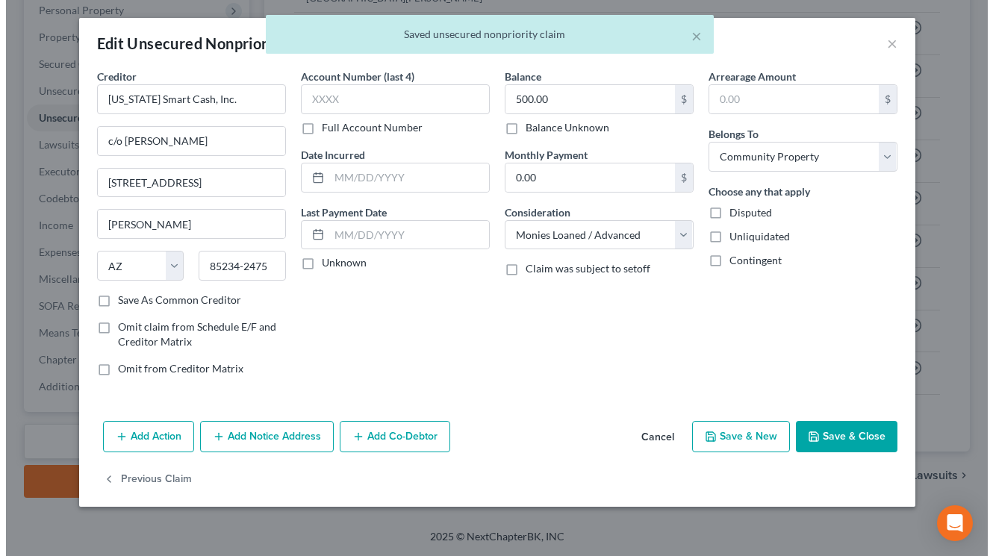
scroll to position [266, 0]
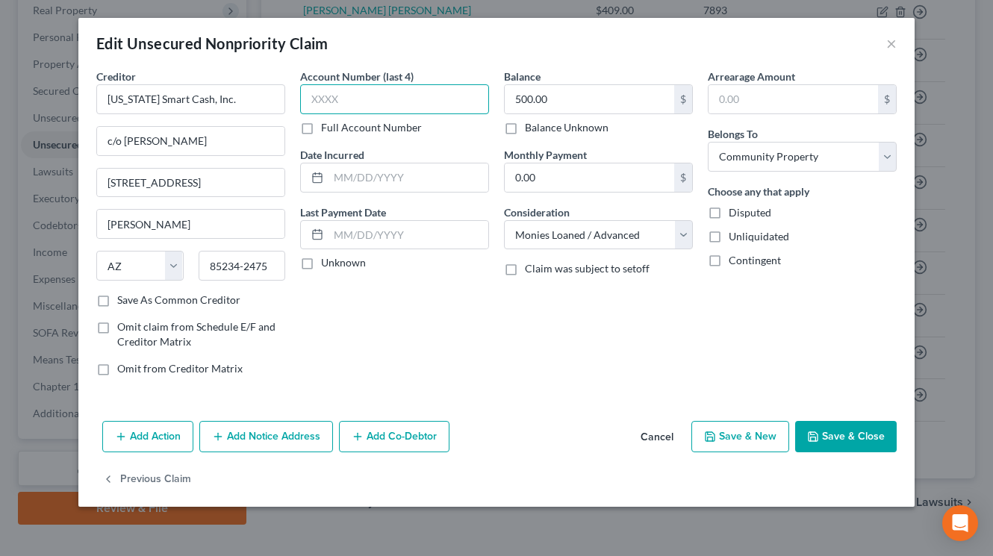
click at [362, 100] on input "text" at bounding box center [394, 99] width 189 height 30
type input "3851"
click at [710, 335] on div "Arrearage Amount $ Belongs To * Select Debtor 1 Only Debtor 2 Only Debtor 1 And…" at bounding box center [803, 229] width 204 height 320
click at [302, 434] on button "Add Notice Address" at bounding box center [266, 436] width 134 height 31
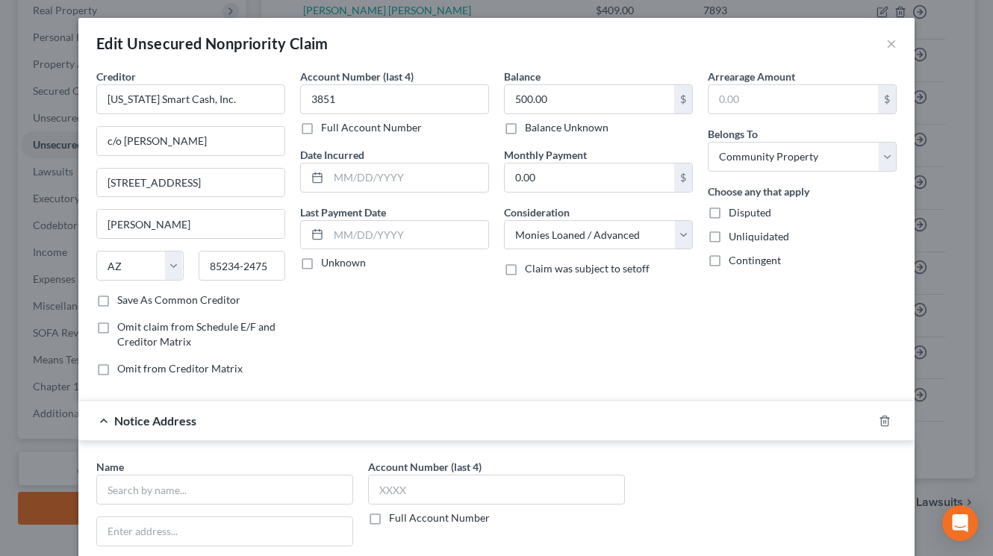
click at [463, 327] on div "Account Number (last 4) 3851 Full Account Number Date Incurred Last Payment Dat…" at bounding box center [395, 229] width 204 height 320
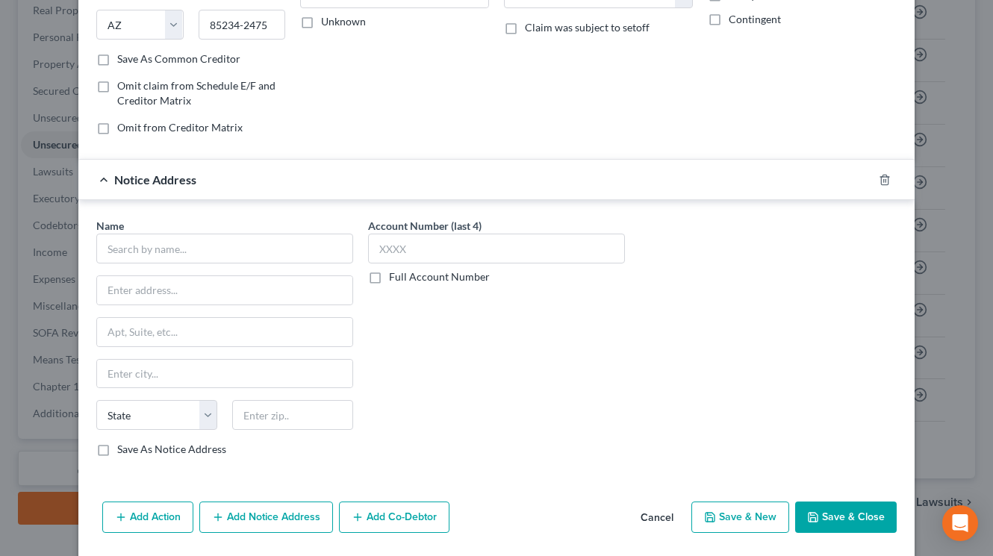
scroll to position [291, 0]
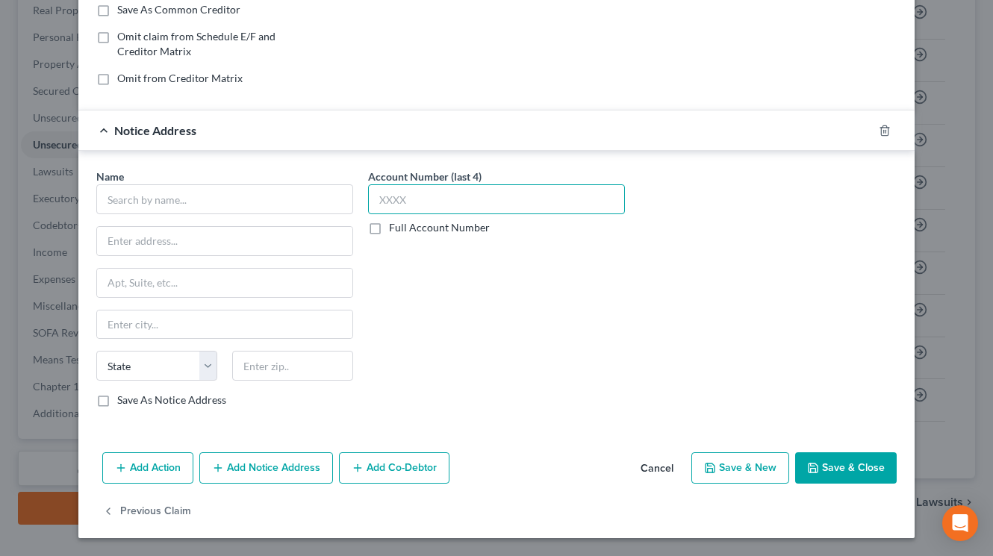
click at [511, 196] on input "text" at bounding box center [496, 200] width 257 height 30
type input "3851"
click at [492, 366] on div "Account Number (last 4) 3851 Full Account Number" at bounding box center [497, 294] width 272 height 251
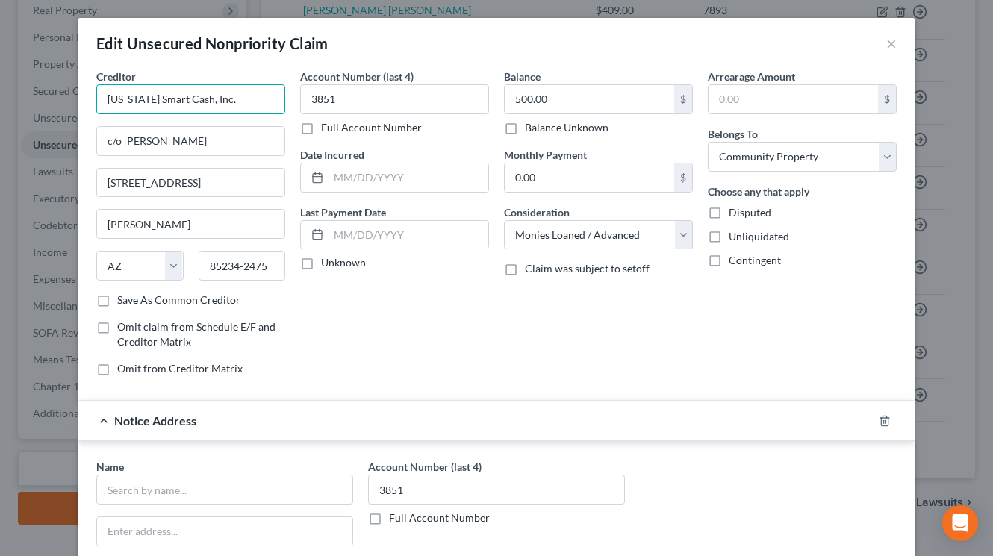
drag, startPoint x: 231, startPoint y: 105, endPoint x: 98, endPoint y: 107, distance: 133.0
click at [98, 107] on input "[US_STATE] Smart Cash, Inc." at bounding box center [190, 99] width 189 height 30
drag, startPoint x: 479, startPoint y: 329, endPoint x: 573, endPoint y: 379, distance: 106.2
click at [497, 332] on div "Creditor * [US_STATE] Smart Cash, Inc. c/o [PERSON_NAME] [STREET_ADDRESS][GEOGR…" at bounding box center [497, 229] width 816 height 320
click at [626, 329] on div "Balance 500.00 $ Balance Unknown Balance Undetermined 500.00 $ Balance Unknown …" at bounding box center [599, 229] width 204 height 320
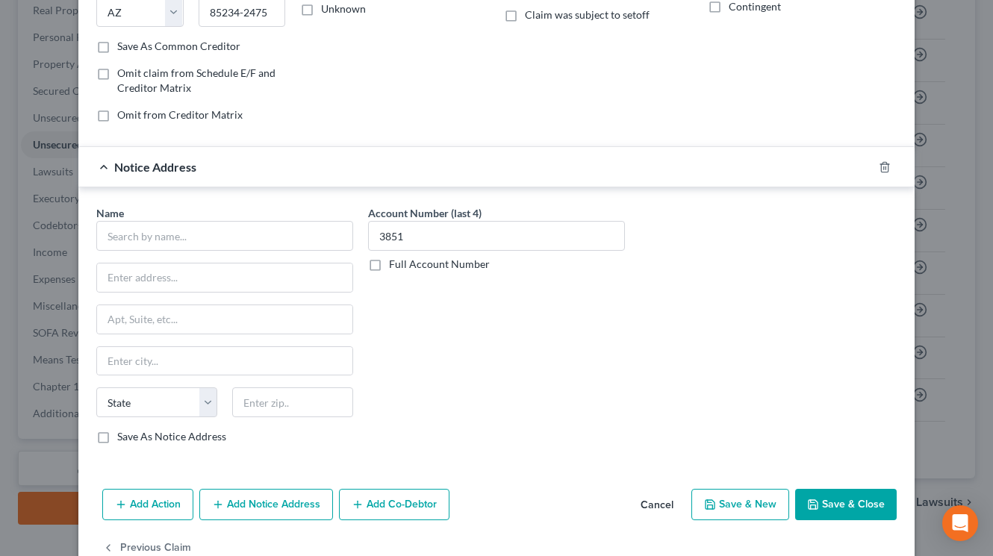
scroll to position [291, 0]
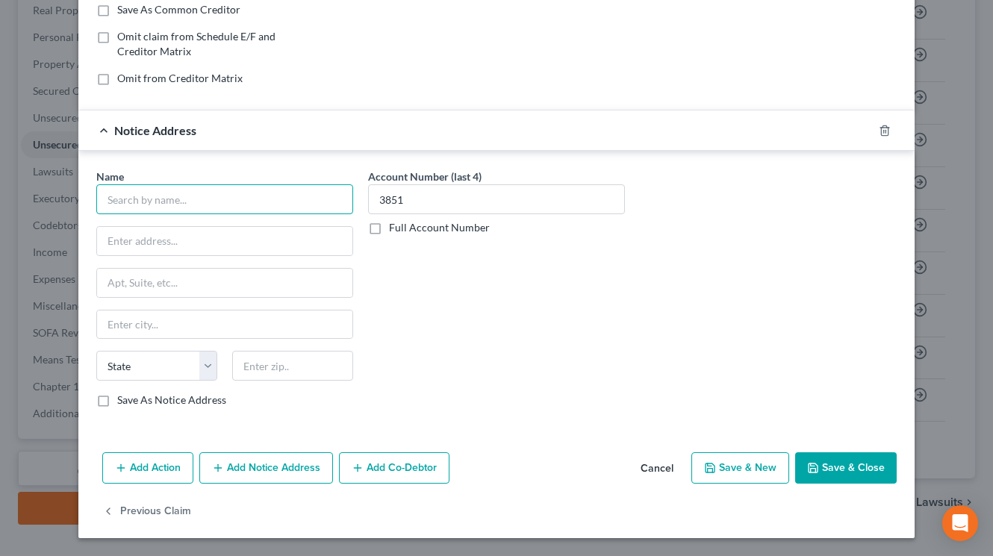
click at [244, 199] on input "text" at bounding box center [224, 200] width 257 height 30
paste input "[US_STATE] Smart Cash, Inc."
type input "[US_STATE] Smart Cash, Inc."
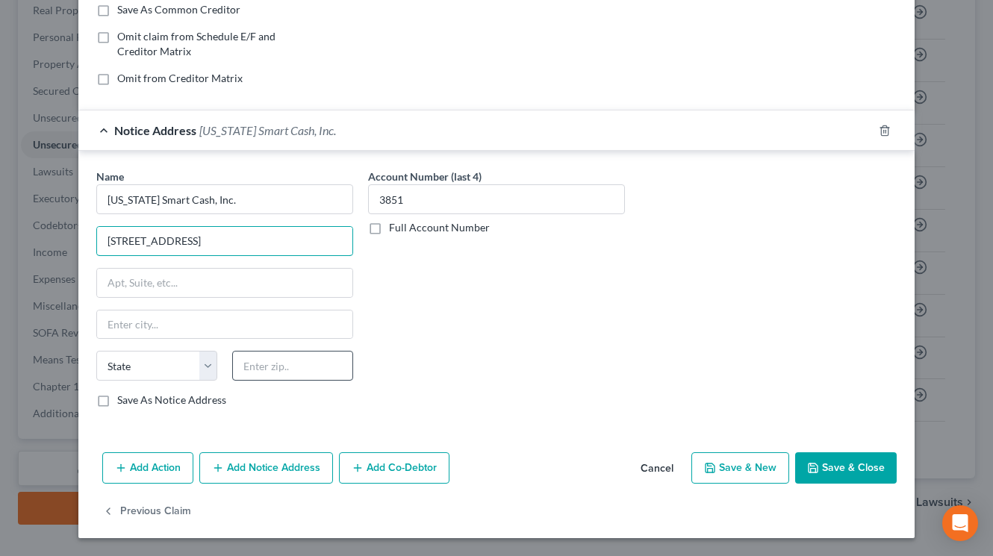
type input "[STREET_ADDRESS]"
click at [307, 371] on input "text" at bounding box center [292, 366] width 121 height 30
type input "85349"
drag, startPoint x: 513, startPoint y: 395, endPoint x: 474, endPoint y: 395, distance: 38.8
click at [511, 395] on div "Account Number (last 4) 3851 Full Account Number" at bounding box center [497, 294] width 272 height 251
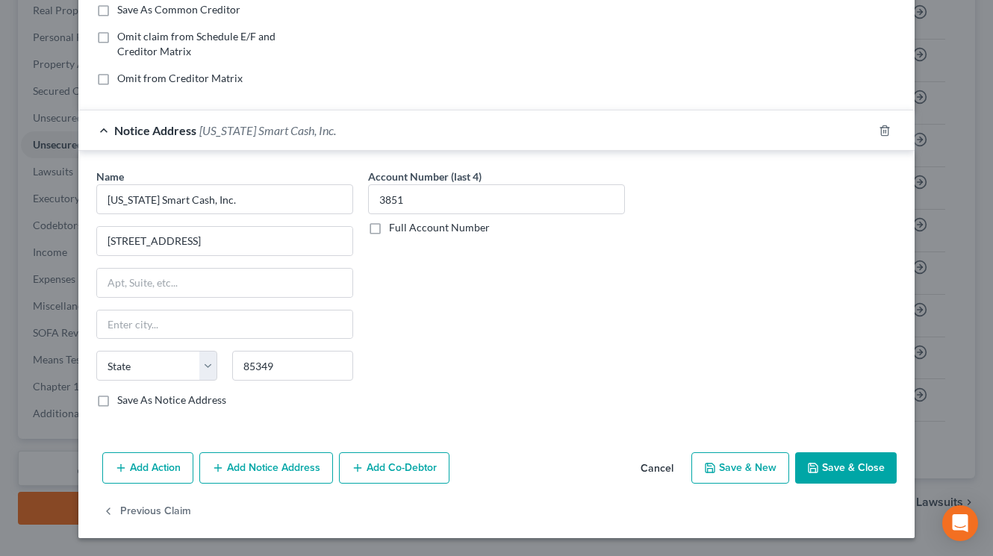
type input "San [PERSON_NAME]"
select select "3"
drag, startPoint x: 176, startPoint y: 249, endPoint x: 93, endPoint y: 238, distance: 84.3
click at [97, 238] on input "[STREET_ADDRESS]" at bounding box center [224, 241] width 255 height 28
click at [704, 329] on div "Name * [US_STATE] Smart Cash, Inc. [STREET_ADDRESS][PERSON_NAME] [US_STATE] AK …" at bounding box center [497, 294] width 816 height 251
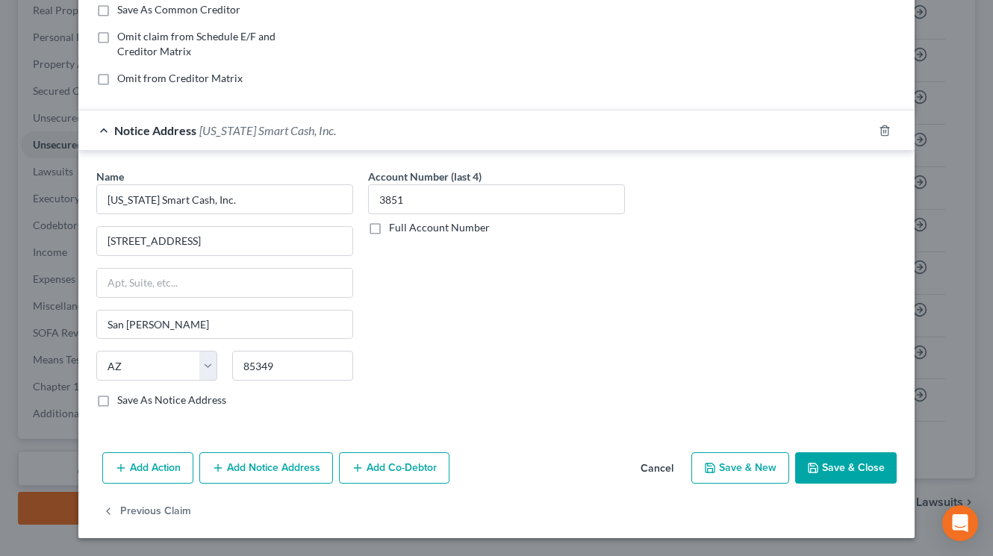
click at [117, 408] on label "Save As Notice Address" at bounding box center [171, 400] width 109 height 15
click at [123, 403] on input "Save As Notice Address" at bounding box center [128, 398] width 10 height 10
click at [861, 462] on button "Save & Close" at bounding box center [847, 468] width 102 height 31
checkbox input "false"
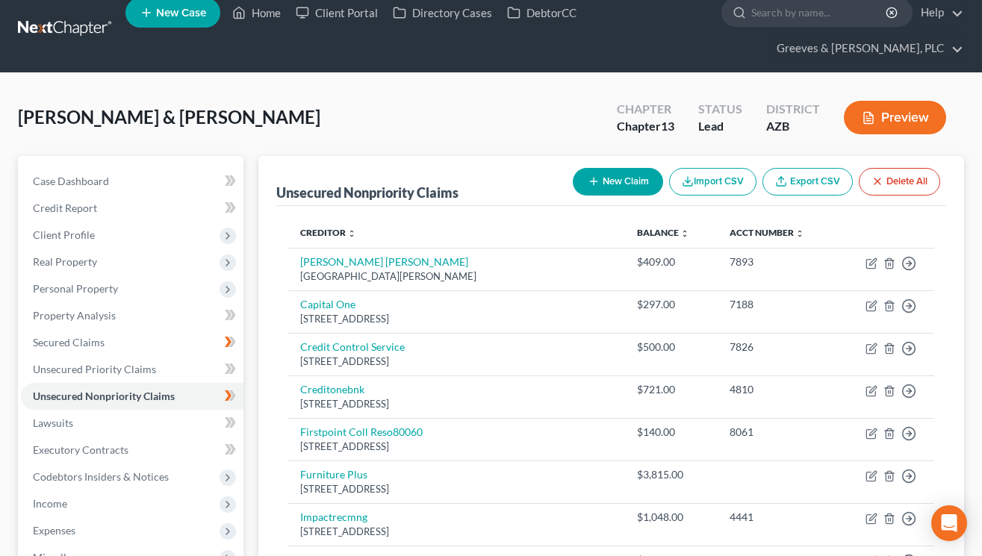
scroll to position [0, 0]
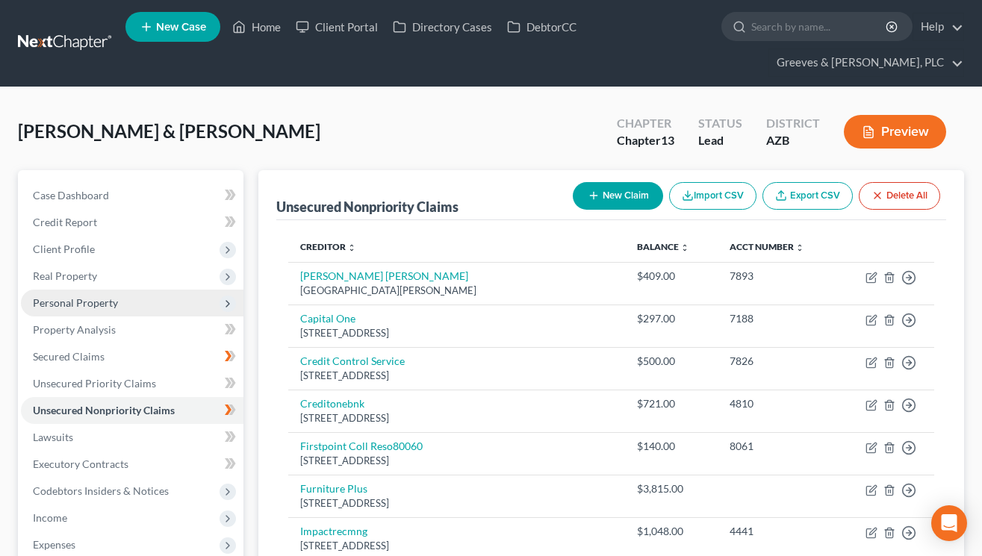
click at [171, 313] on span "Personal Property" at bounding box center [132, 303] width 223 height 27
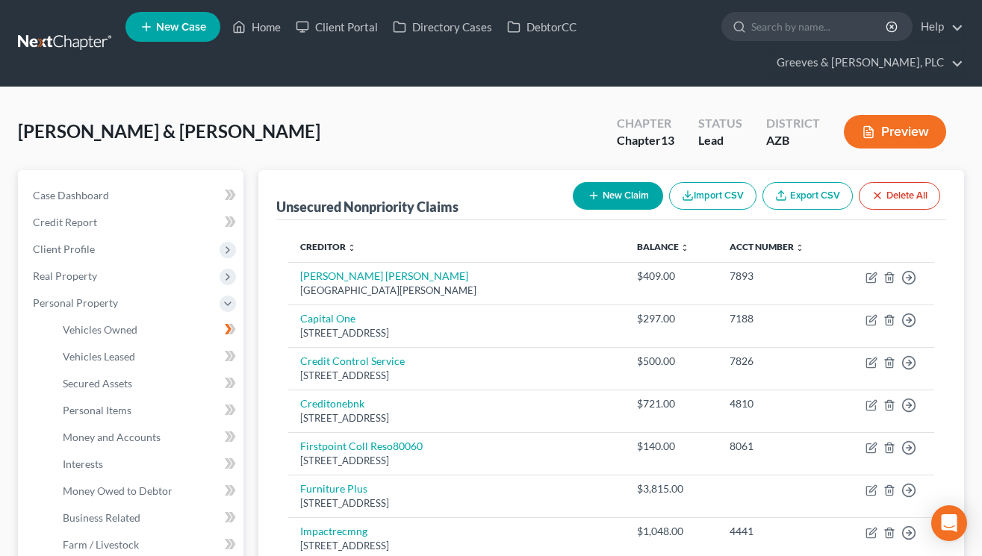
click at [223, 120] on div "[PERSON_NAME] & [PERSON_NAME] Upgraded Chapter Chapter 13 Status Lead District …" at bounding box center [491, 137] width 946 height 65
click at [173, 185] on link "Case Dashboard" at bounding box center [132, 195] width 223 height 27
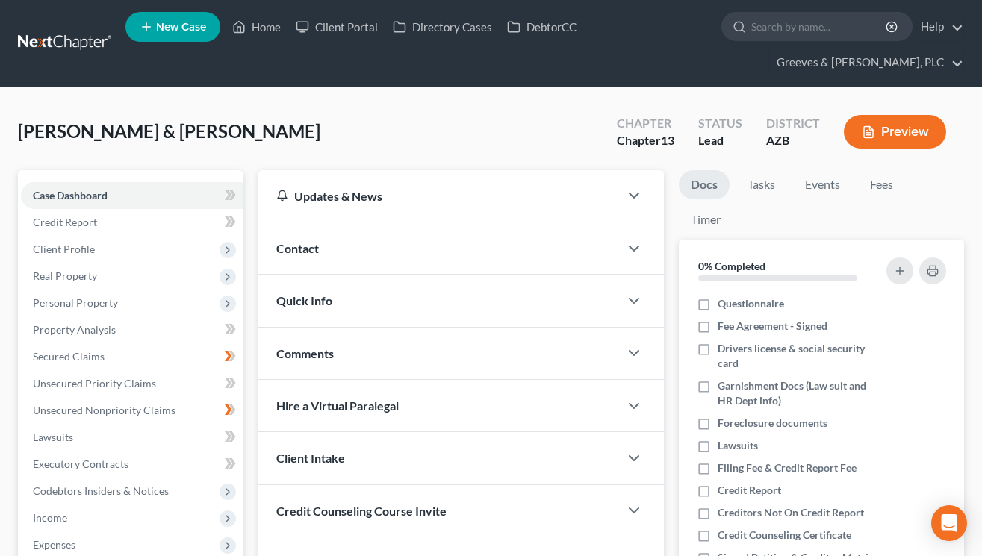
click at [356, 122] on div "[PERSON_NAME] & [PERSON_NAME] Upgraded Chapter Chapter 13 Status Lead District …" at bounding box center [491, 137] width 946 height 65
click at [630, 302] on icon "button" at bounding box center [634, 301] width 18 height 18
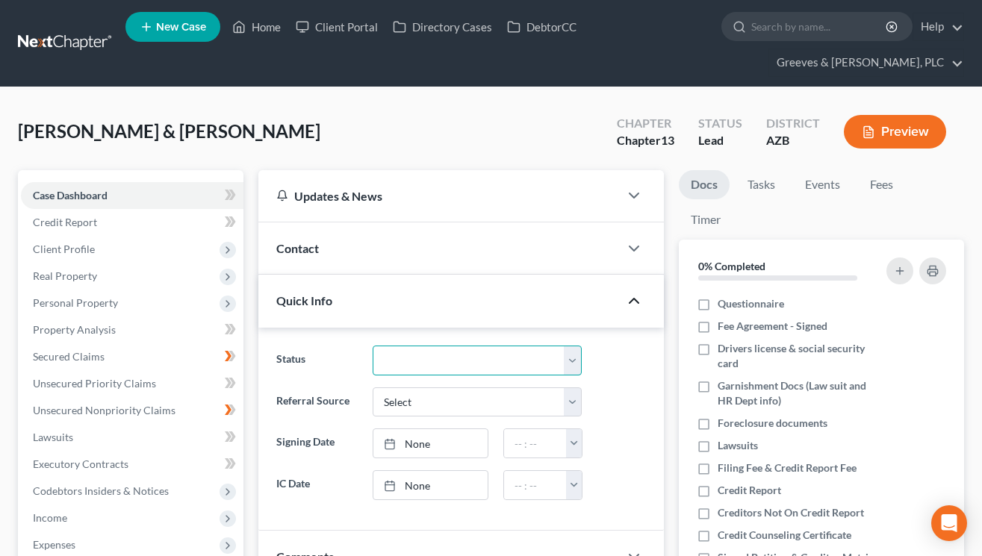
click at [581, 357] on select "Discharged Dismissed Filed In Progress Lead Lost Lead Ready to File To Review" at bounding box center [477, 361] width 209 height 30
select select "3"
click at [373, 346] on select "Discharged Dismissed Filed In Progress Lead Lost Lead Ready to File To Review" at bounding box center [477, 361] width 209 height 30
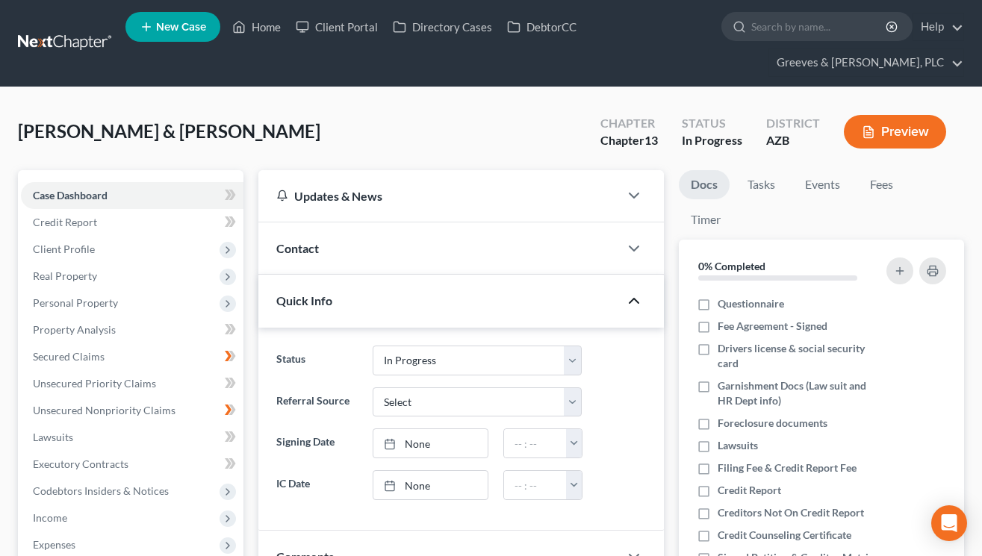
click at [524, 315] on div "Quick Info" at bounding box center [438, 301] width 361 height 52
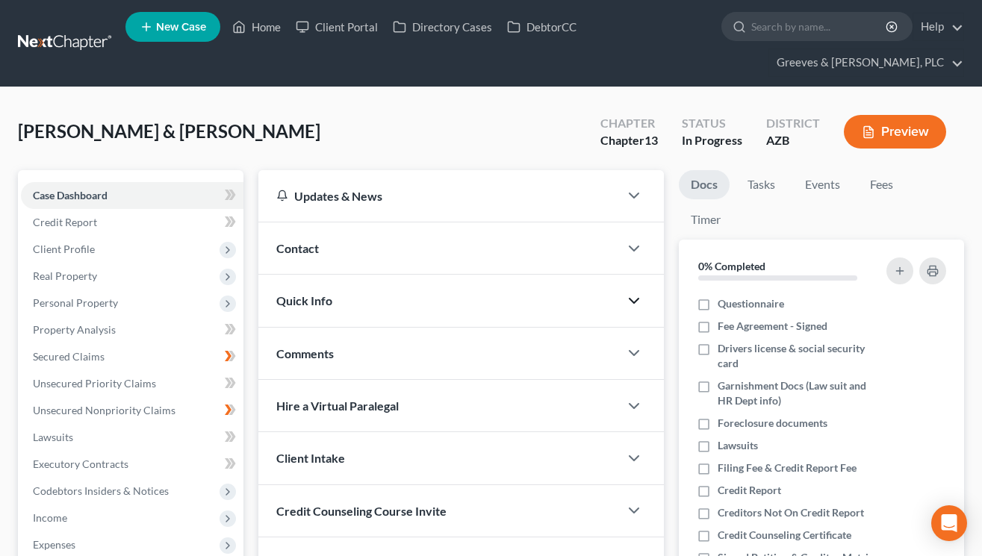
click at [545, 237] on div "Contact" at bounding box center [438, 249] width 361 height 52
